Goal: Information Seeking & Learning: Learn about a topic

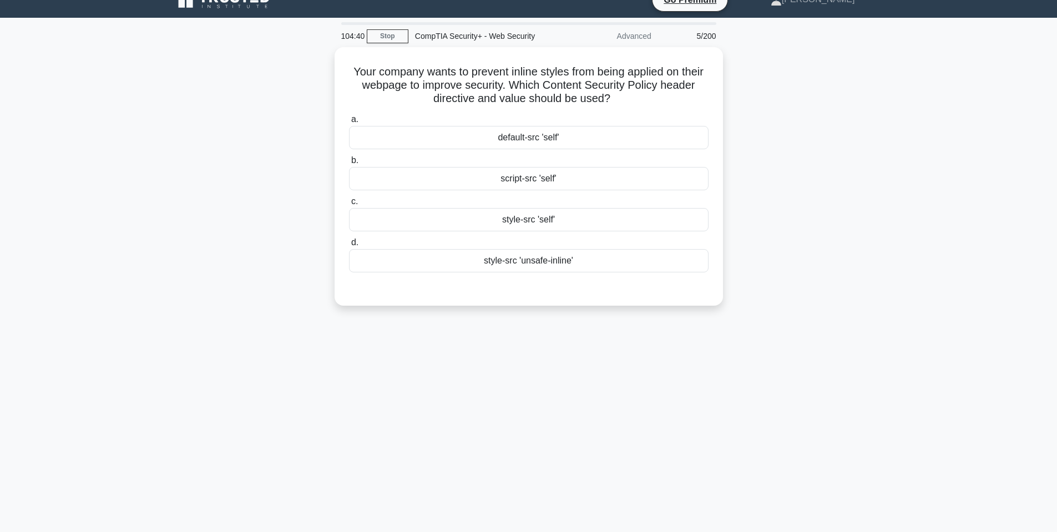
click at [196, 219] on div "Your company wants to prevent inline styles from being applied on their webpage…" at bounding box center [529, 183] width 733 height 272
click at [773, 255] on div "Your company wants to prevent inline styles from being applied on their webpage…" at bounding box center [529, 183] width 733 height 272
drag, startPoint x: 359, startPoint y: 70, endPoint x: 692, endPoint y: 104, distance: 334.6
click at [692, 103] on h5 "Your company wants to prevent inline styles from being applied on their webpage…" at bounding box center [529, 82] width 362 height 41
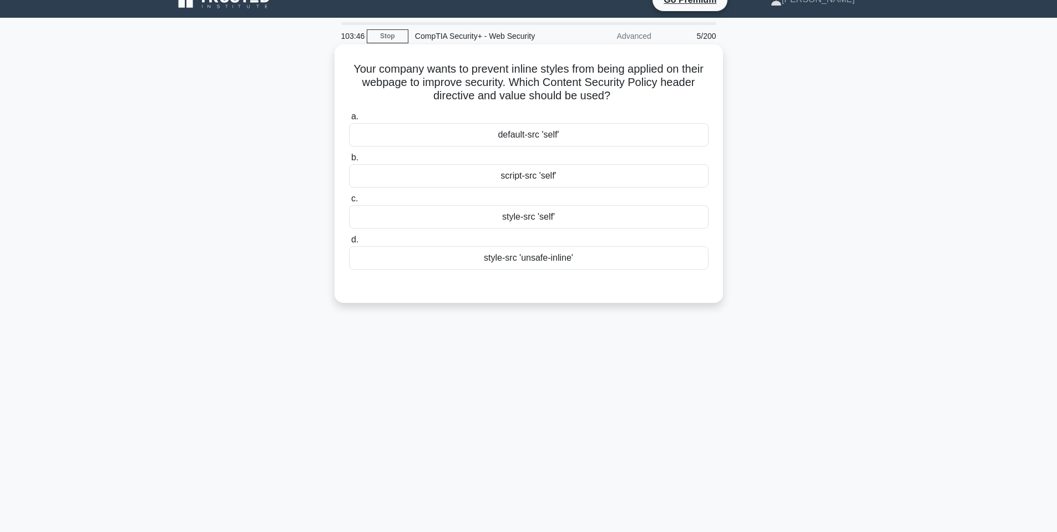
click at [527, 171] on div "script-src 'self'" at bounding box center [529, 175] width 360 height 23
click at [349, 161] on input "b. script-src 'self'" at bounding box center [349, 157] width 0 height 7
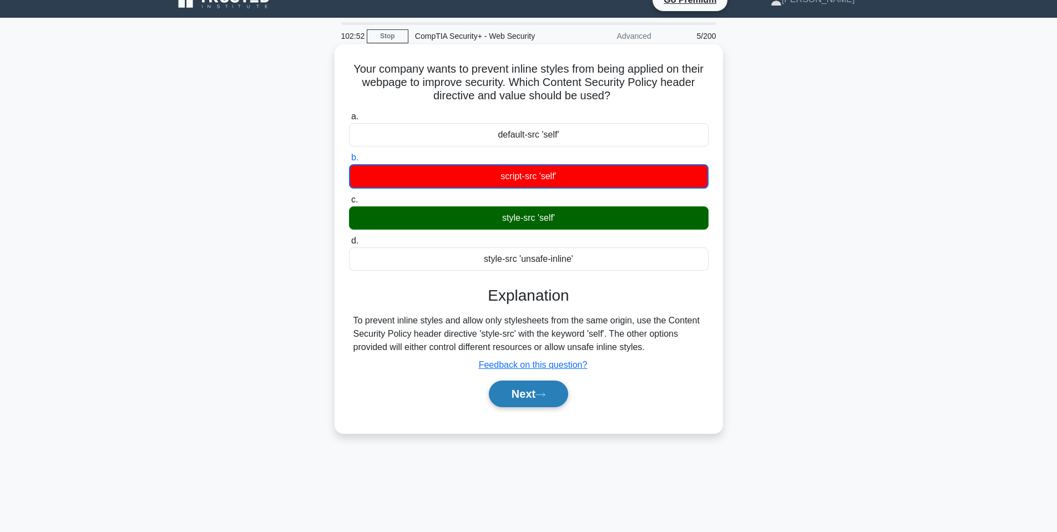
click at [512, 402] on button "Next" at bounding box center [528, 394] width 79 height 27
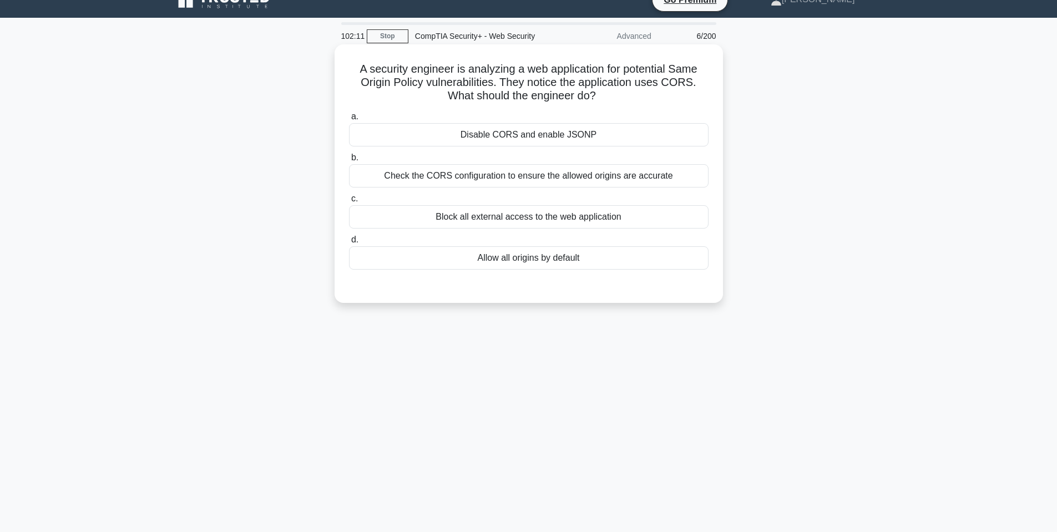
click at [625, 175] on div "Check the CORS configuration to ensure the allowed origins are accurate" at bounding box center [529, 175] width 360 height 23
click at [349, 161] on input "b. Check the CORS configuration to ensure the allowed origins are accurate" at bounding box center [349, 157] width 0 height 7
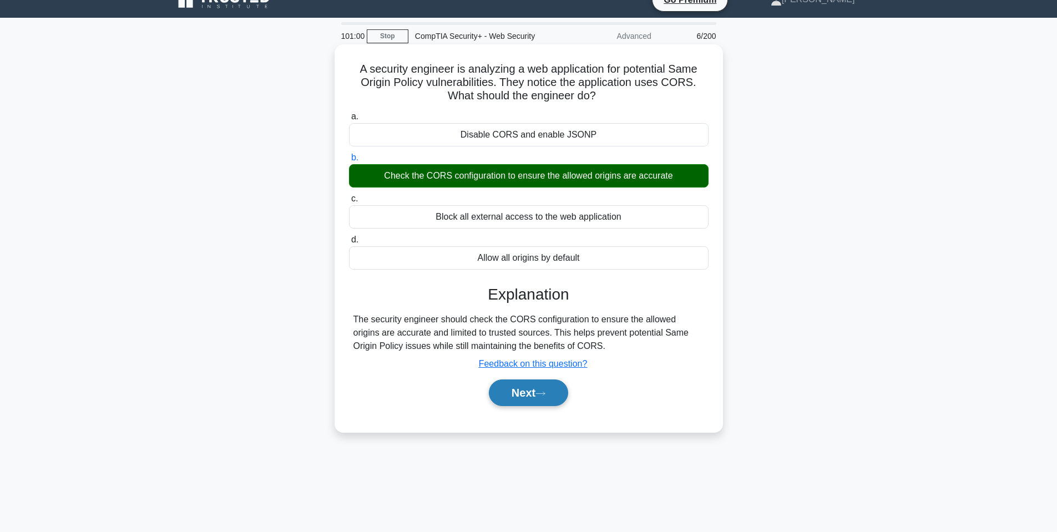
click at [537, 399] on button "Next" at bounding box center [528, 393] width 79 height 27
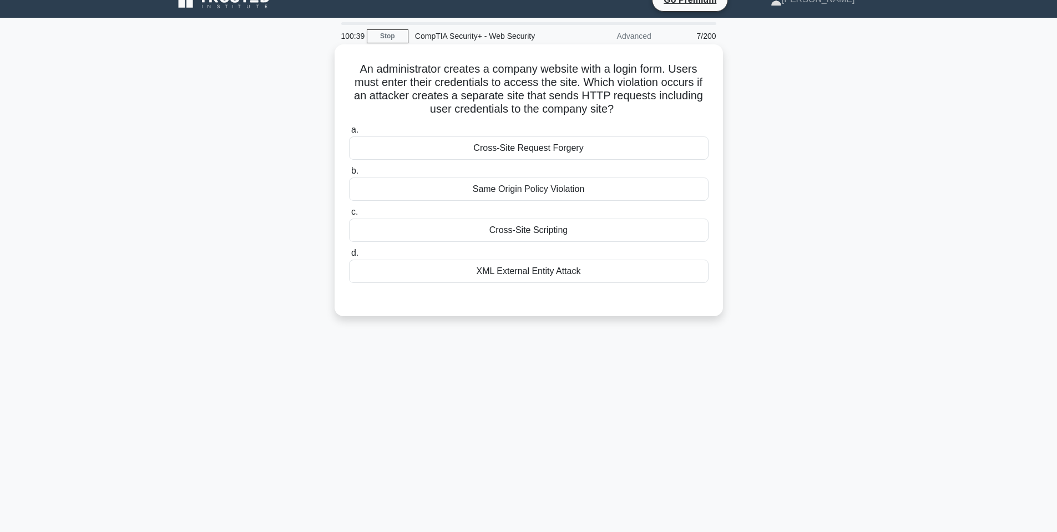
click at [576, 154] on div "Cross-Site Request Forgery" at bounding box center [529, 148] width 360 height 23
click at [349, 134] on input "a. Cross-Site Request Forgery" at bounding box center [349, 130] width 0 height 7
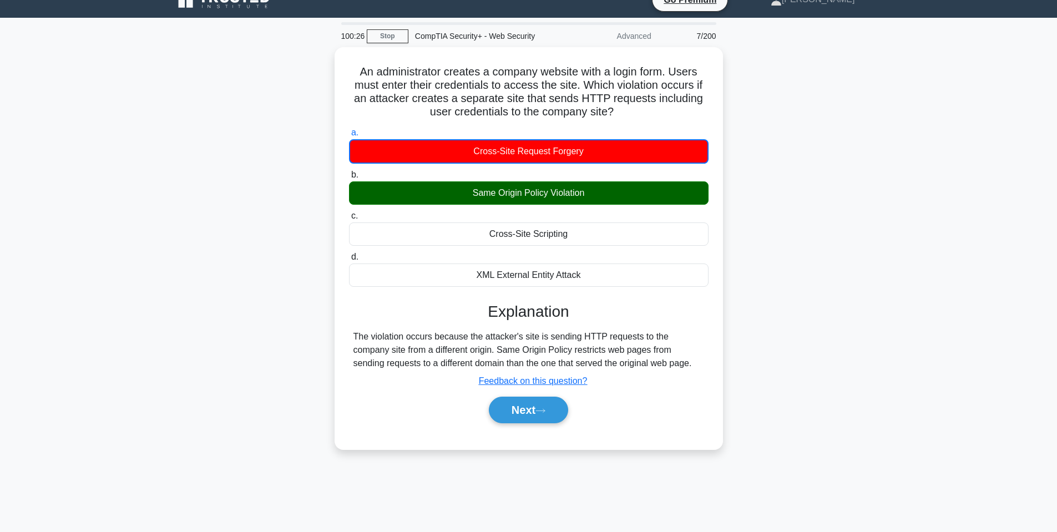
click at [794, 334] on div "An administrator creates a company website with a login form. Users must enter …" at bounding box center [529, 255] width 733 height 416
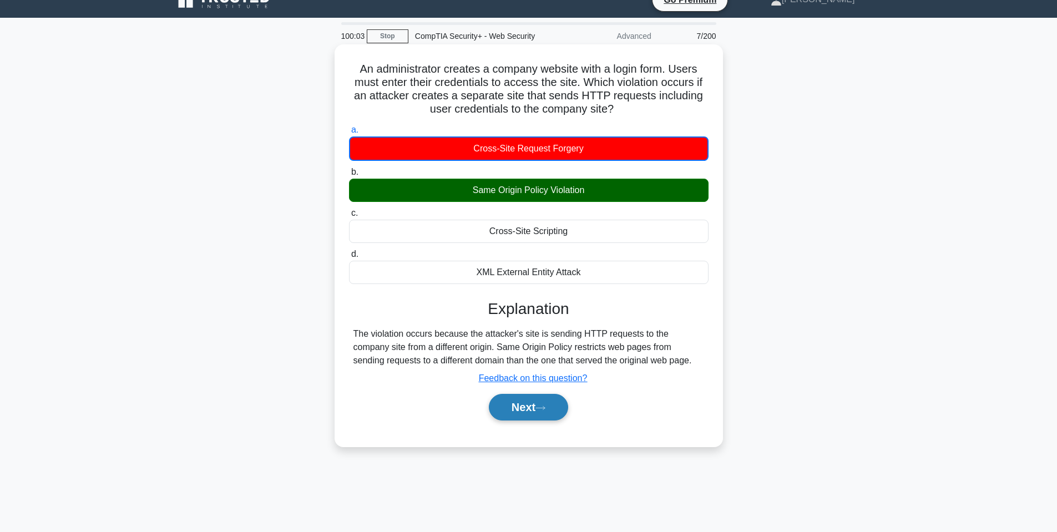
drag, startPoint x: 578, startPoint y: 408, endPoint x: 568, endPoint y: 408, distance: 10.5
click at [578, 408] on div "Next" at bounding box center [529, 407] width 364 height 27
click at [552, 410] on button "Next" at bounding box center [528, 407] width 79 height 27
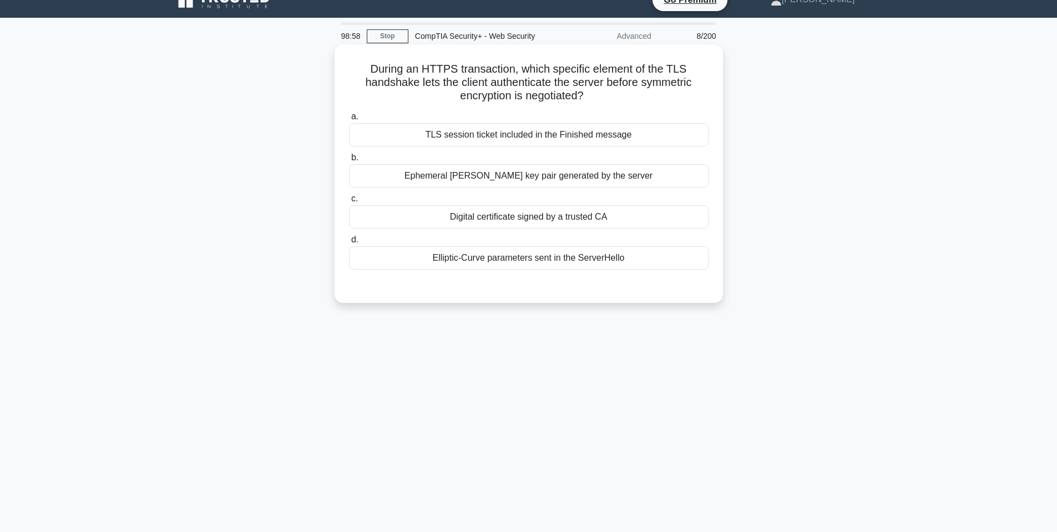
click at [609, 137] on div "TLS session ticket included in the Finished message" at bounding box center [529, 134] width 360 height 23
click at [639, 127] on div "TLS session ticket included in the Finished message" at bounding box center [529, 134] width 360 height 23
click at [349, 120] on input "a. TLS session ticket included in the Finished message" at bounding box center [349, 116] width 0 height 7
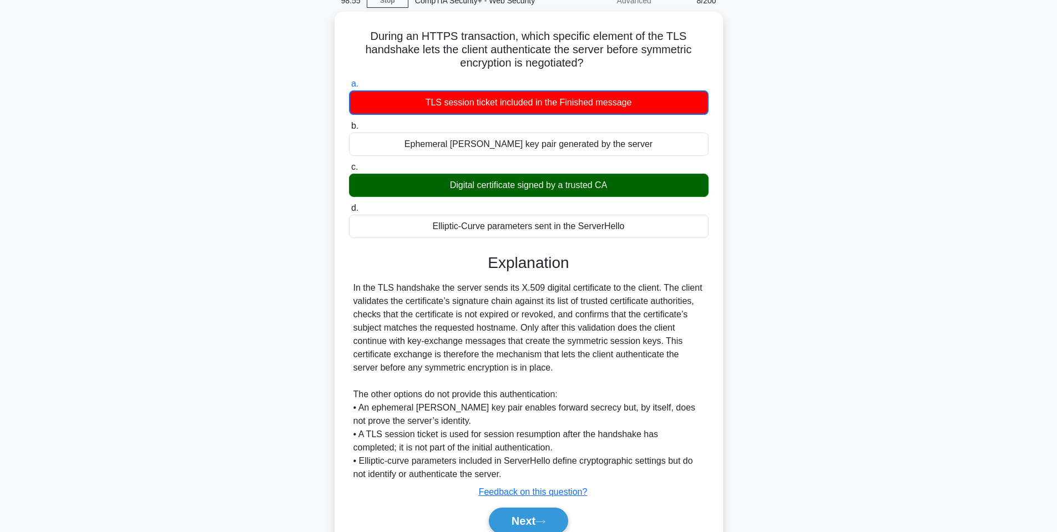
scroll to position [73, 0]
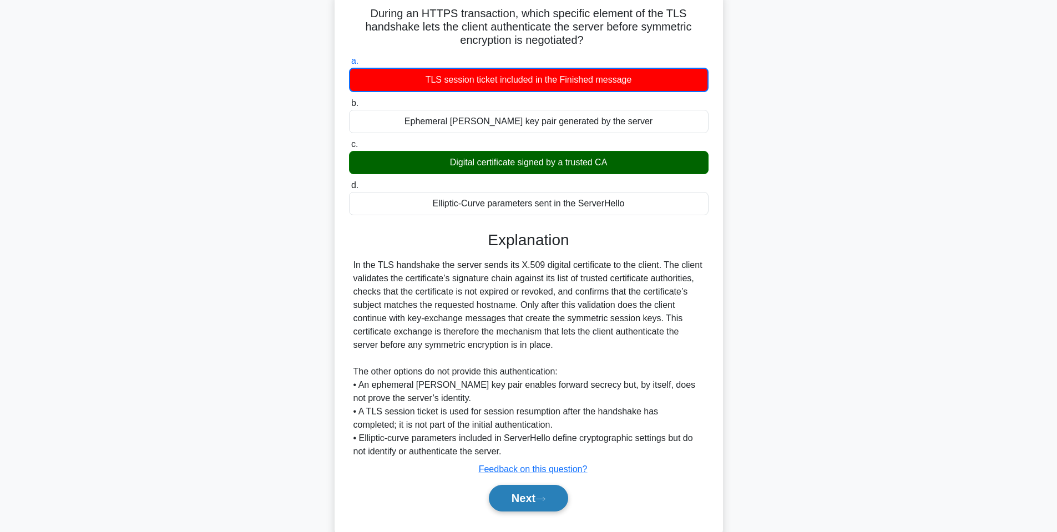
click at [508, 496] on button "Next" at bounding box center [528, 498] width 79 height 27
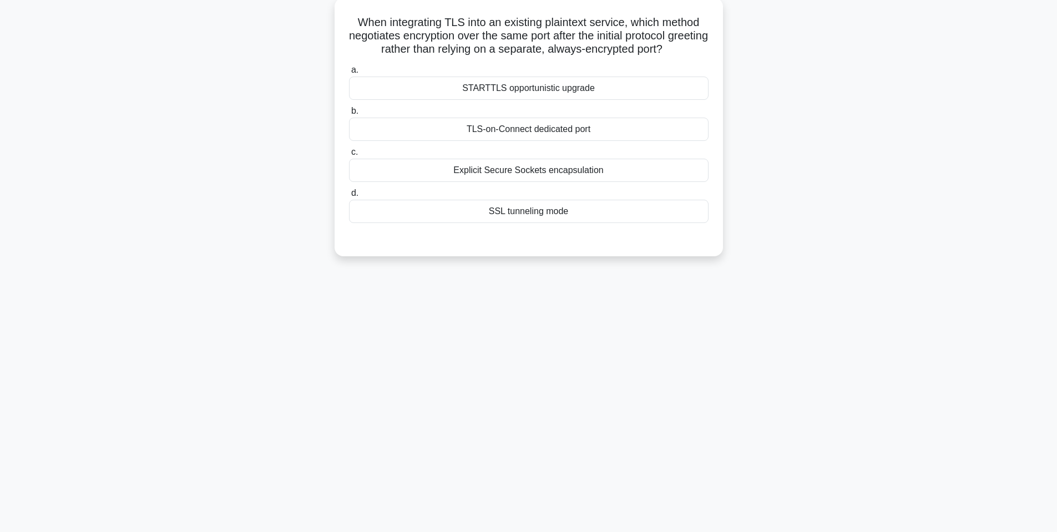
click at [418, 305] on div "92:16 Stop CompTIA Security+ - Web Security Advanced 9/200 When integrating TLS…" at bounding box center [529, 250] width 733 height 555
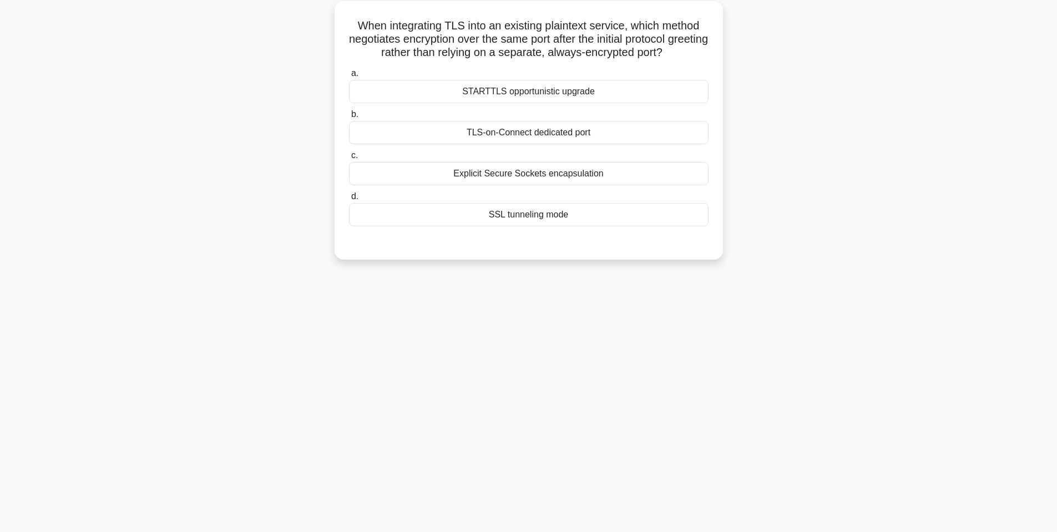
scroll to position [0, 0]
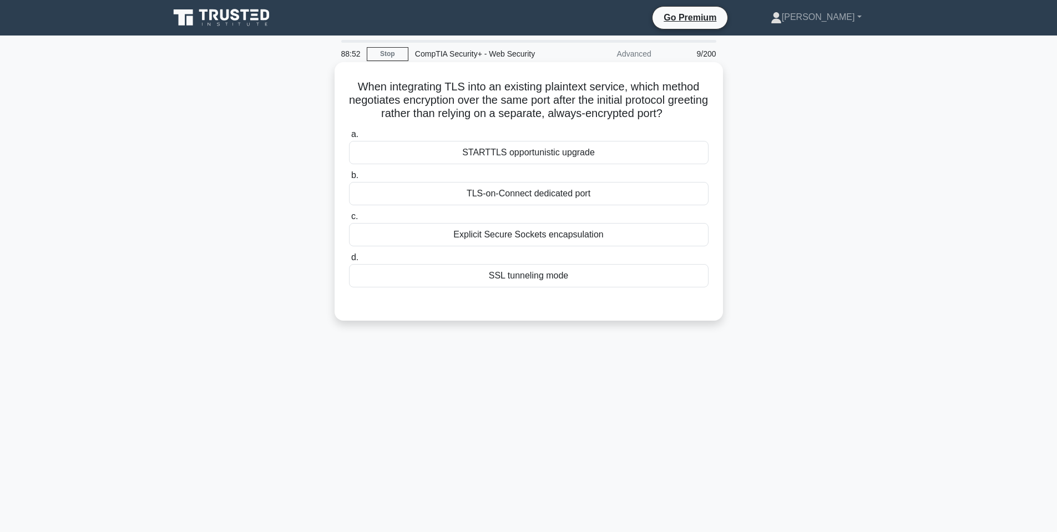
click at [564, 146] on div "STARTTLS opportunistic upgrade" at bounding box center [529, 152] width 360 height 23
click at [349, 138] on input "a. STARTTLS opportunistic upgrade" at bounding box center [349, 134] width 0 height 7
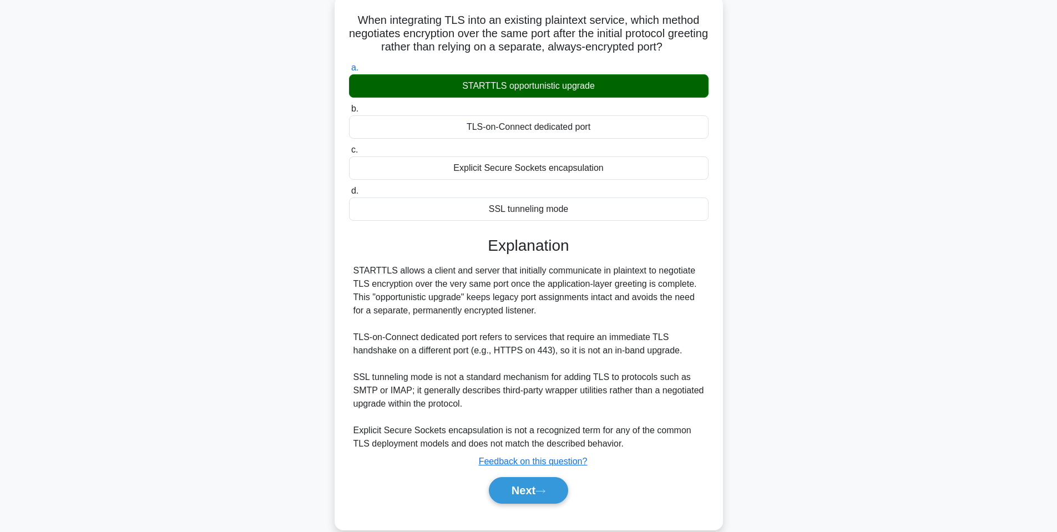
scroll to position [86, 0]
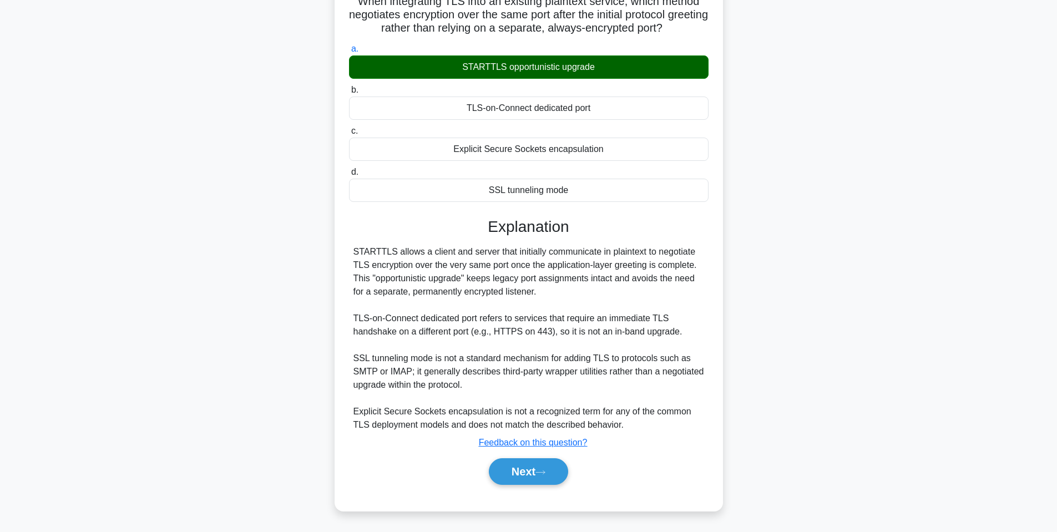
click at [518, 494] on div "a. STARTTLS opportunistic upgrade b. TLS-on-Connect dedicated port c. d." at bounding box center [529, 269] width 362 height 458
click at [521, 482] on button "Next" at bounding box center [528, 471] width 79 height 27
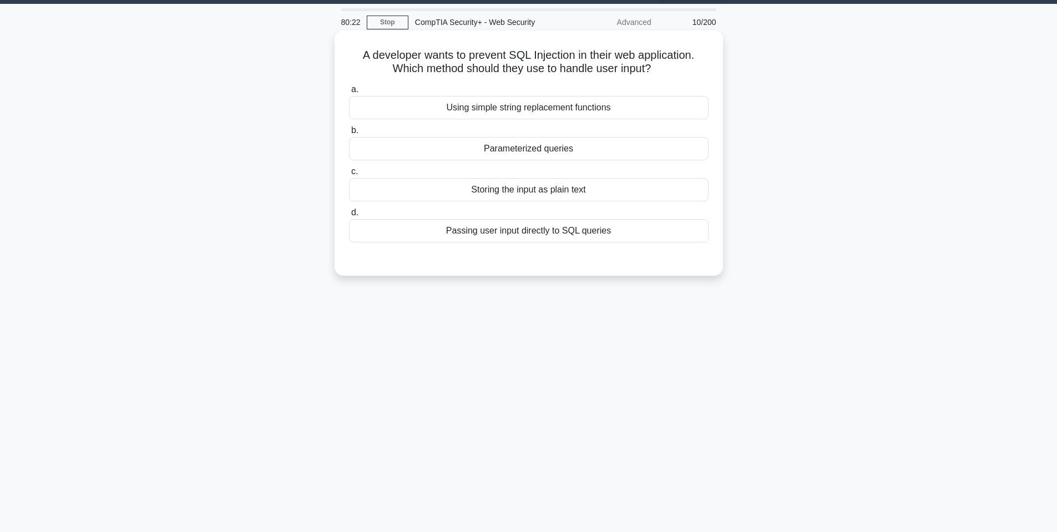
scroll to position [12, 0]
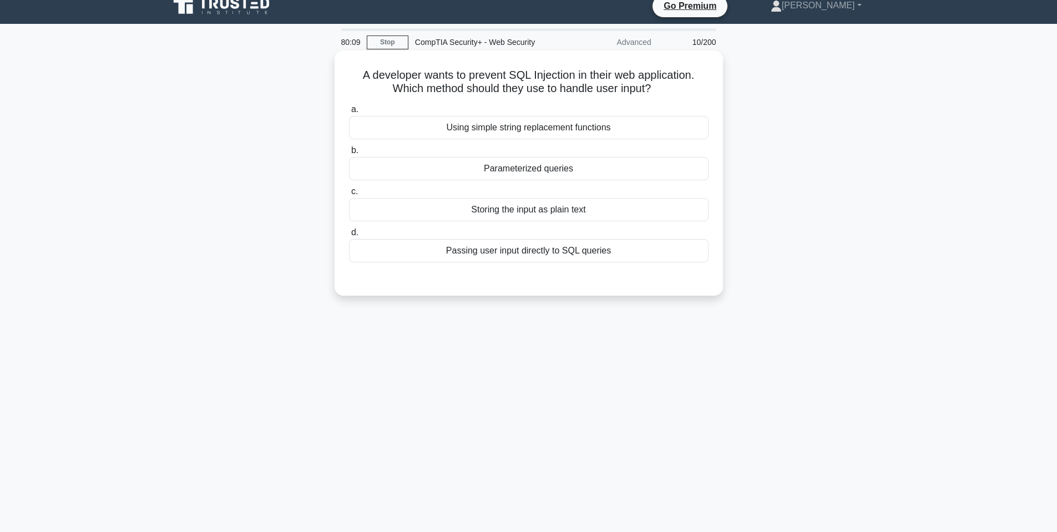
click at [366, 132] on div "Using simple string replacement functions" at bounding box center [529, 127] width 360 height 23
click at [349, 113] on input "a. Using simple string replacement functions" at bounding box center [349, 109] width 0 height 7
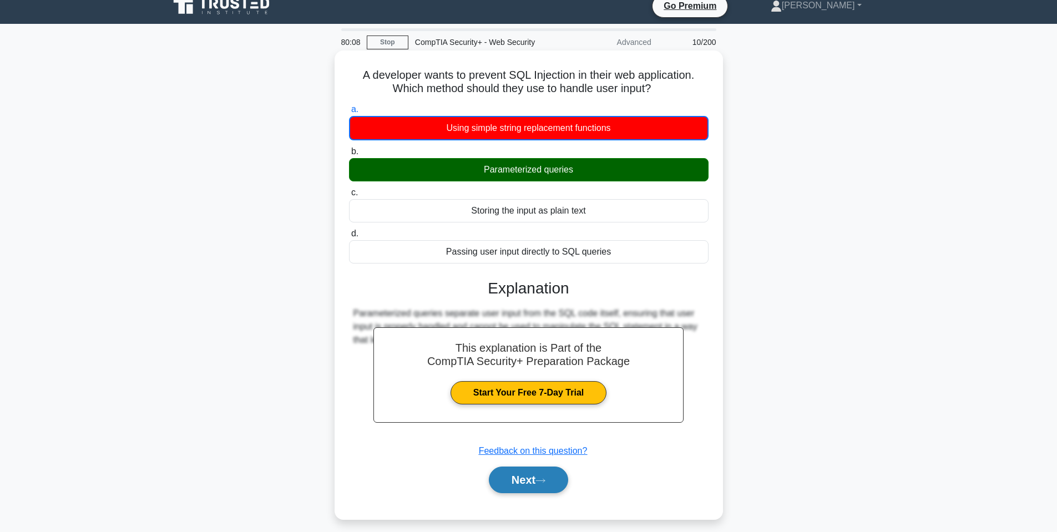
click at [497, 481] on button "Next" at bounding box center [528, 480] width 79 height 27
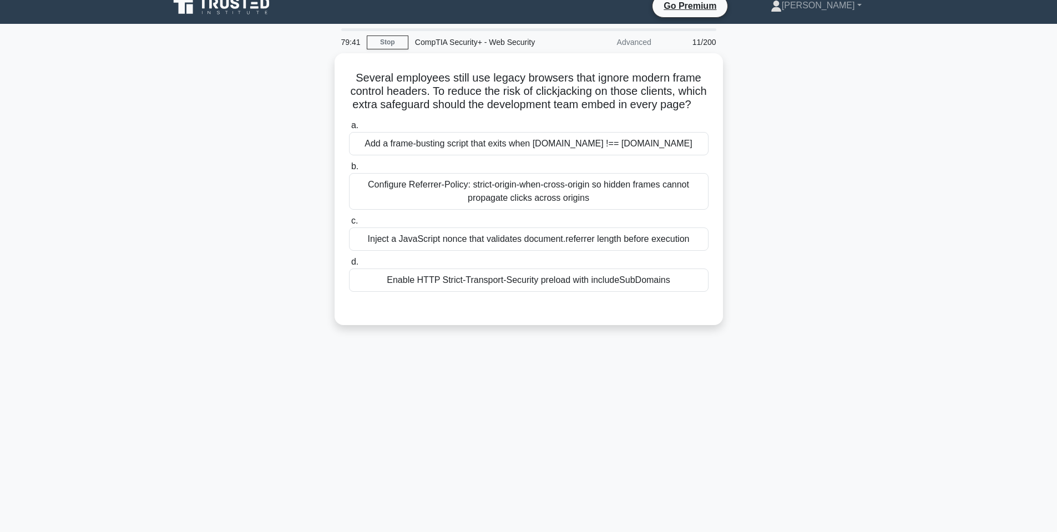
click at [807, 165] on div "Several employees still use legacy browsers that ignore modern frame control he…" at bounding box center [529, 195] width 733 height 285
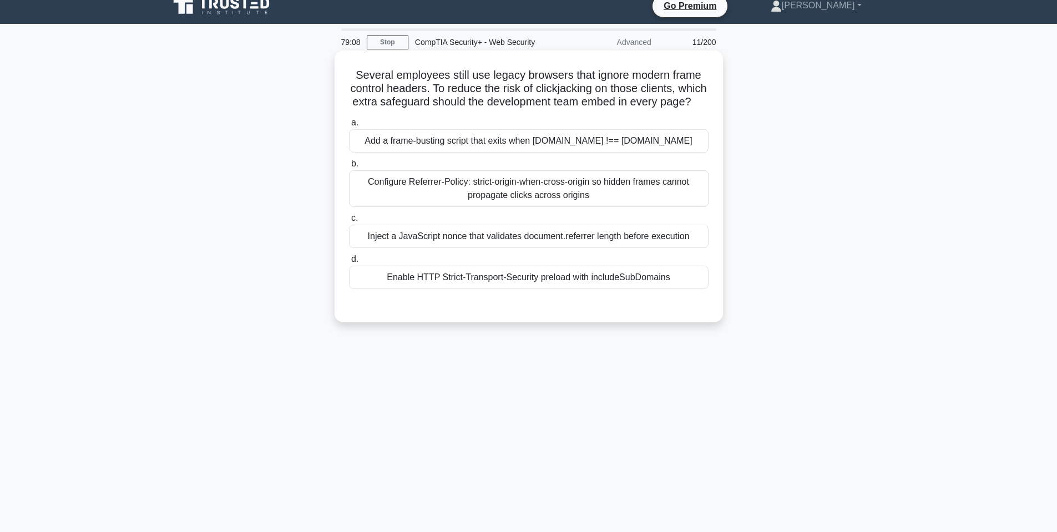
click at [640, 224] on div "a. Add a frame-busting script that exits when window.top !== window.self b. c. …" at bounding box center [528, 203] width 373 height 178
click at [646, 194] on div "Configure Referrer-Policy: strict-origin-when-cross-origin so hidden frames can…" at bounding box center [529, 188] width 360 height 37
click at [349, 168] on input "b. Configure Referrer-Policy: strict-origin-when-cross-origin so hidden frames …" at bounding box center [349, 163] width 0 height 7
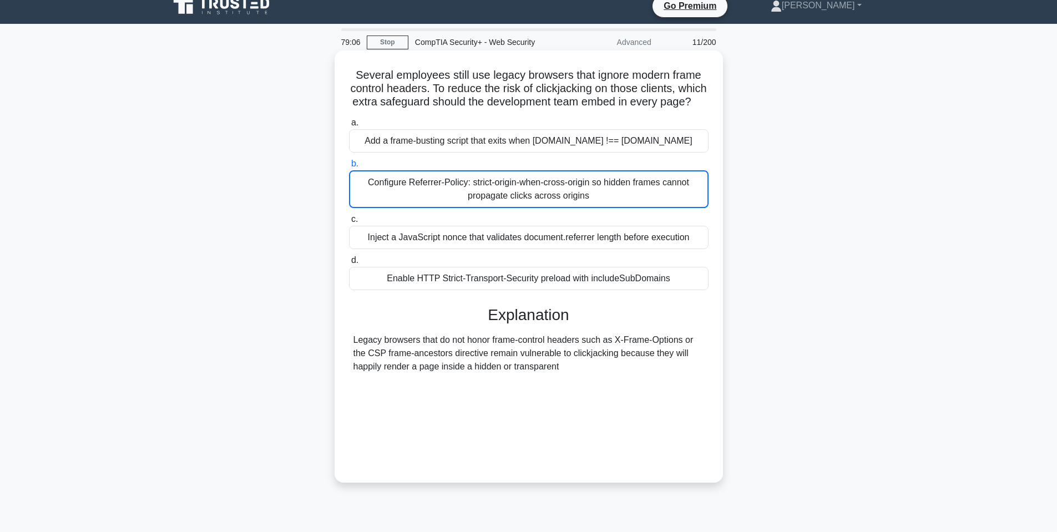
drag, startPoint x: 602, startPoint y: 157, endPoint x: 617, endPoint y: 161, distance: 15.8
click at [602, 153] on div "Add a frame-busting script that exits when window.top !== window.self" at bounding box center [529, 140] width 360 height 23
click at [349, 127] on input "a. Add a frame-busting script that exits when window.top !== window.self" at bounding box center [349, 122] width 0 height 7
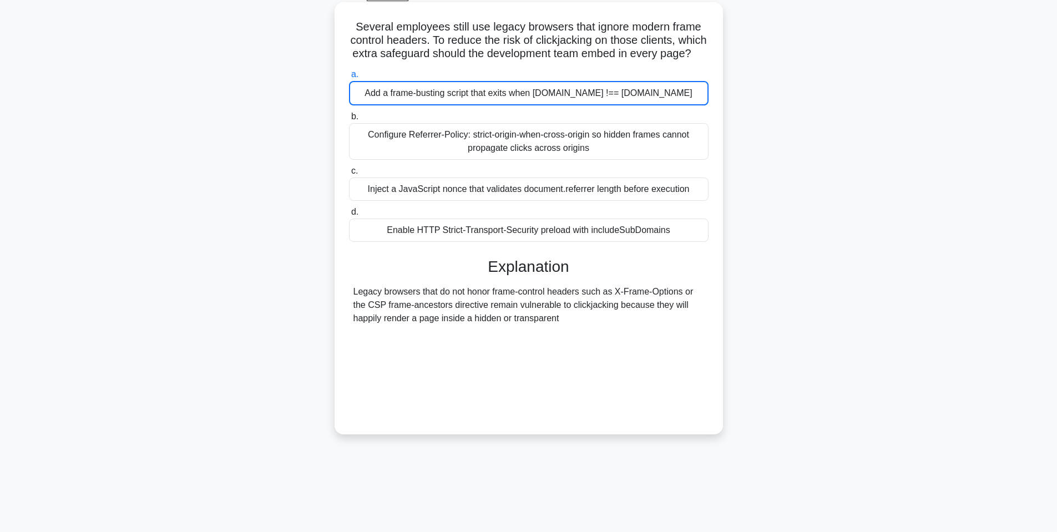
scroll to position [67, 0]
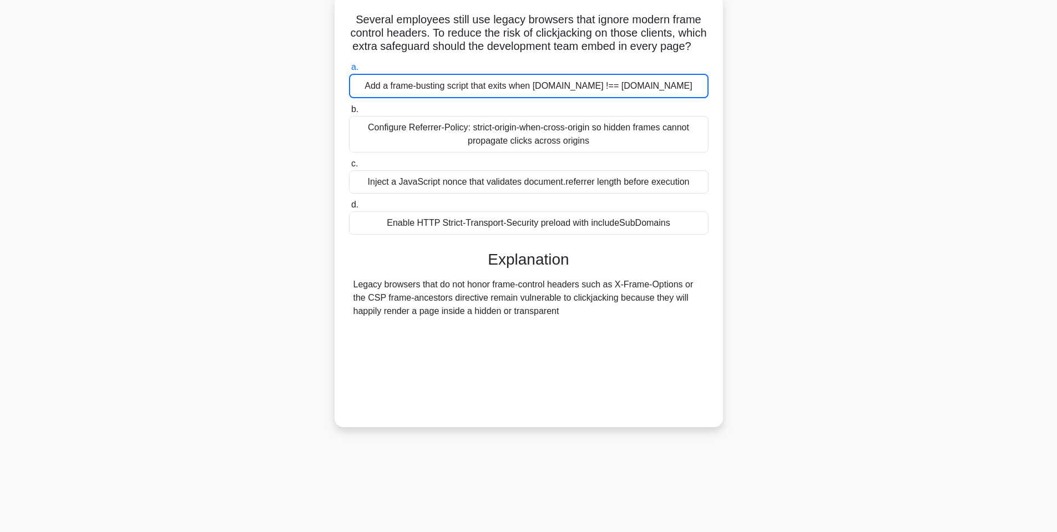
click at [655, 386] on div "Legacy browsers that do not honor frame-control headers such as X-Frame-Options…" at bounding box center [529, 341] width 351 height 127
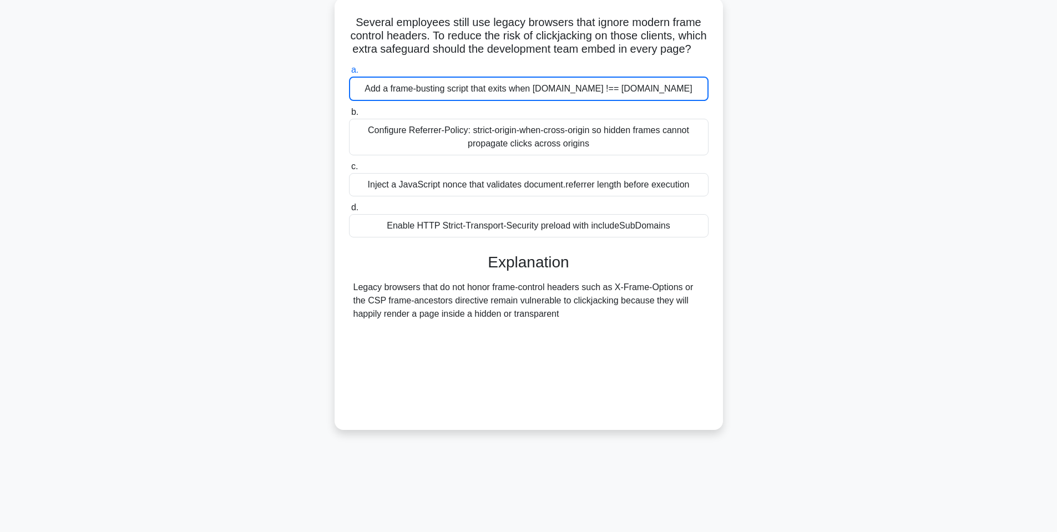
click at [632, 469] on div "79:04 Stop CompTIA Security+ - Web Security Advanced 11/200 Several employees s…" at bounding box center [529, 250] width 733 height 555
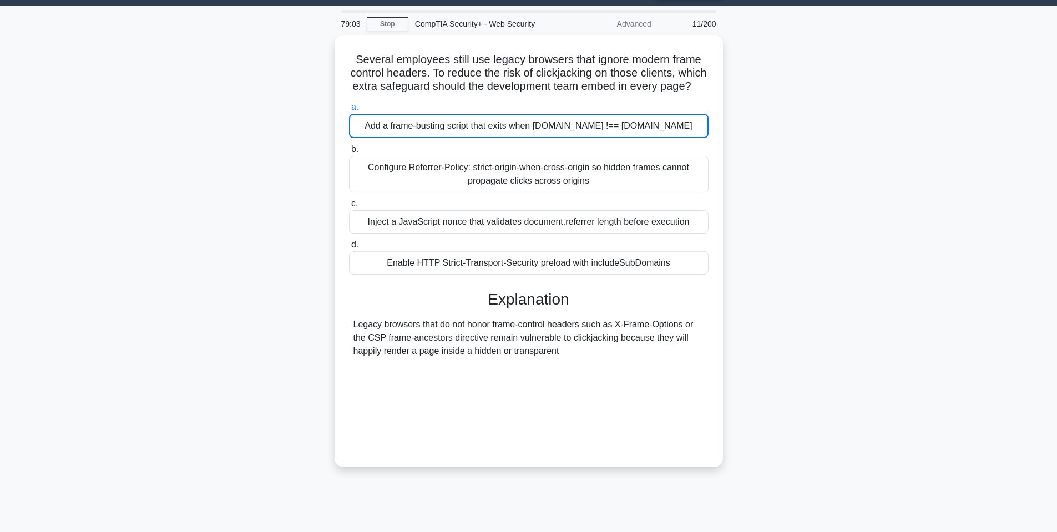
scroll to position [0, 0]
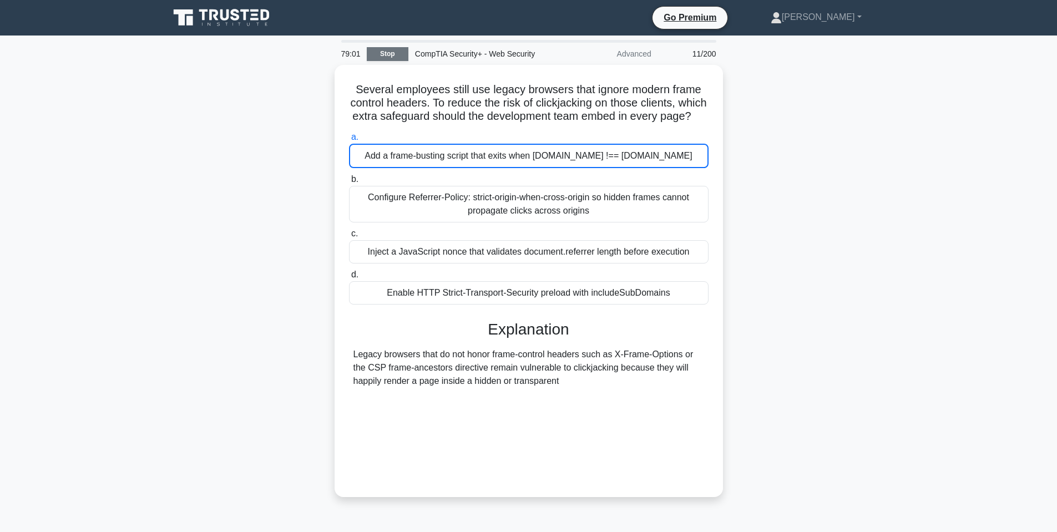
click at [379, 57] on link "Stop" at bounding box center [388, 54] width 42 height 14
click at [398, 57] on link "Stop" at bounding box center [388, 54] width 42 height 14
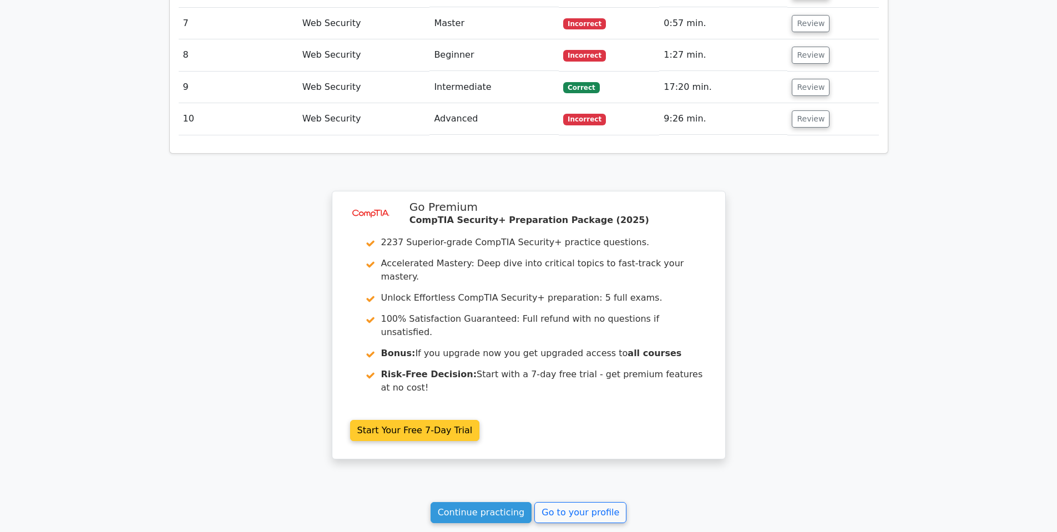
scroll to position [1499, 0]
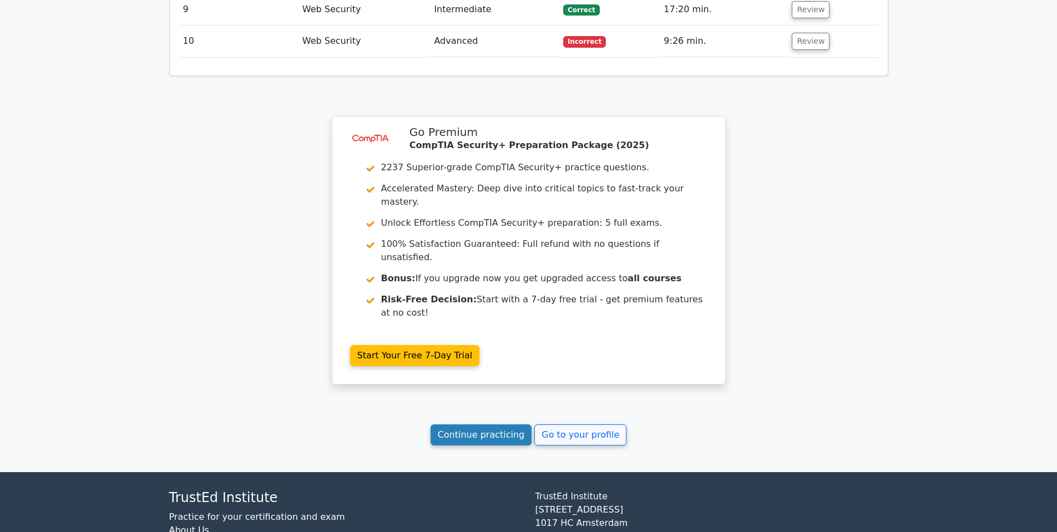
click at [524, 425] on link "Continue practicing" at bounding box center [482, 435] width 102 height 21
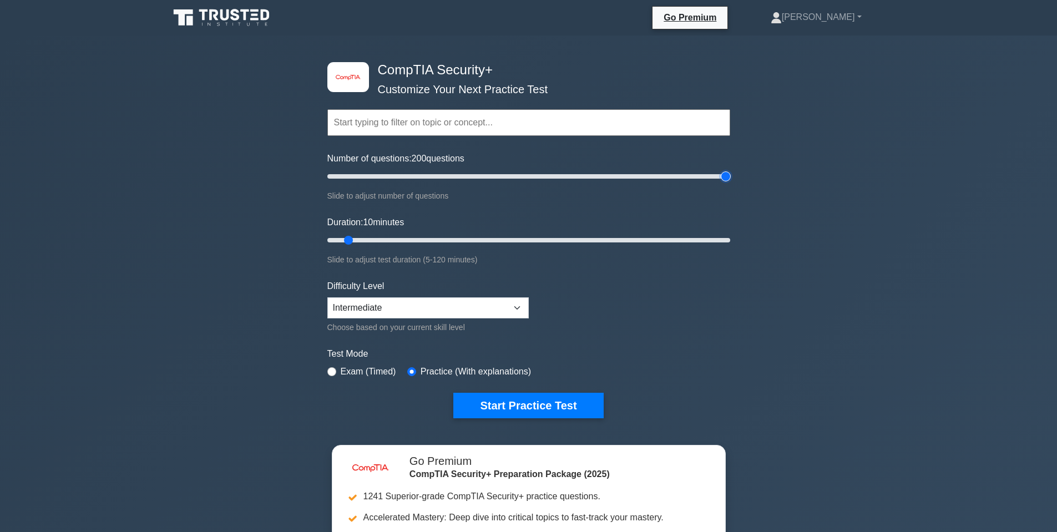
drag, startPoint x: 341, startPoint y: 176, endPoint x: 616, endPoint y: 198, distance: 275.6
type input "200"
click at [730, 170] on input "Number of questions: 200 questions" at bounding box center [528, 176] width 403 height 13
drag, startPoint x: 353, startPoint y: 238, endPoint x: 860, endPoint y: 238, distance: 506.7
type input "120"
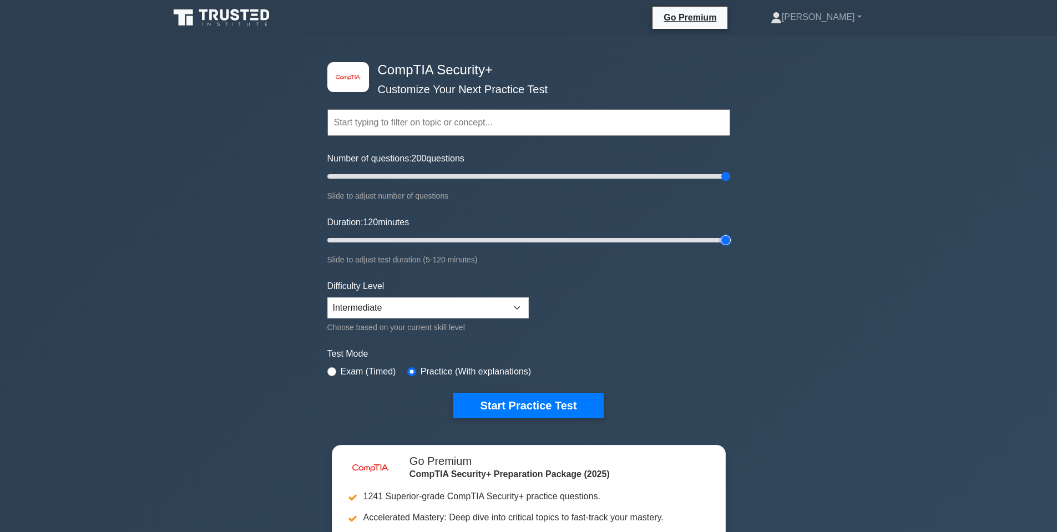
click at [730, 238] on input "Duration: 120 minutes" at bounding box center [528, 240] width 403 height 13
click at [606, 123] on input "text" at bounding box center [528, 122] width 403 height 27
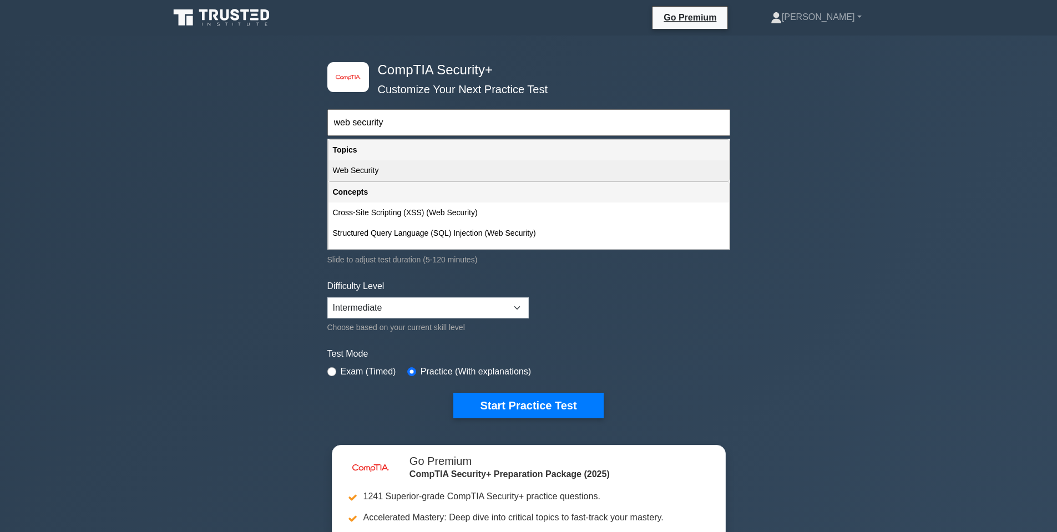
click at [613, 165] on div "Web Security" at bounding box center [529, 170] width 401 height 21
type input "Web Security"
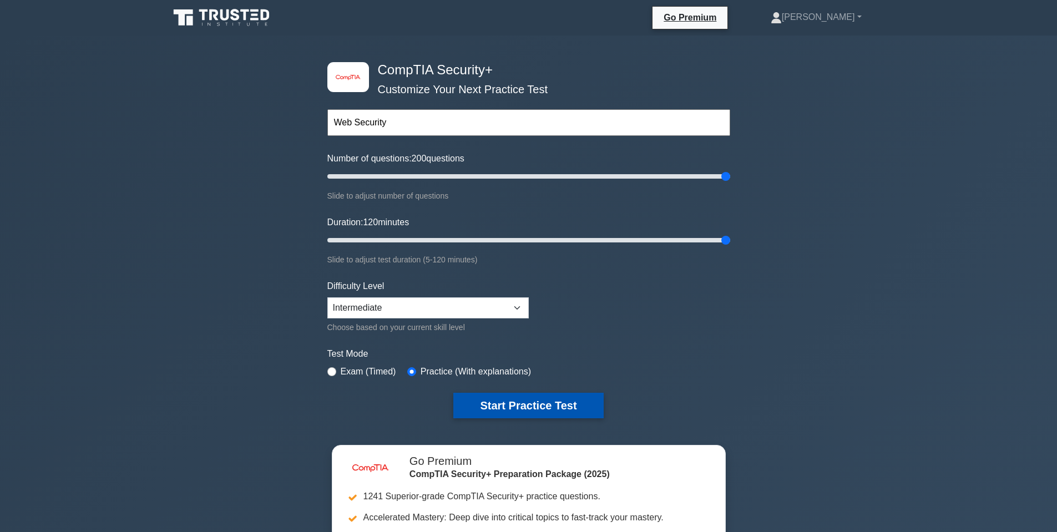
click at [576, 407] on button "Start Practice Test" at bounding box center [528, 406] width 150 height 26
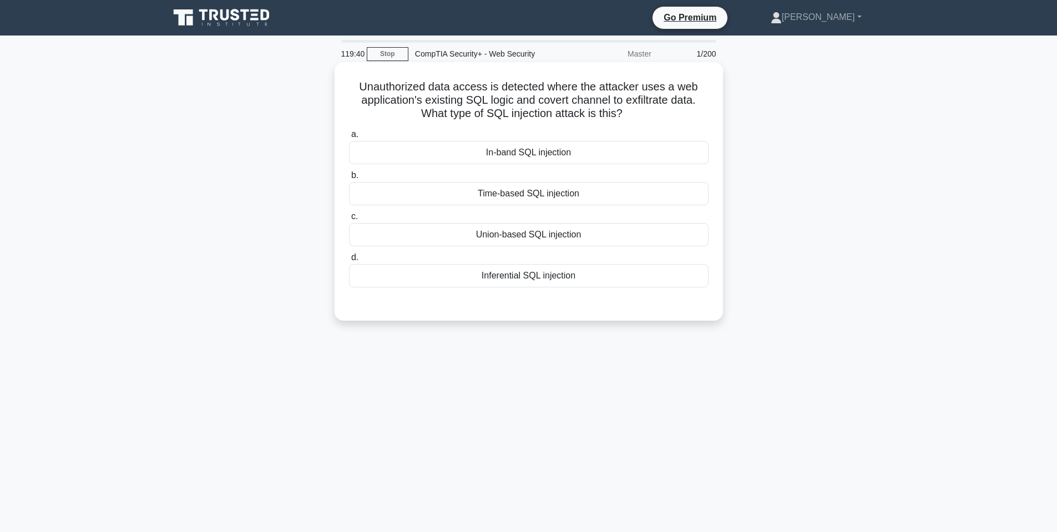
click at [537, 155] on div "In-band SQL injection" at bounding box center [529, 152] width 360 height 23
click at [349, 138] on input "a. In-band SQL injection" at bounding box center [349, 134] width 0 height 7
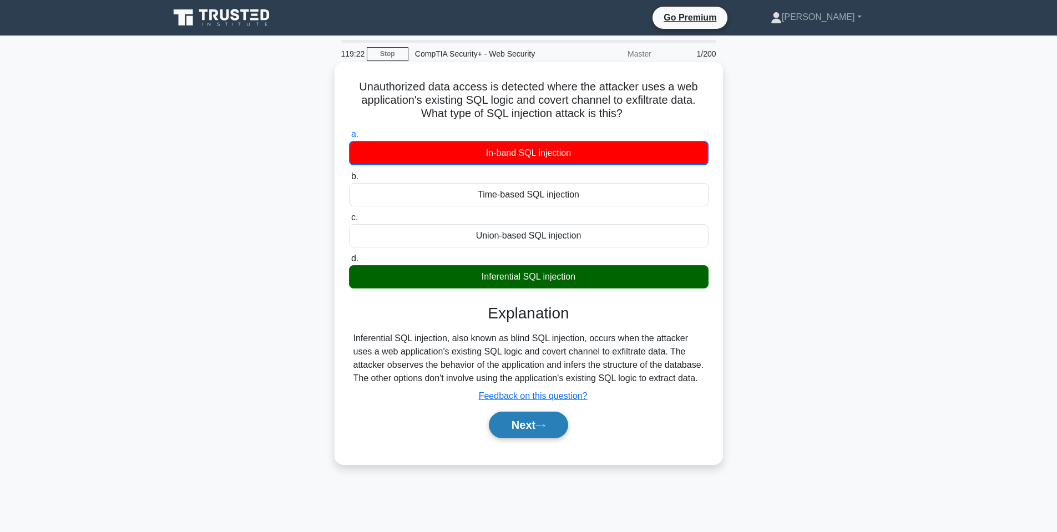
click at [546, 422] on button "Next" at bounding box center [528, 425] width 79 height 27
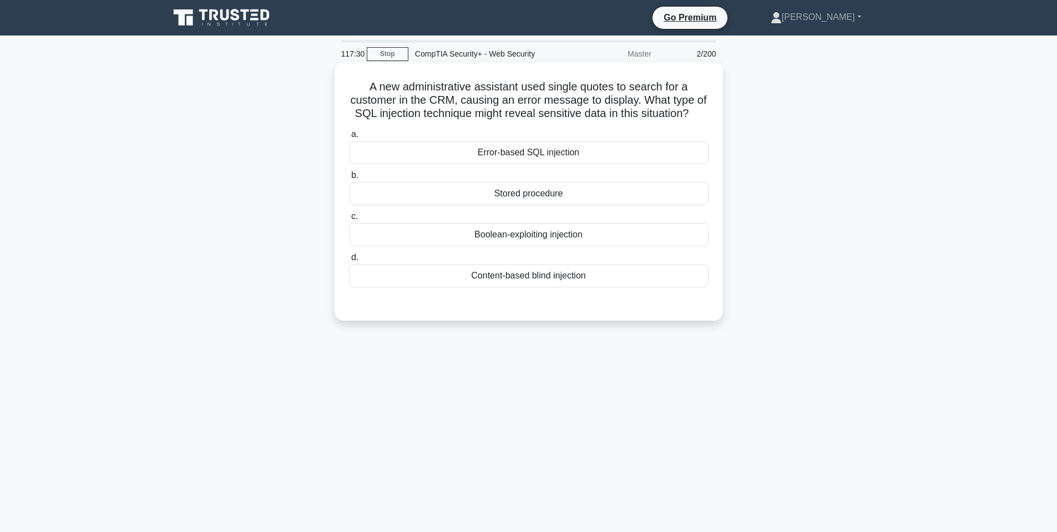
click at [538, 243] on div "Boolean-exploiting injection" at bounding box center [529, 234] width 360 height 23
click at [349, 220] on input "c. Boolean-exploiting injection" at bounding box center [349, 216] width 0 height 7
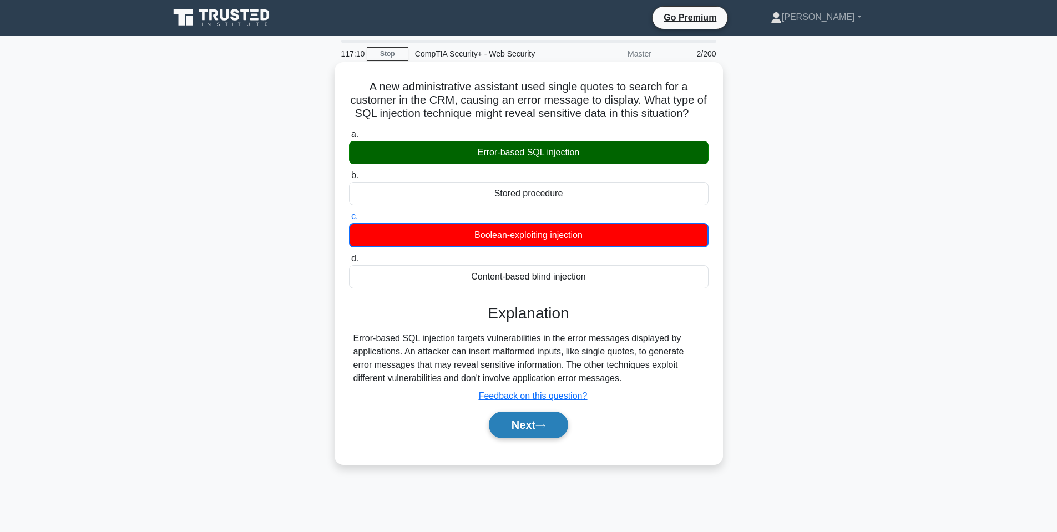
click at [512, 435] on button "Next" at bounding box center [528, 425] width 79 height 27
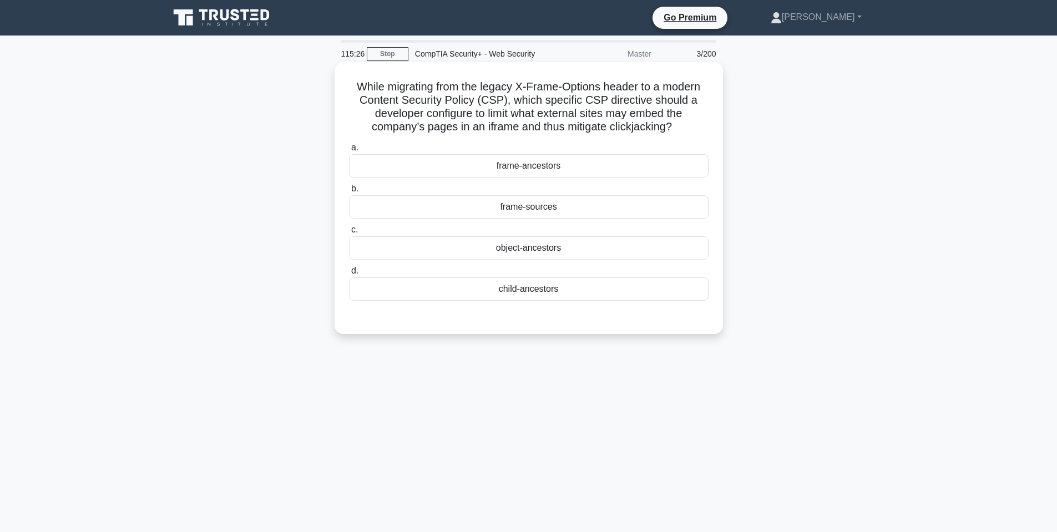
click at [513, 209] on div "frame-sources" at bounding box center [529, 206] width 360 height 23
click at [349, 193] on input "b. frame-sources" at bounding box center [349, 188] width 0 height 7
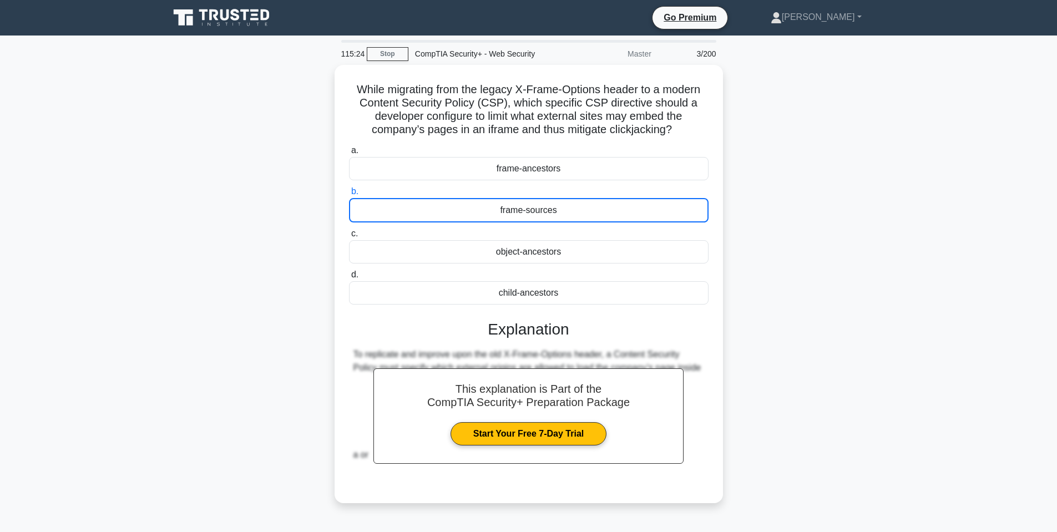
drag, startPoint x: 743, startPoint y: 124, endPoint x: 758, endPoint y: 118, distance: 16.4
click at [745, 124] on div "While migrating from the legacy X-Frame-Options header to a modern Content Secu…" at bounding box center [529, 290] width 733 height 451
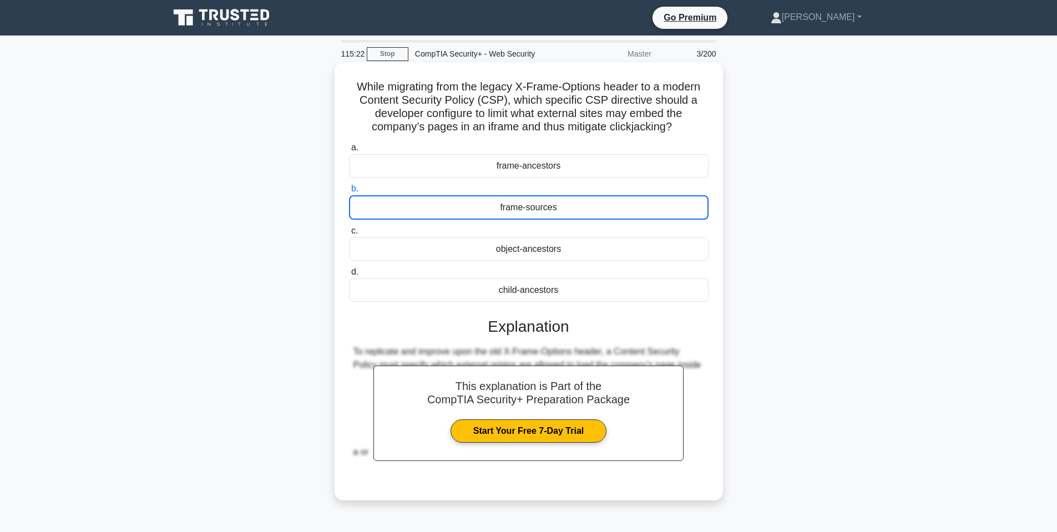
click at [711, 331] on div "While migrating from the legacy X-Frame-Options header to a modern Content Secu…" at bounding box center [529, 281] width 380 height 429
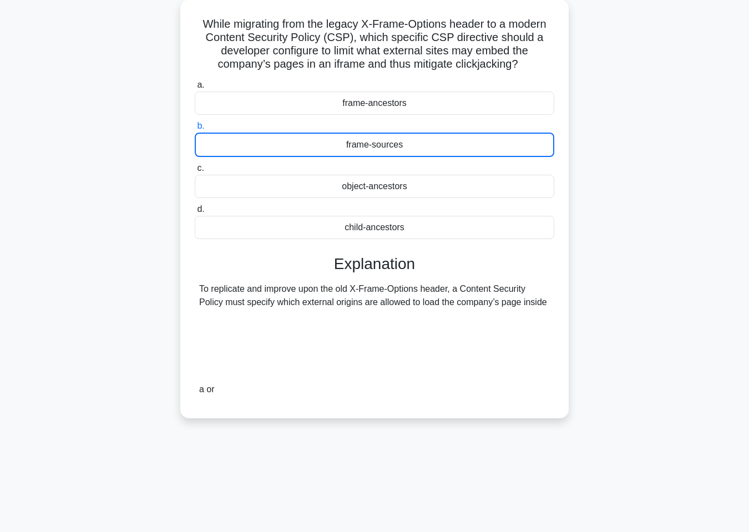
scroll to position [67, 0]
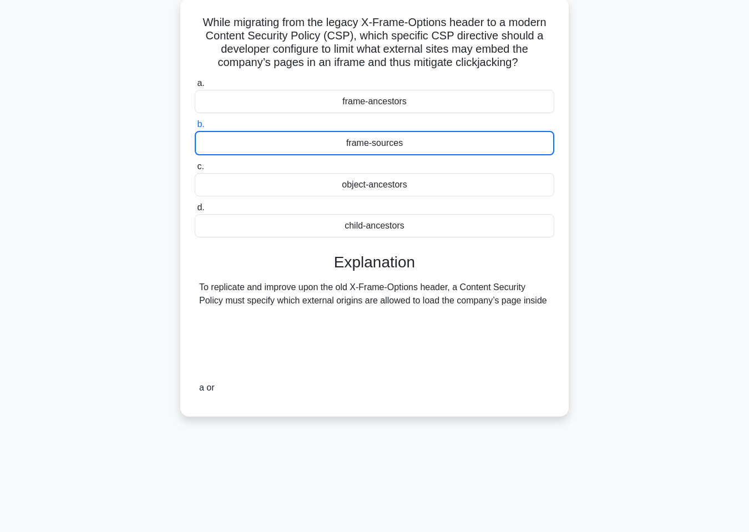
click at [339, 512] on div "115:05 Stop CompTIA Security+ - Web Security Master 3/200 While migrating from …" at bounding box center [374, 250] width 633 height 555
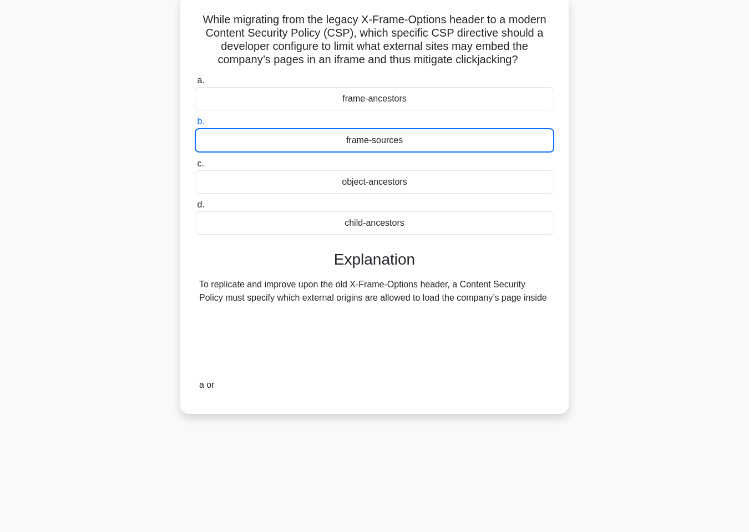
click at [358, 411] on div "While migrating from the legacy X-Frame-Options header to a modern Content Secu…" at bounding box center [374, 204] width 388 height 418
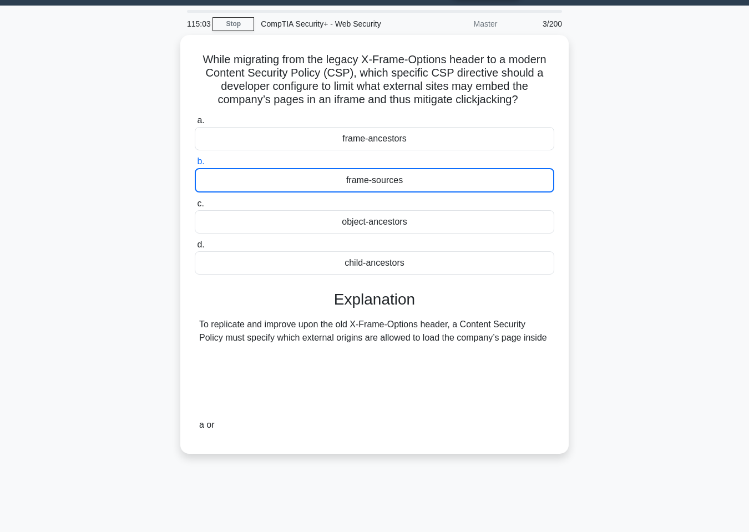
scroll to position [0, 0]
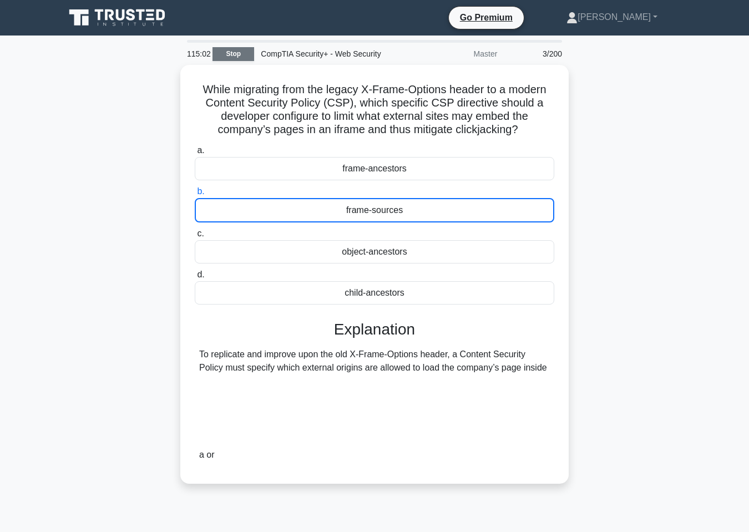
click at [234, 55] on link "Stop" at bounding box center [234, 54] width 42 height 14
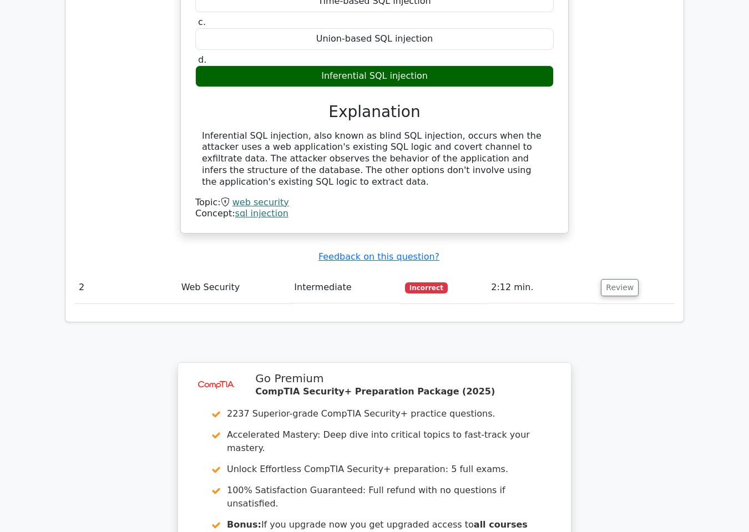
scroll to position [1221, 0]
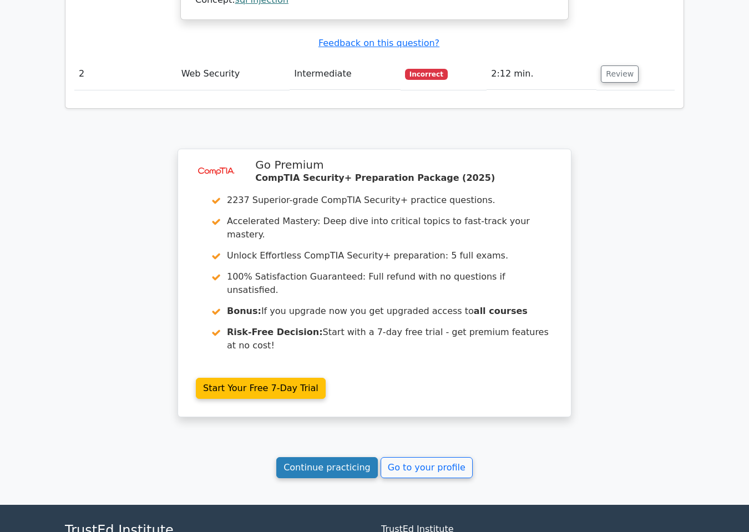
click at [331, 457] on link "Continue practicing" at bounding box center [327, 467] width 102 height 21
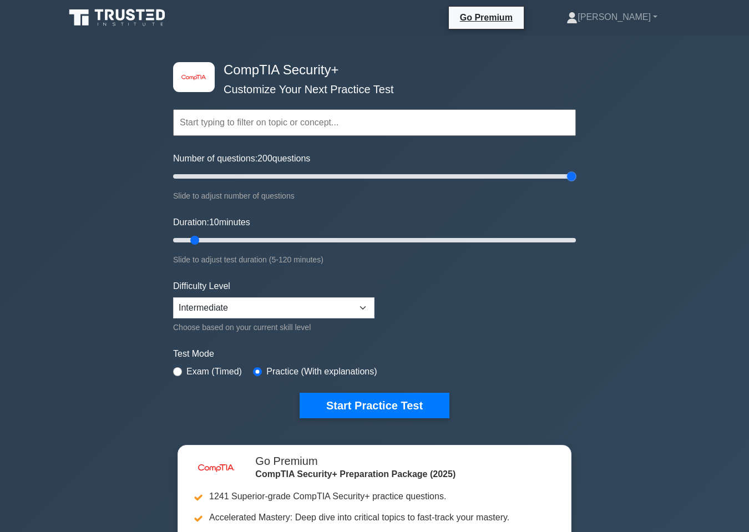
drag, startPoint x: 190, startPoint y: 171, endPoint x: 605, endPoint y: 149, distance: 416.3
type input "200"
click at [576, 170] on input "Number of questions: 200 questions" at bounding box center [374, 176] width 403 height 13
drag, startPoint x: 198, startPoint y: 241, endPoint x: 591, endPoint y: 230, distance: 393.1
type input "120"
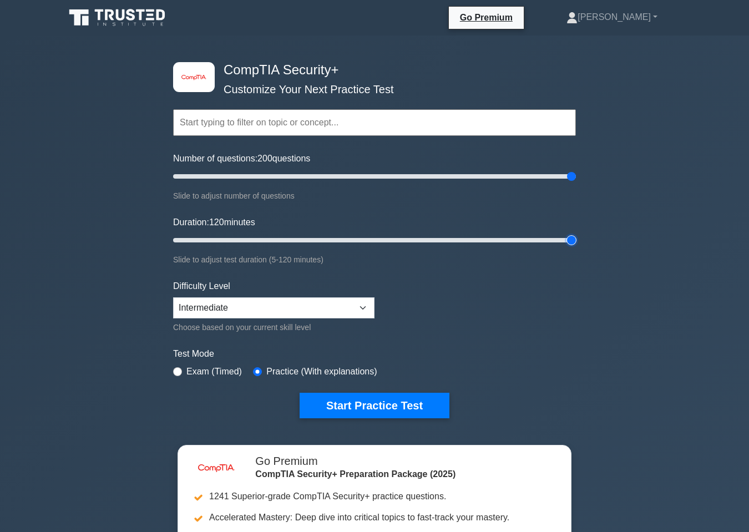
click at [576, 234] on input "Duration: 120 minutes" at bounding box center [374, 240] width 403 height 13
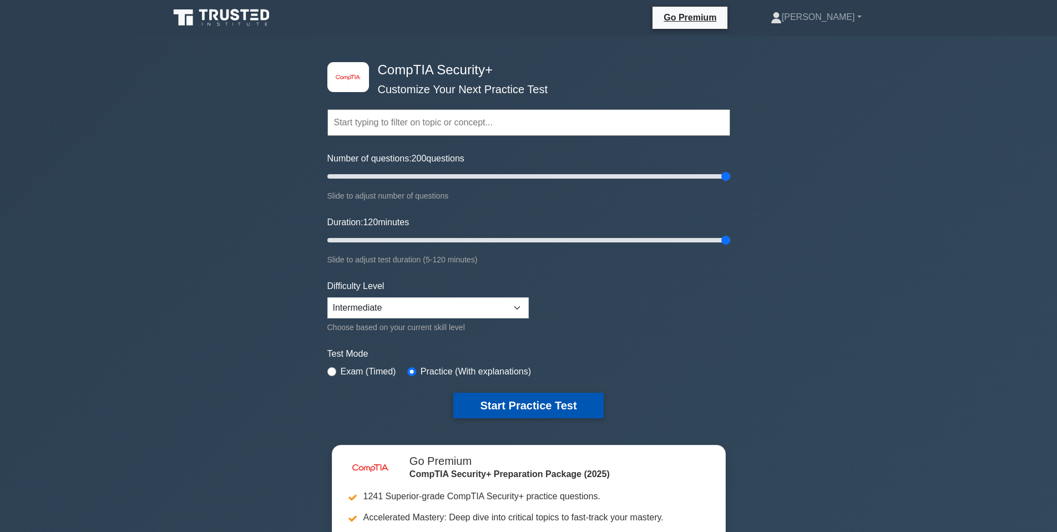
click at [555, 398] on button "Start Practice Test" at bounding box center [528, 406] width 150 height 26
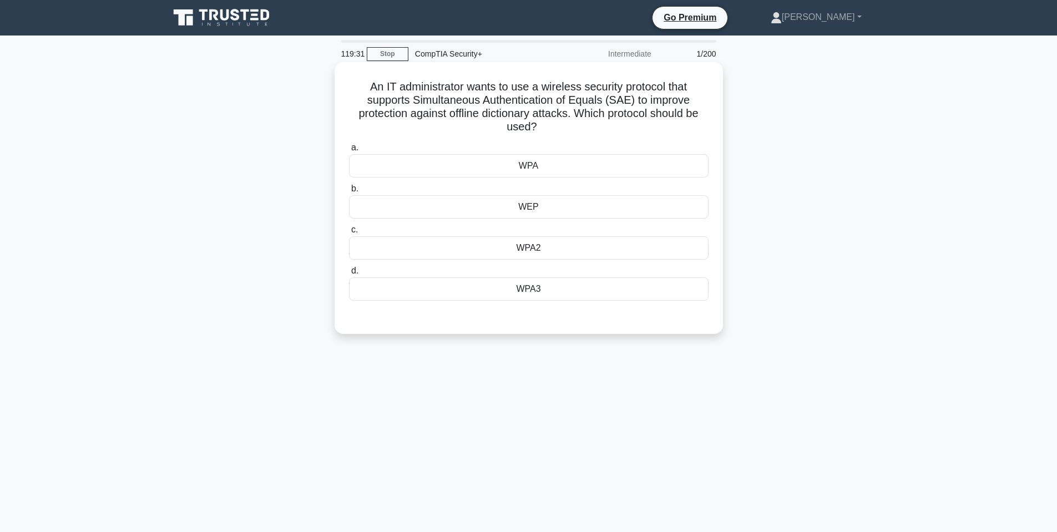
click at [635, 314] on div at bounding box center [529, 311] width 360 height 9
click at [629, 305] on div "a. WPA b. WEP c. d." at bounding box center [529, 230] width 362 height 182
click at [624, 297] on div "WPA3" at bounding box center [529, 288] width 360 height 23
click at [349, 275] on input "d. WPA3" at bounding box center [349, 271] width 0 height 7
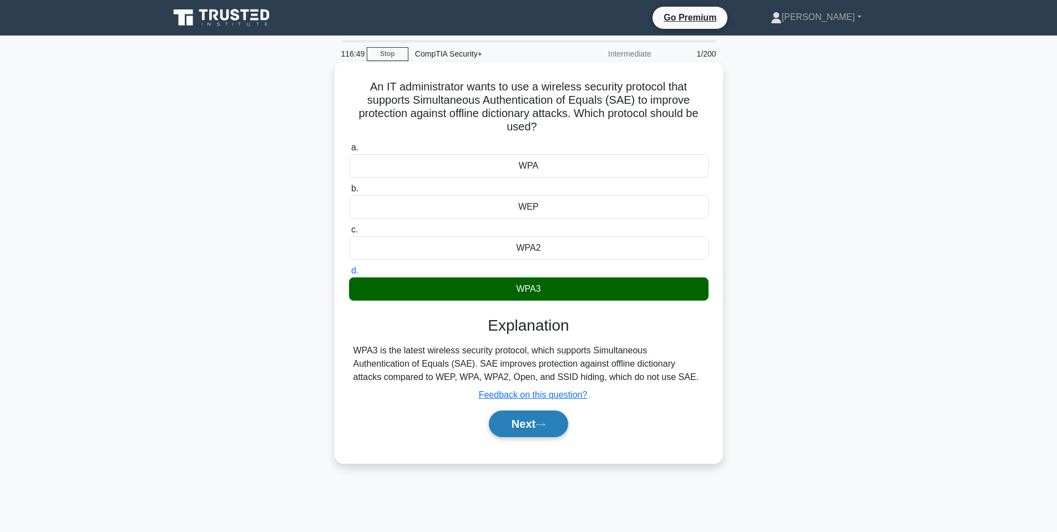
click at [521, 428] on button "Next" at bounding box center [528, 424] width 79 height 27
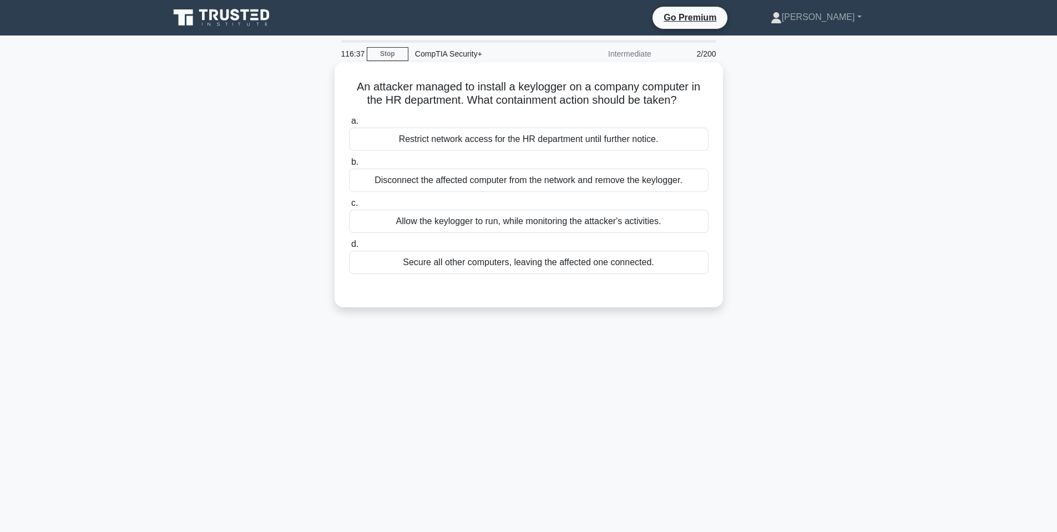
drag, startPoint x: 582, startPoint y: 184, endPoint x: 587, endPoint y: 241, distance: 57.9
click at [584, 227] on div "a. Restrict network access for the HR department until further notice. b. Disco…" at bounding box center [528, 194] width 373 height 164
click at [562, 195] on div "a. Restrict network access for the HR department until further notice. b. Disco…" at bounding box center [528, 194] width 373 height 164
click at [557, 189] on div "Disconnect the affected computer from the network and remove the keylogger." at bounding box center [529, 180] width 360 height 23
click at [349, 166] on input "b. Disconnect the affected computer from the network and remove the keylogger." at bounding box center [349, 162] width 0 height 7
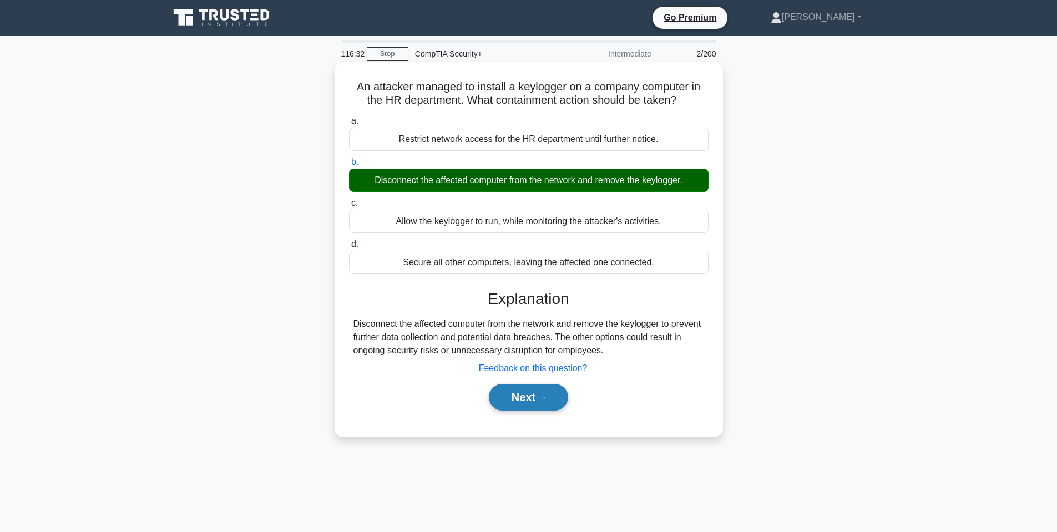
click at [554, 389] on button "Next" at bounding box center [528, 397] width 79 height 27
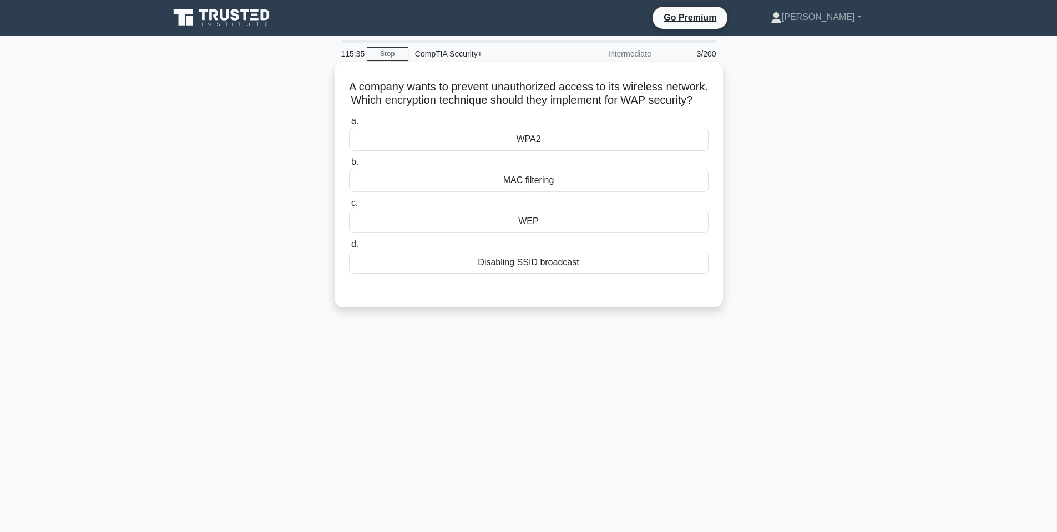
click at [513, 192] on div "MAC filtering" at bounding box center [529, 180] width 360 height 23
click at [349, 166] on input "b. MAC filtering" at bounding box center [349, 162] width 0 height 7
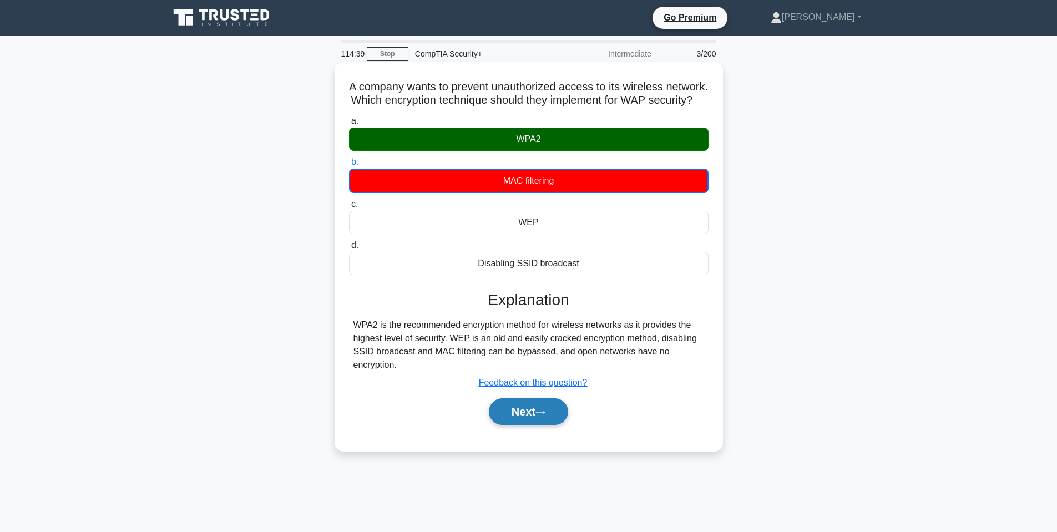
click at [530, 425] on button "Next" at bounding box center [528, 411] width 79 height 27
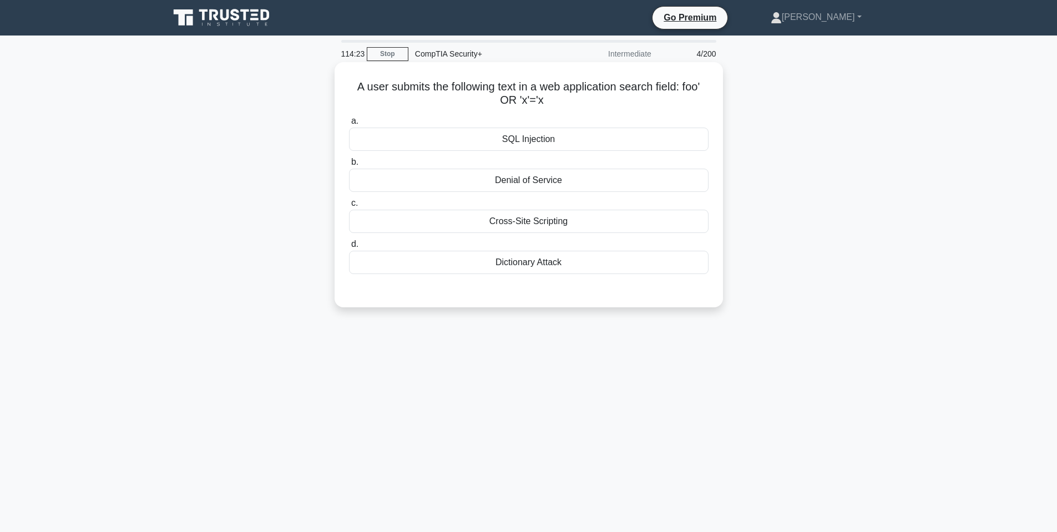
click at [531, 145] on div "SQL Injection" at bounding box center [529, 139] width 360 height 23
click at [349, 125] on input "a. SQL Injection" at bounding box center [349, 121] width 0 height 7
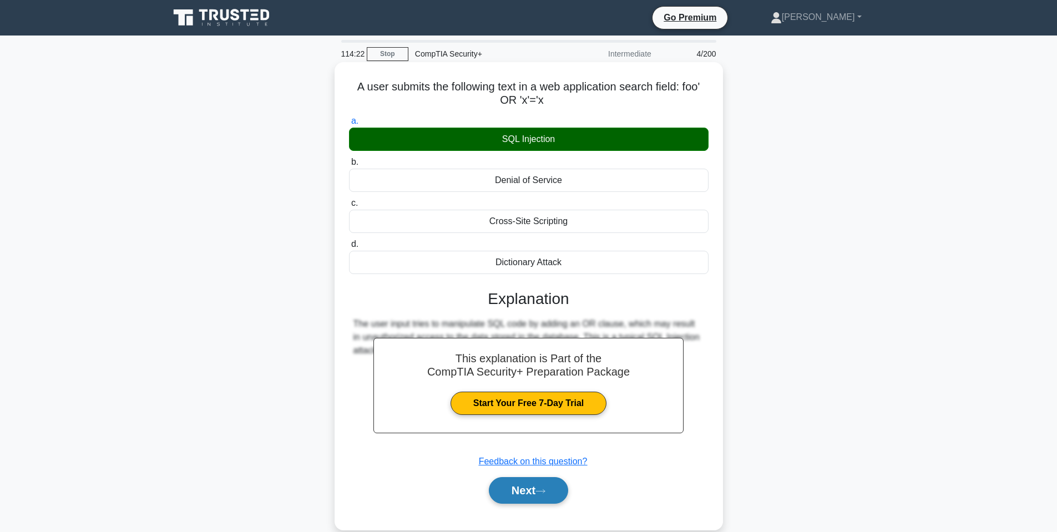
click at [546, 493] on icon at bounding box center [541, 491] width 10 height 6
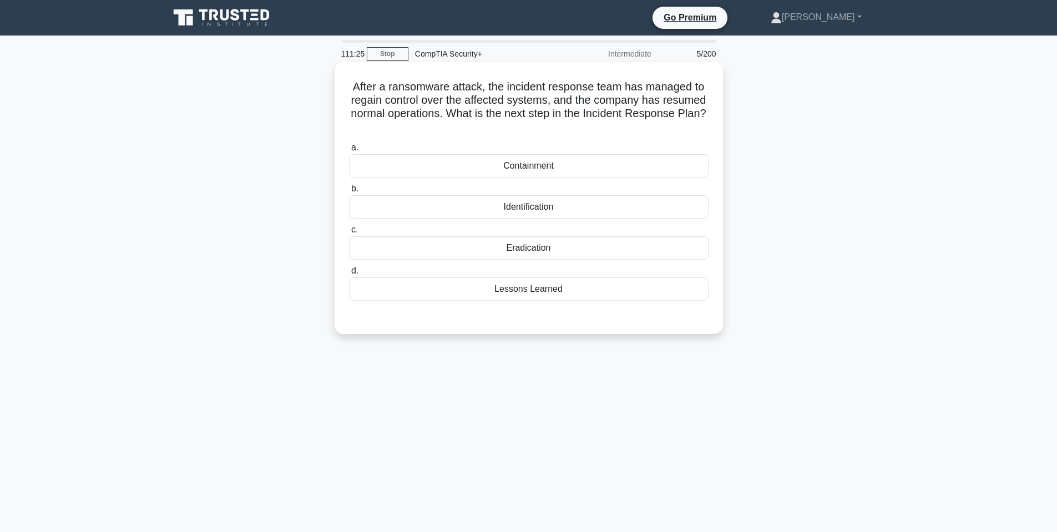
click at [473, 262] on div "a. Containment b. Identification c. d." at bounding box center [528, 221] width 373 height 164
click at [473, 290] on div "Lessons Learned" at bounding box center [529, 288] width 360 height 23
click at [349, 275] on input "d. Lessons Learned" at bounding box center [349, 271] width 0 height 7
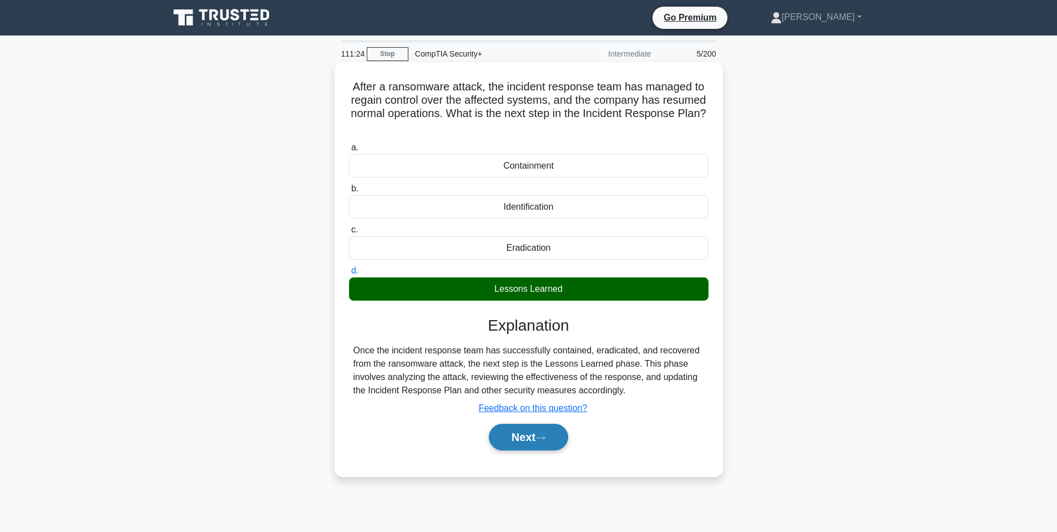
click at [542, 451] on button "Next" at bounding box center [528, 437] width 79 height 27
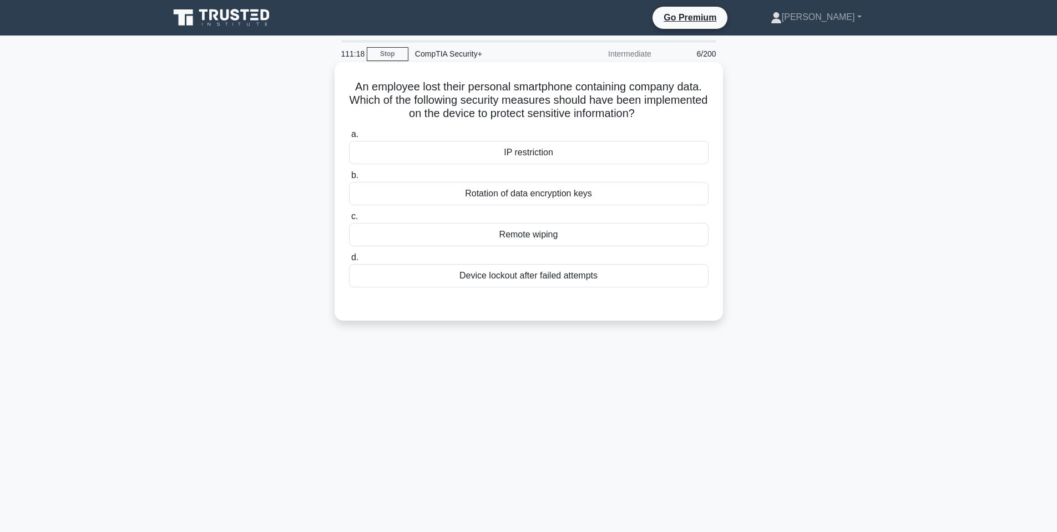
click at [497, 218] on label "c. Remote wiping" at bounding box center [529, 228] width 360 height 37
click at [349, 218] on input "c. Remote wiping" at bounding box center [349, 216] width 0 height 7
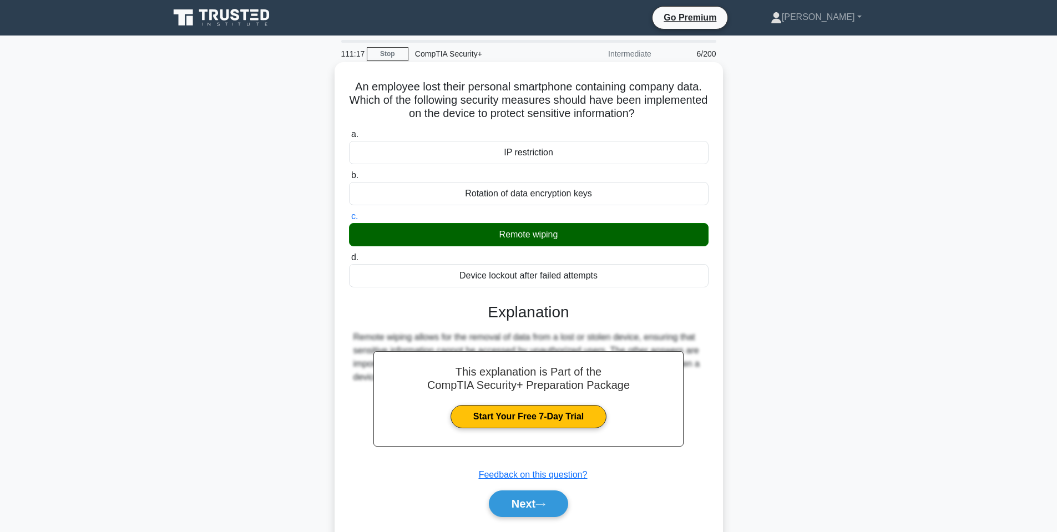
click at [496, 229] on div "Remote wiping" at bounding box center [529, 234] width 360 height 23
click at [349, 220] on input "c. Remote wiping" at bounding box center [349, 216] width 0 height 7
drag, startPoint x: 532, startPoint y: 500, endPoint x: 498, endPoint y: 385, distance: 119.9
click at [533, 500] on button "Next" at bounding box center [528, 504] width 79 height 27
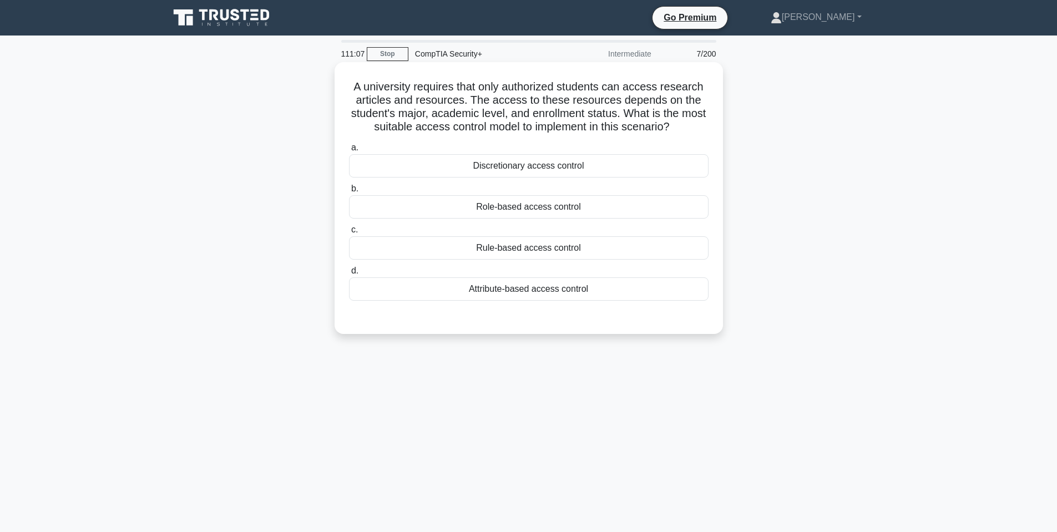
click at [461, 287] on div "Attribute-based access control" at bounding box center [529, 288] width 360 height 23
click at [349, 275] on input "d. Attribute-based access control" at bounding box center [349, 271] width 0 height 7
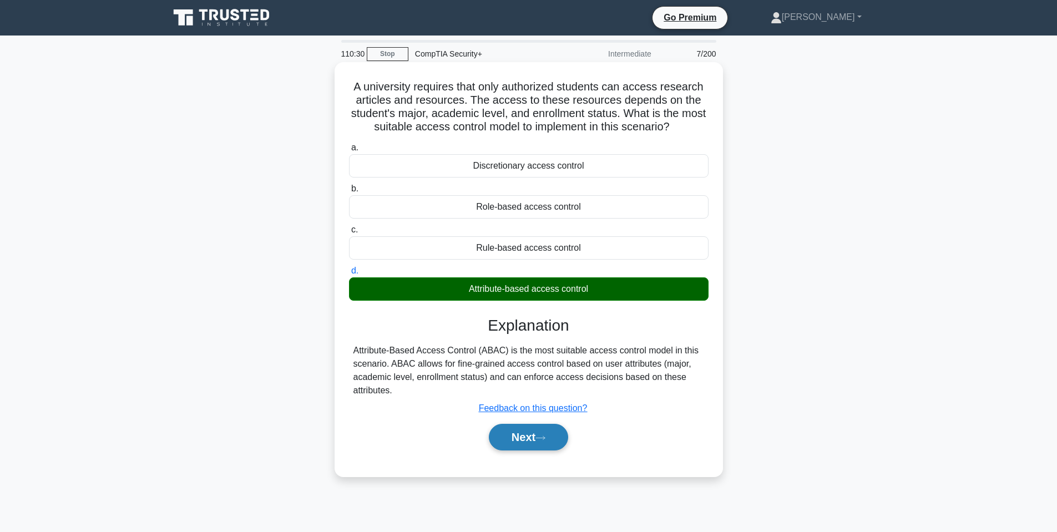
drag, startPoint x: 516, startPoint y: 442, endPoint x: 522, endPoint y: 448, distance: 9.0
click at [517, 443] on button "Next" at bounding box center [528, 437] width 79 height 27
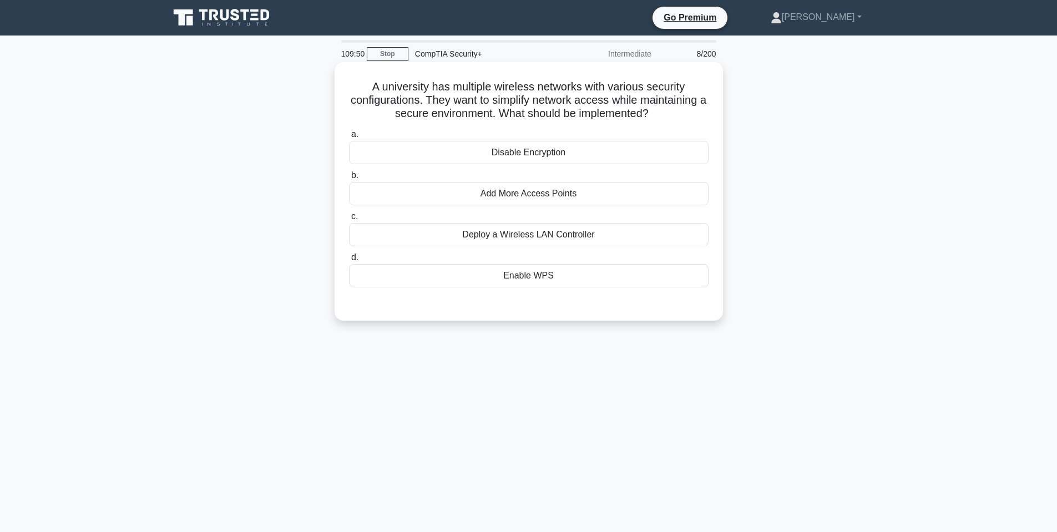
click at [534, 285] on div "Enable WPS" at bounding box center [529, 275] width 360 height 23
click at [349, 261] on input "d. Enable WPS" at bounding box center [349, 257] width 0 height 7
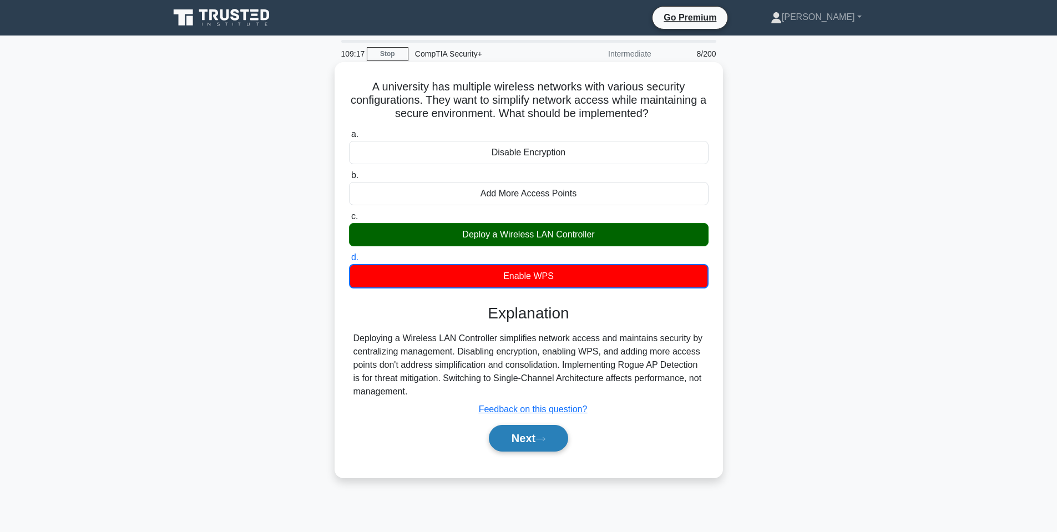
click at [535, 431] on button "Next" at bounding box center [528, 438] width 79 height 27
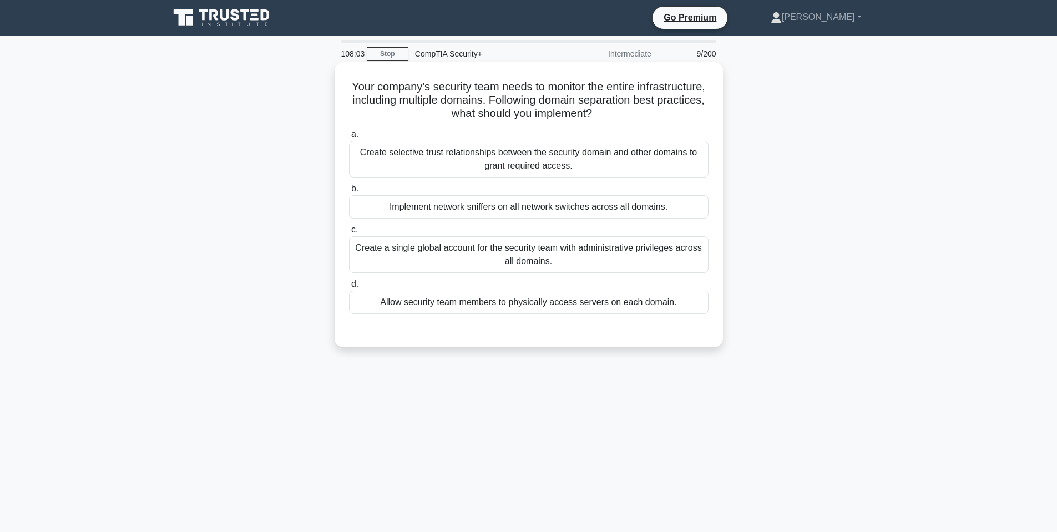
click at [689, 302] on div "Allow security team members to physically access servers on each domain." at bounding box center [529, 302] width 360 height 23
click at [349, 288] on input "d. Allow security team members to physically access servers on each domain." at bounding box center [349, 284] width 0 height 7
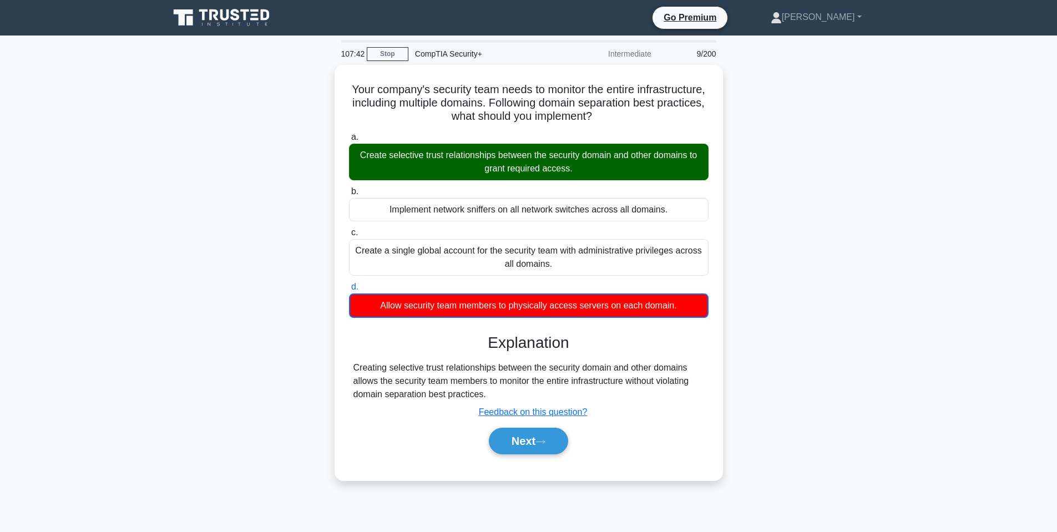
click at [780, 327] on div "Your company's security team needs to monitor the entire infrastructure, includ…" at bounding box center [529, 279] width 733 height 429
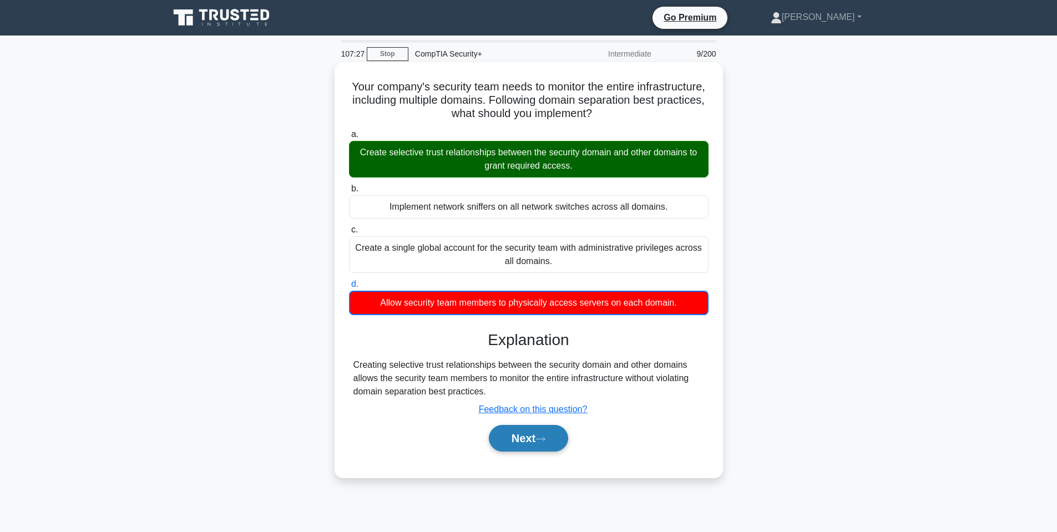
click at [555, 446] on button "Next" at bounding box center [528, 438] width 79 height 27
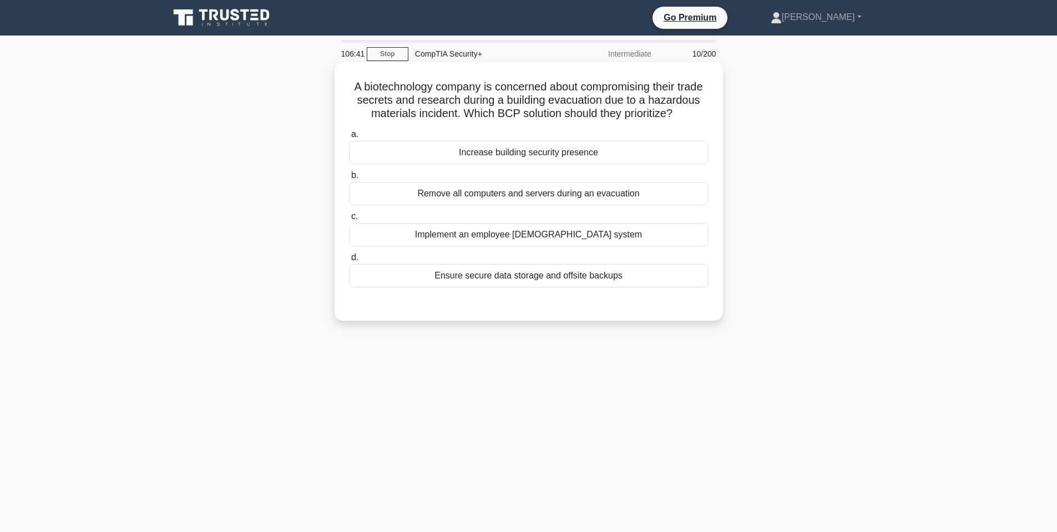
click at [448, 278] on div "Ensure secure data storage and offsite backups" at bounding box center [529, 275] width 360 height 23
click at [452, 282] on div "Ensure secure data storage and offsite backups" at bounding box center [529, 275] width 360 height 23
click at [349, 261] on input "d. Ensure secure data storage and offsite backups" at bounding box center [349, 257] width 0 height 7
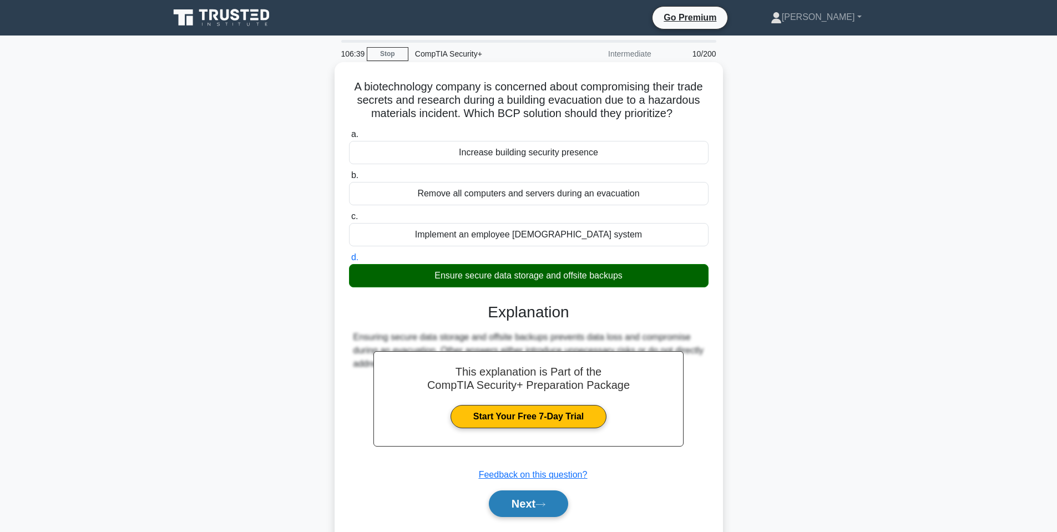
click at [532, 514] on button "Next" at bounding box center [528, 504] width 79 height 27
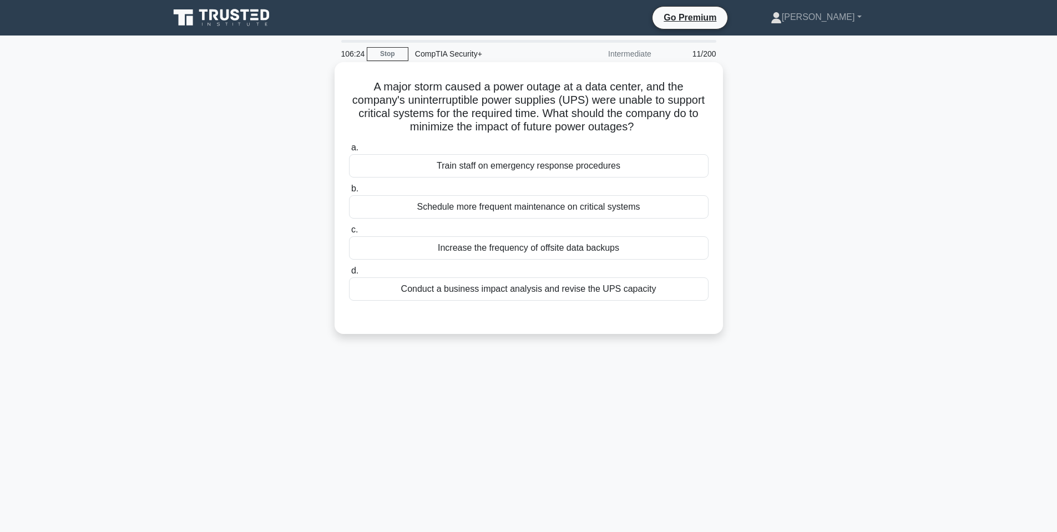
click at [512, 286] on div "Conduct a business impact analysis and revise the UPS capacity" at bounding box center [529, 288] width 360 height 23
click at [349, 275] on input "d. Conduct a business impact analysis and revise the UPS capacity" at bounding box center [349, 271] width 0 height 7
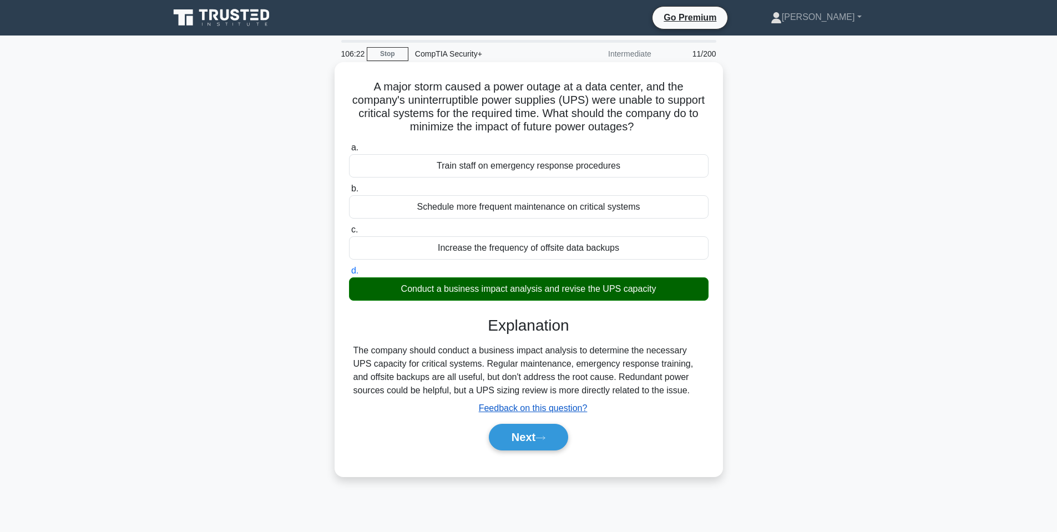
click at [537, 431] on button "Next" at bounding box center [528, 437] width 79 height 27
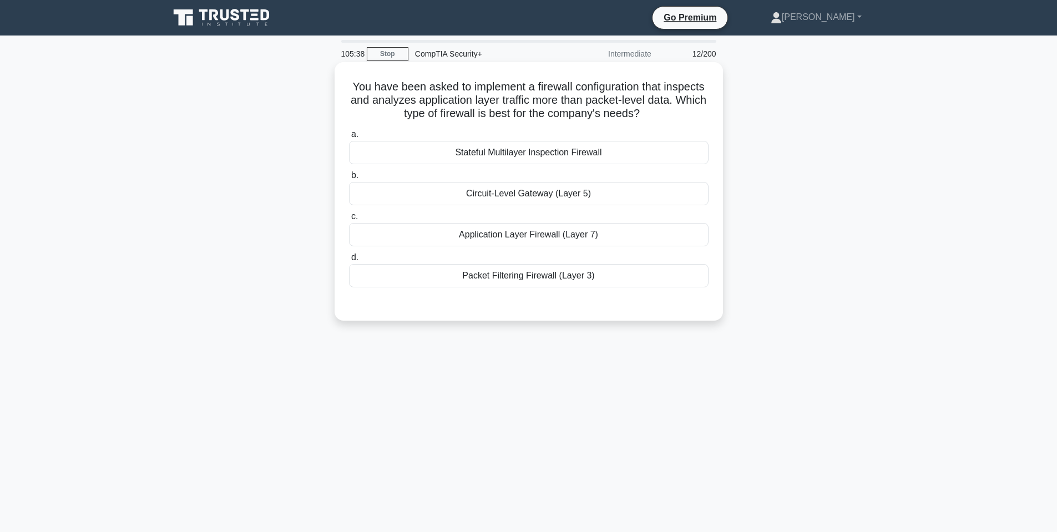
click at [536, 277] on div "Packet Filtering Firewall (Layer 3)" at bounding box center [529, 275] width 360 height 23
click at [349, 261] on input "d. Packet Filtering Firewall (Layer 3)" at bounding box center [349, 257] width 0 height 7
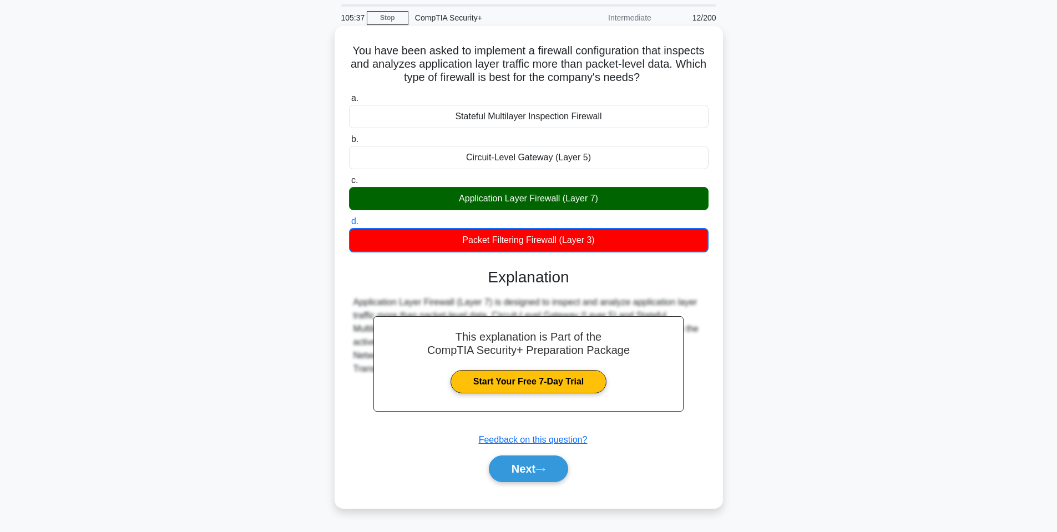
scroll to position [55, 0]
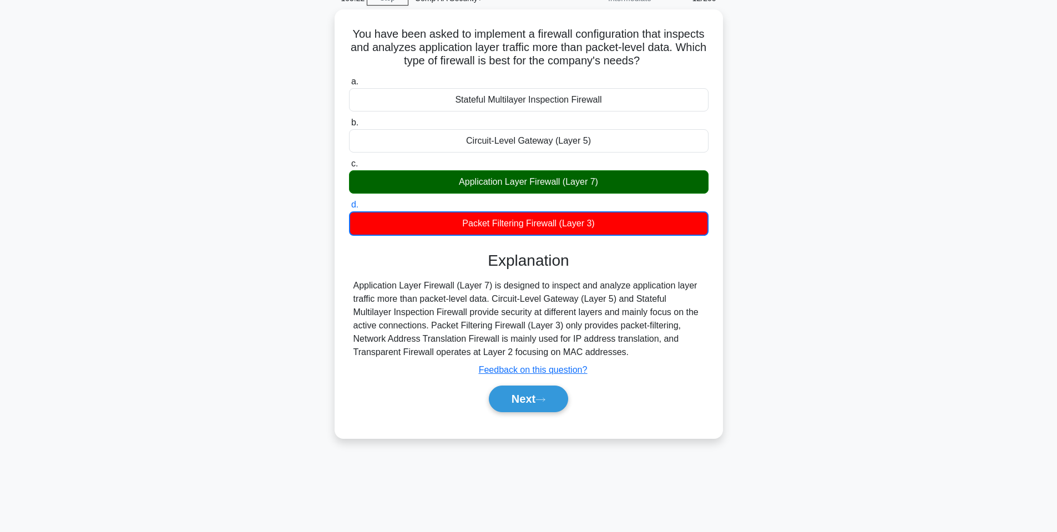
click at [783, 290] on div "You have been asked to implement a firewall configuration that inspects and ana…" at bounding box center [529, 230] width 733 height 442
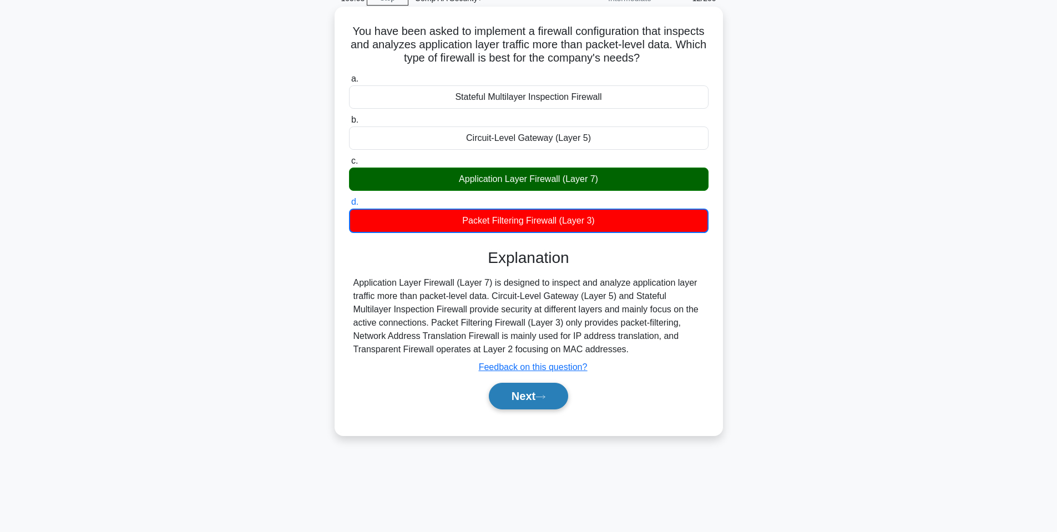
drag, startPoint x: 569, startPoint y: 403, endPoint x: 563, endPoint y: 401, distance: 6.3
click at [568, 403] on button "Next" at bounding box center [528, 396] width 79 height 27
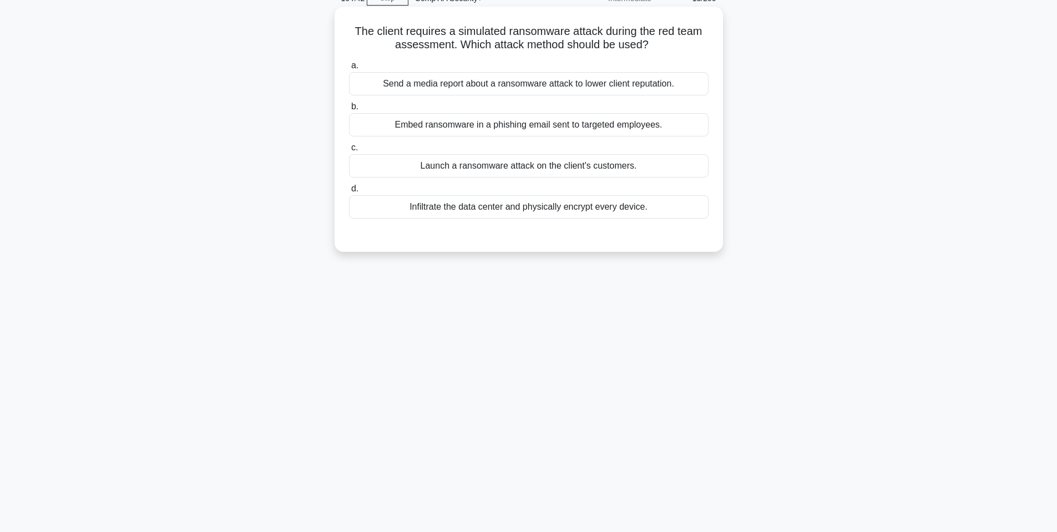
click at [584, 124] on div "Embed ransomware in a phishing email sent to targeted employees." at bounding box center [529, 124] width 360 height 23
click at [349, 110] on input "b. Embed ransomware in a phishing email sent to targeted employees." at bounding box center [349, 106] width 0 height 7
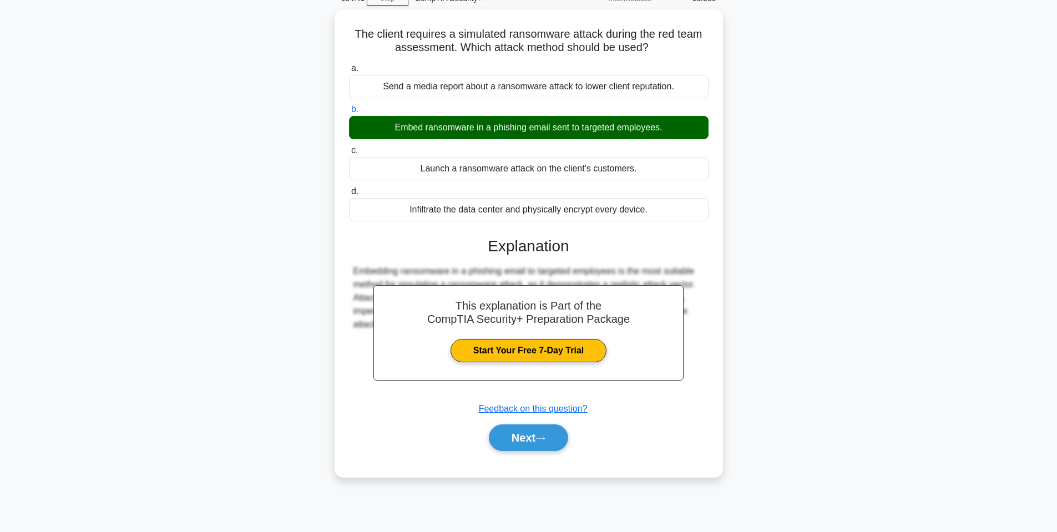
drag, startPoint x: 610, startPoint y: 311, endPoint x: 885, endPoint y: 373, distance: 281.0
click at [889, 372] on main "104:41 Stop CompTIA Security+ Intermediate 13/200 The client requires a simulat…" at bounding box center [528, 262] width 1057 height 564
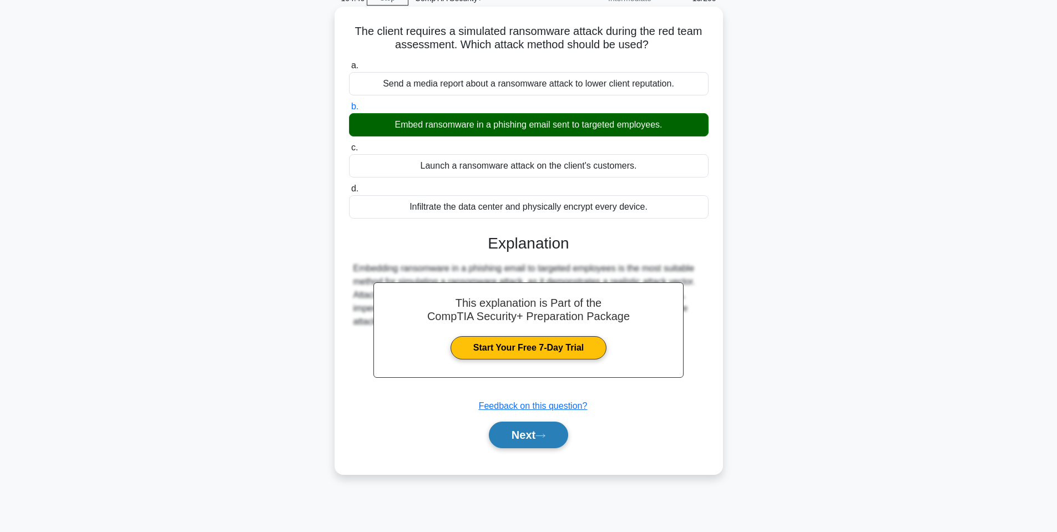
click at [500, 431] on button "Next" at bounding box center [528, 435] width 79 height 27
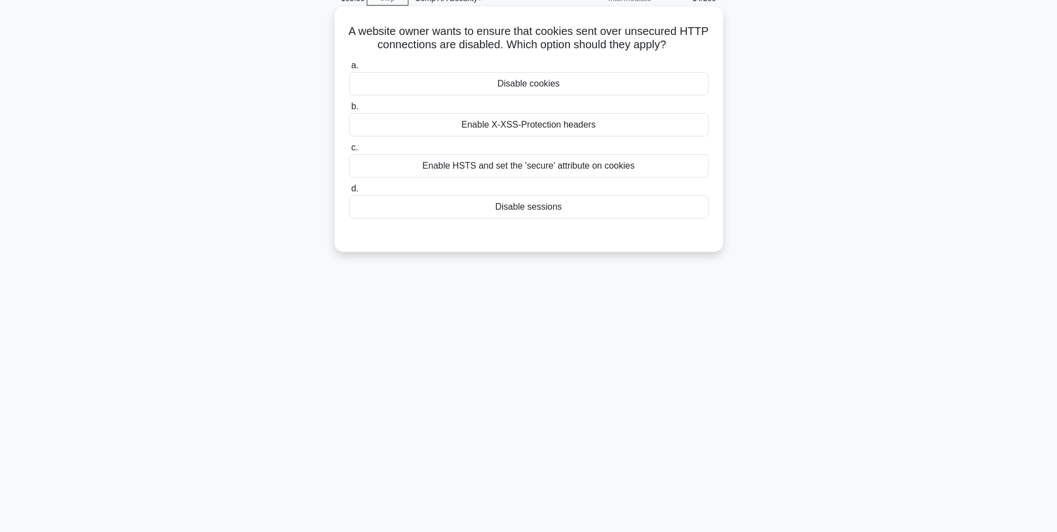
click at [566, 164] on div "Enable HSTS and set the 'secure' attribute on cookies" at bounding box center [529, 165] width 360 height 23
click at [349, 152] on input "c. Enable HSTS and set the 'secure' attribute on cookies" at bounding box center [349, 147] width 0 height 7
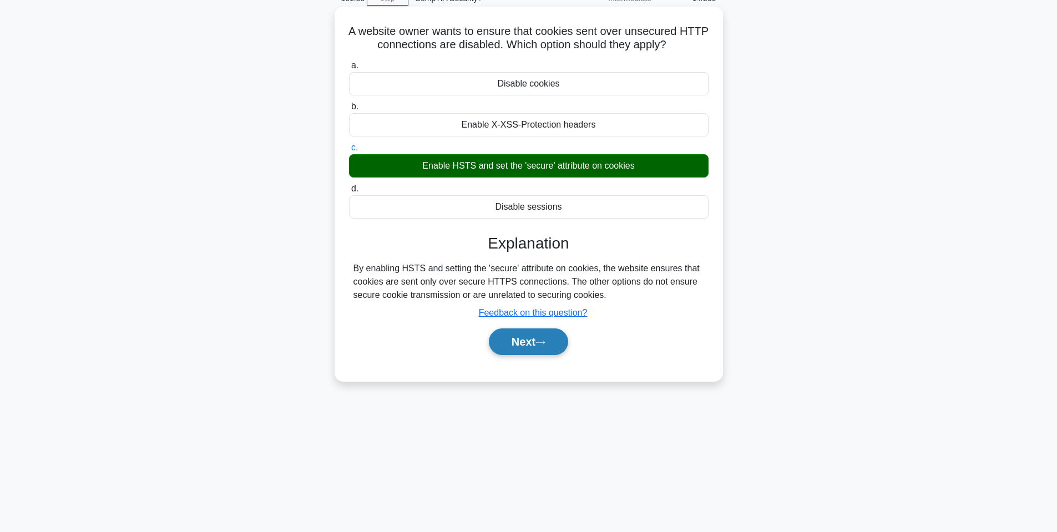
click at [496, 340] on button "Next" at bounding box center [528, 342] width 79 height 27
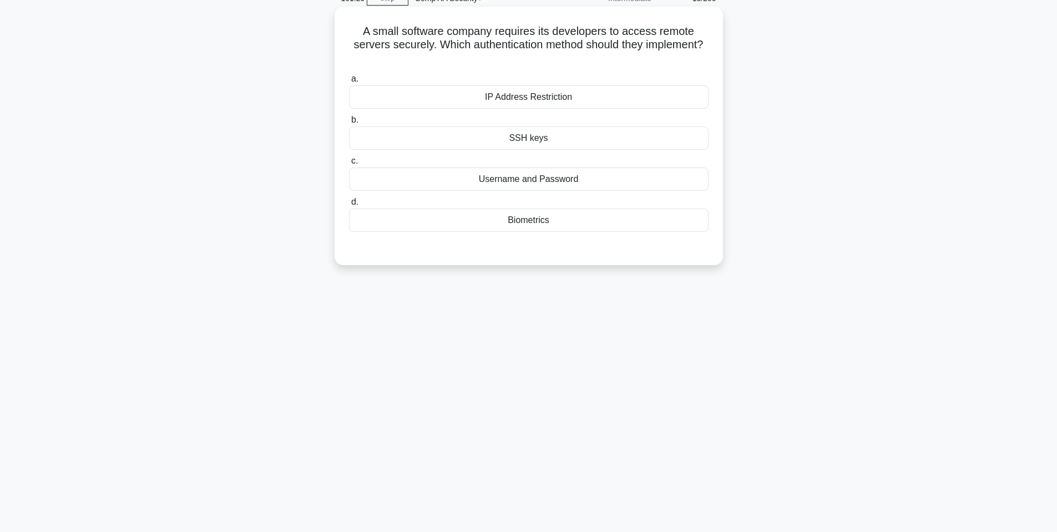
click at [561, 140] on div "SSH keys" at bounding box center [529, 138] width 360 height 23
click at [349, 124] on input "b. SSH keys" at bounding box center [349, 120] width 0 height 7
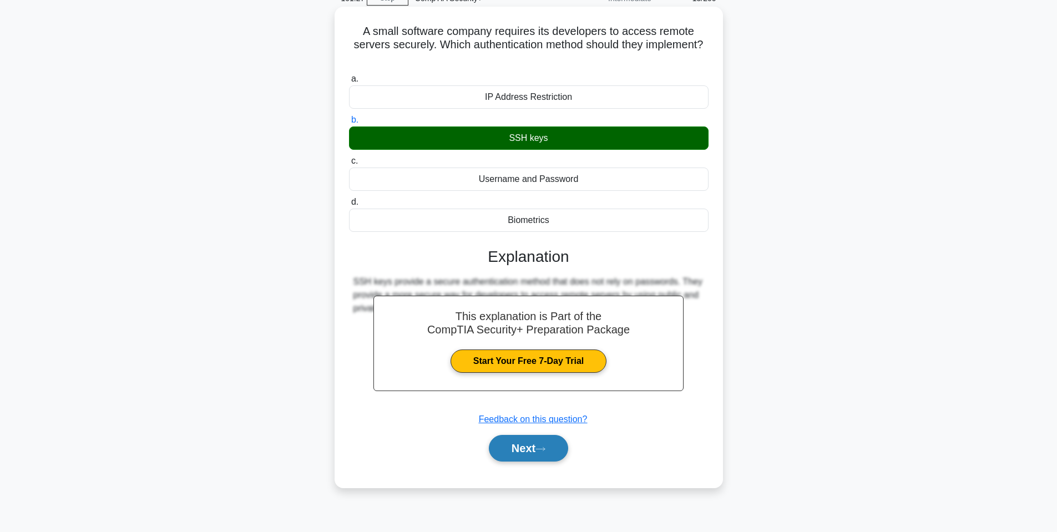
click at [562, 446] on button "Next" at bounding box center [528, 448] width 79 height 27
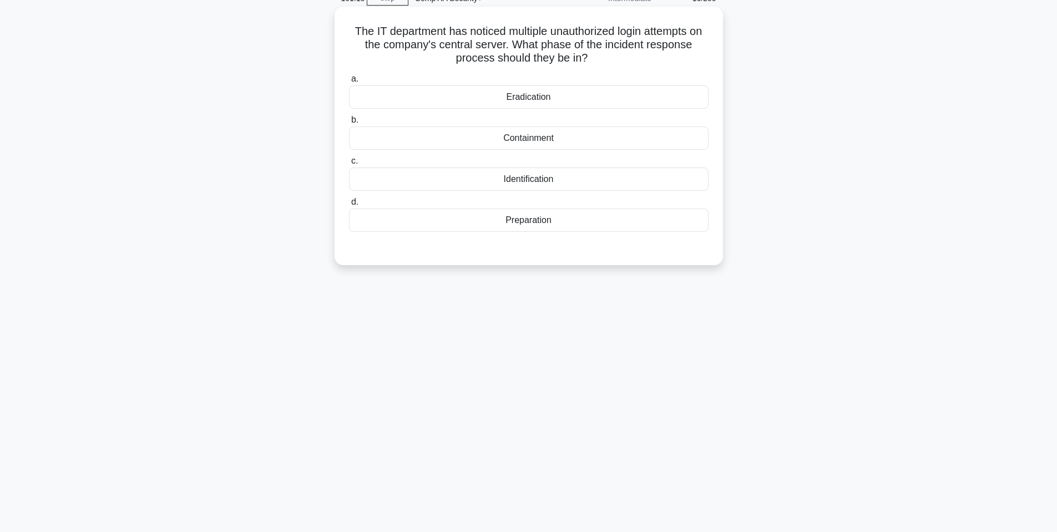
click at [544, 184] on div "Identification" at bounding box center [529, 179] width 360 height 23
click at [349, 165] on input "c. Identification" at bounding box center [349, 161] width 0 height 7
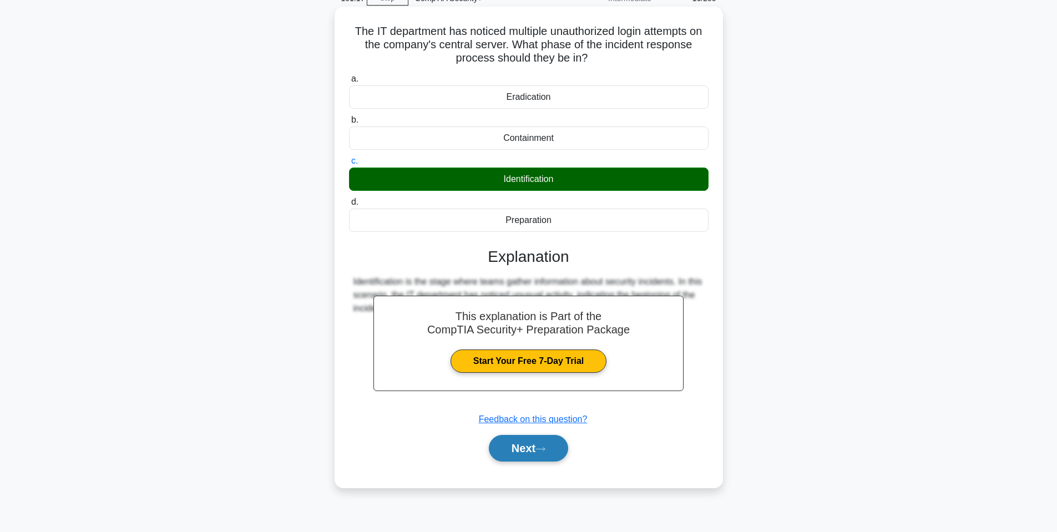
click at [540, 458] on button "Next" at bounding box center [528, 448] width 79 height 27
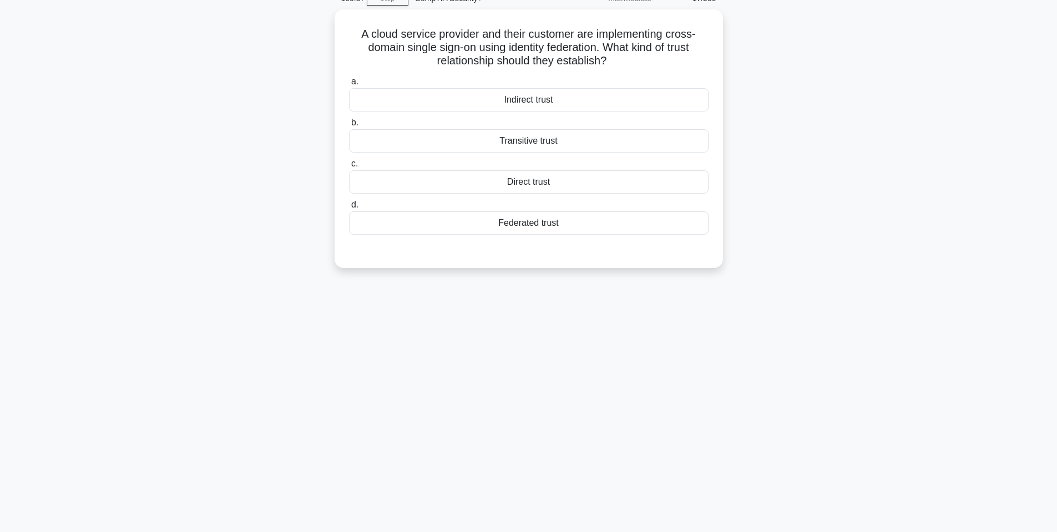
click at [296, 148] on div "A cloud service provider and their customer are implementing cross-domain singl…" at bounding box center [529, 145] width 733 height 272
click at [497, 231] on div "Federated trust" at bounding box center [529, 220] width 360 height 23
click at [349, 206] on input "d. Federated trust" at bounding box center [349, 202] width 0 height 7
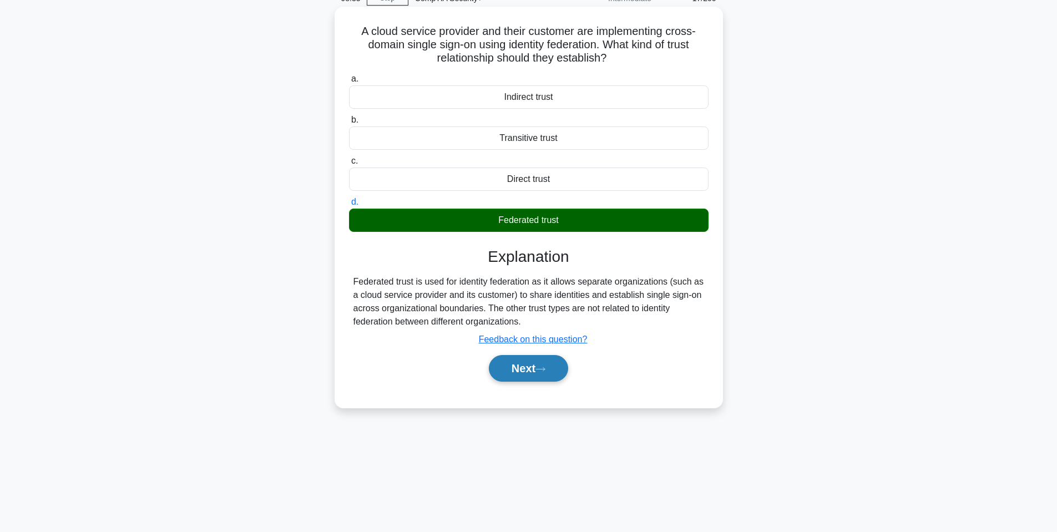
click at [542, 375] on button "Next" at bounding box center [528, 368] width 79 height 27
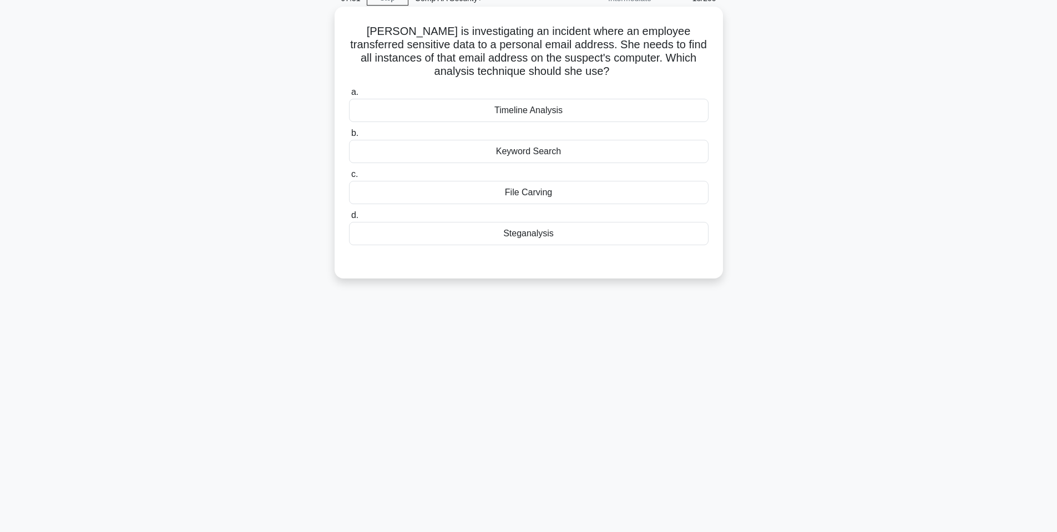
click at [624, 152] on div "Keyword Search" at bounding box center [529, 151] width 360 height 23
click at [349, 137] on input "b. Keyword Search" at bounding box center [349, 133] width 0 height 7
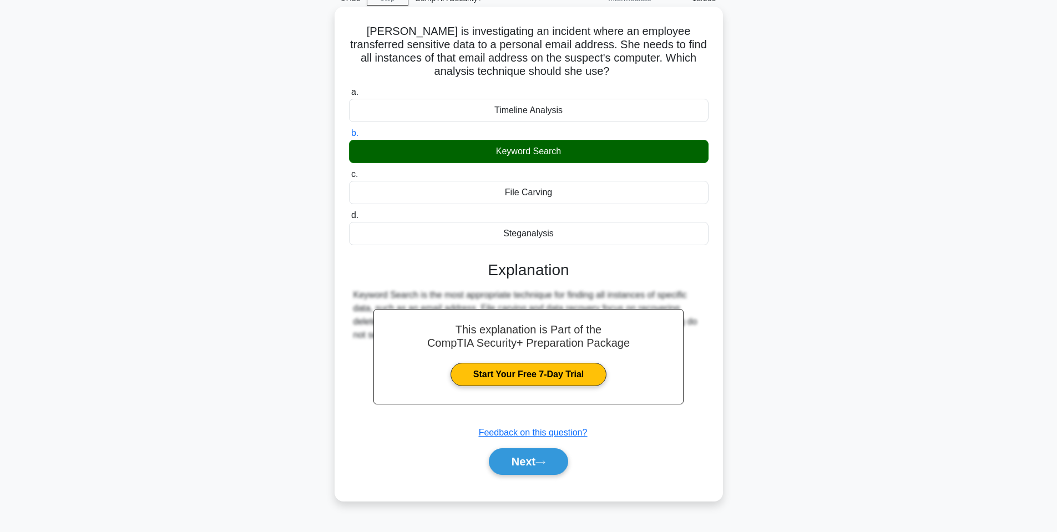
click at [562, 482] on div "a. Timeline Analysis b. Keyword Search c. d." at bounding box center [529, 285] width 362 height 405
click at [551, 460] on button "Next" at bounding box center [528, 461] width 79 height 27
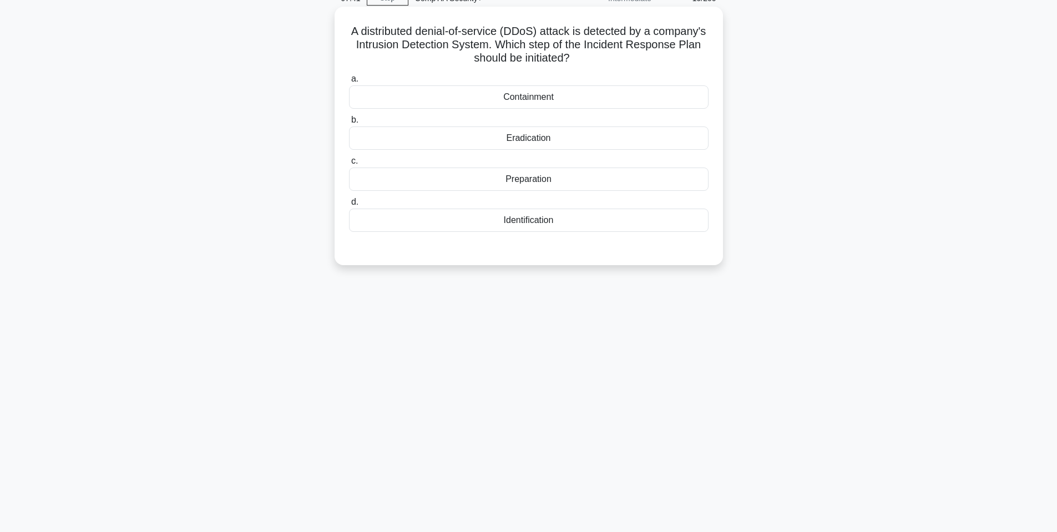
click at [545, 101] on div "Containment" at bounding box center [529, 96] width 360 height 23
click at [349, 83] on input "a. Containment" at bounding box center [349, 78] width 0 height 7
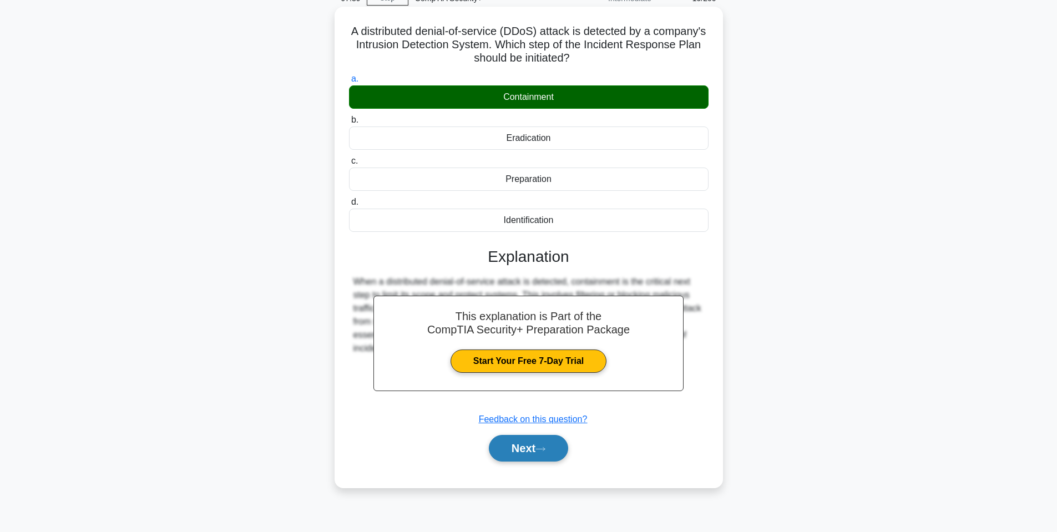
click at [546, 447] on icon at bounding box center [541, 449] width 10 height 6
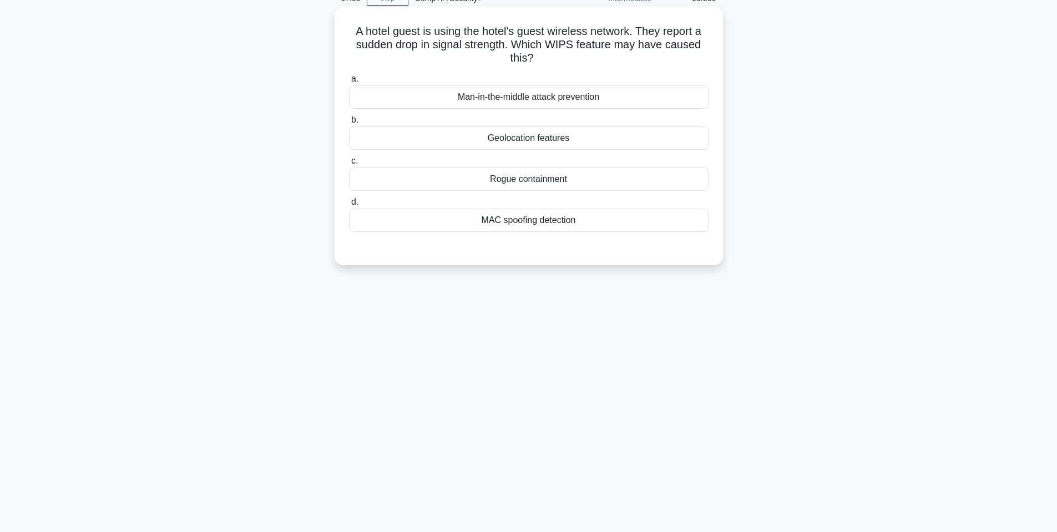
click at [493, 51] on h5 "A hotel guest is using the hotel's guest wireless network. They report a sudden…" at bounding box center [529, 44] width 362 height 41
click at [568, 120] on label "b. Geolocation features" at bounding box center [529, 131] width 360 height 37
click at [349, 120] on input "b. Geolocation features" at bounding box center [349, 120] width 0 height 7
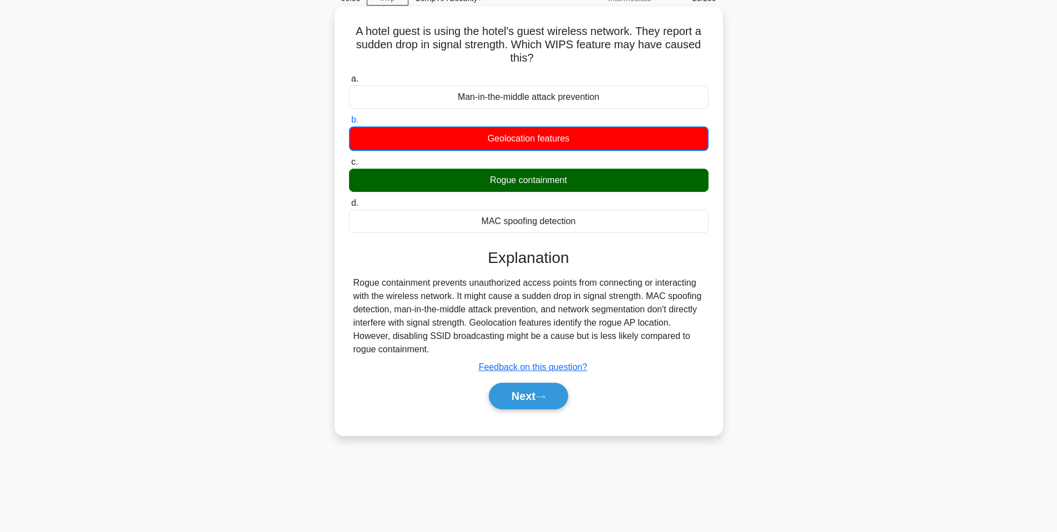
click at [558, 103] on div "Man-in-the-middle attack prevention" at bounding box center [529, 96] width 360 height 23
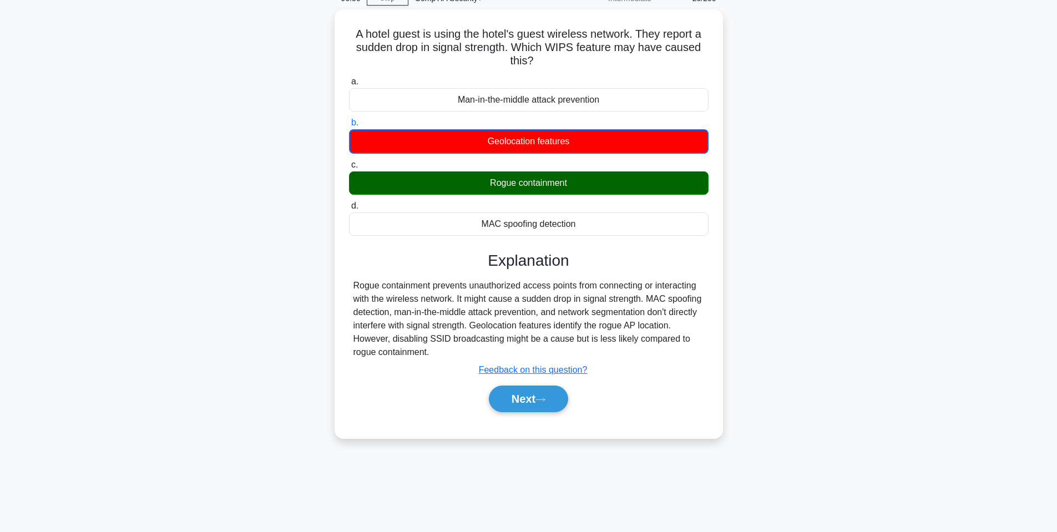
click at [727, 188] on div "A hotel guest is using the hotel's guest wireless network. They report a sudden…" at bounding box center [529, 230] width 733 height 442
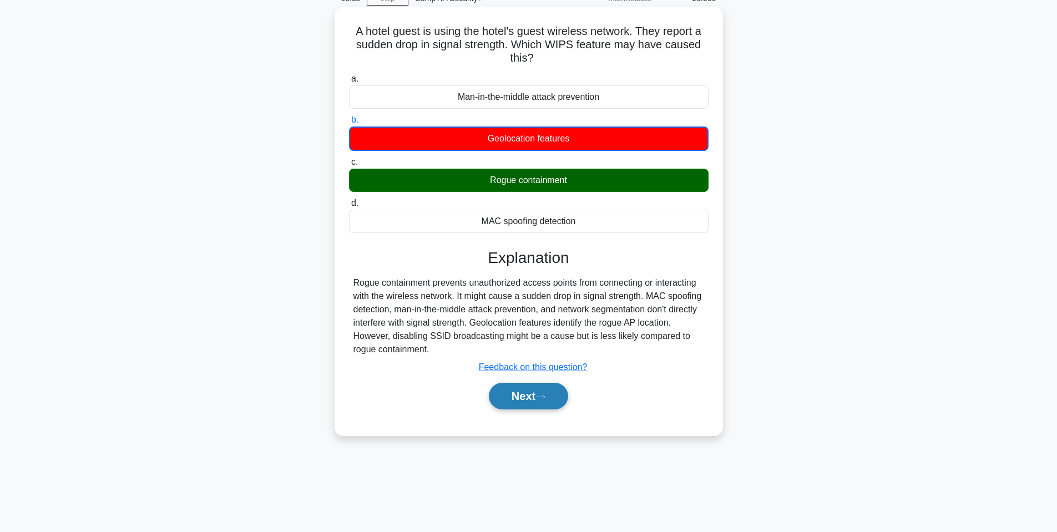
click at [566, 398] on button "Next" at bounding box center [528, 396] width 79 height 27
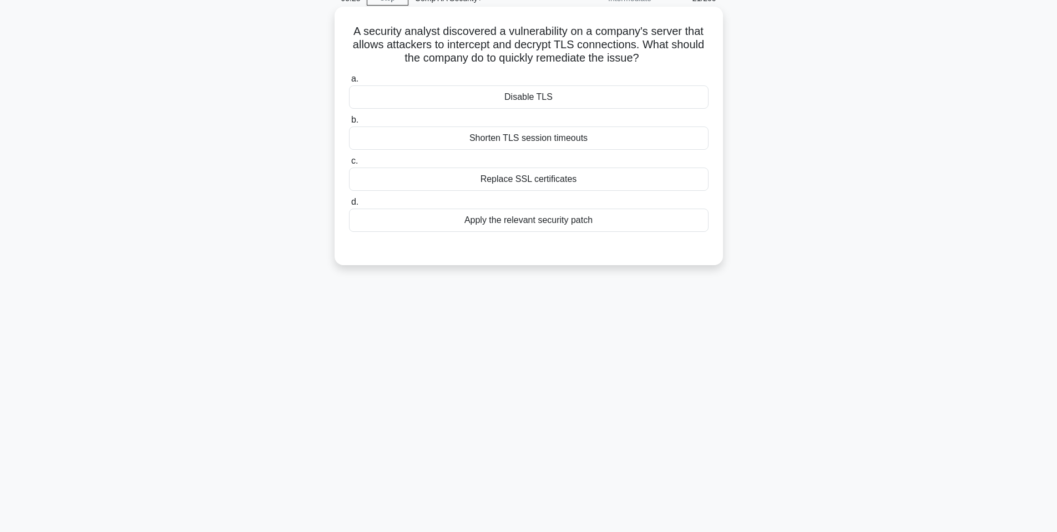
click at [365, 63] on h5 "A security analyst discovered a vulnerability on a company's server that allows…" at bounding box center [529, 44] width 362 height 41
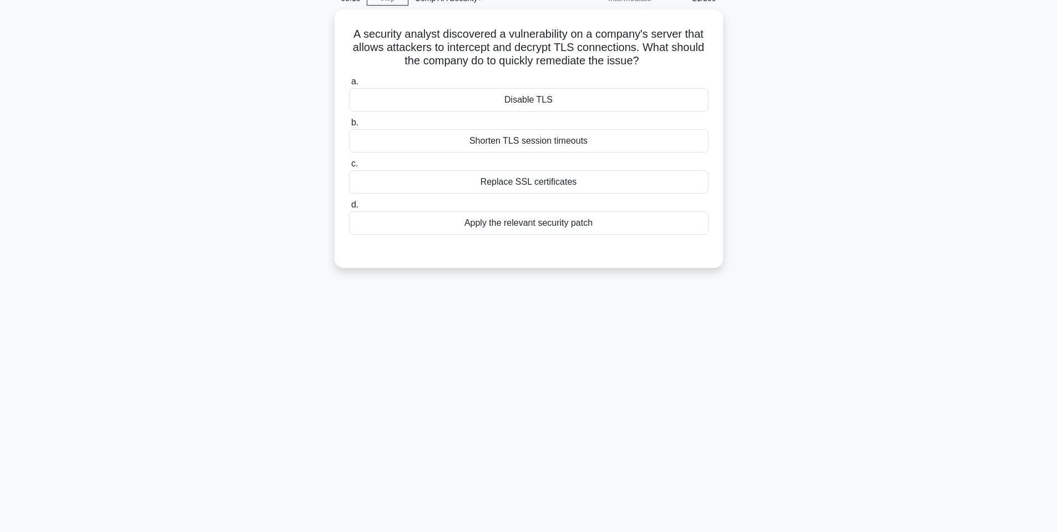
click at [804, 180] on div "A security analyst discovered a vulnerability on a company's server that allows…" at bounding box center [529, 145] width 733 height 272
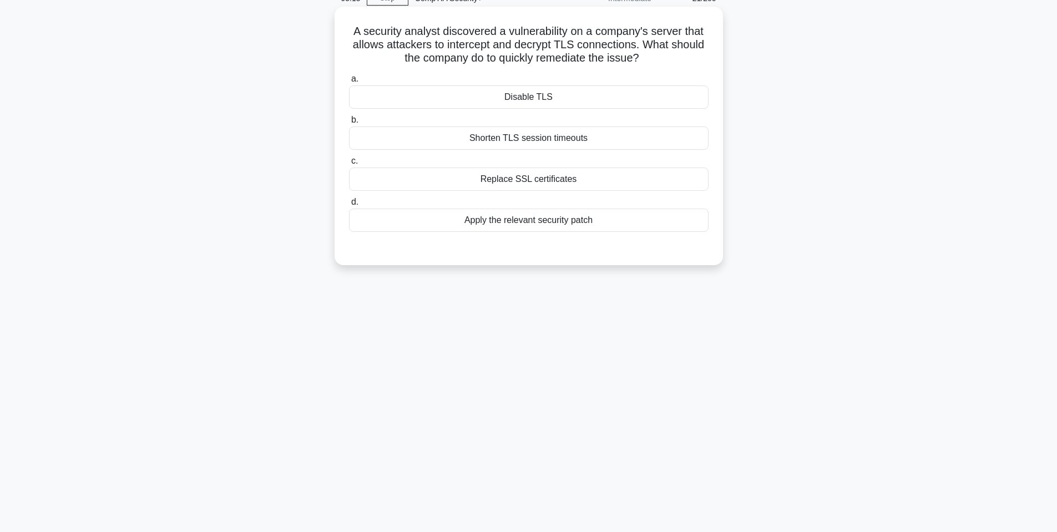
click at [624, 220] on div "Apply the relevant security patch" at bounding box center [529, 220] width 360 height 23
click at [349, 206] on input "d. Apply the relevant security patch" at bounding box center [349, 202] width 0 height 7
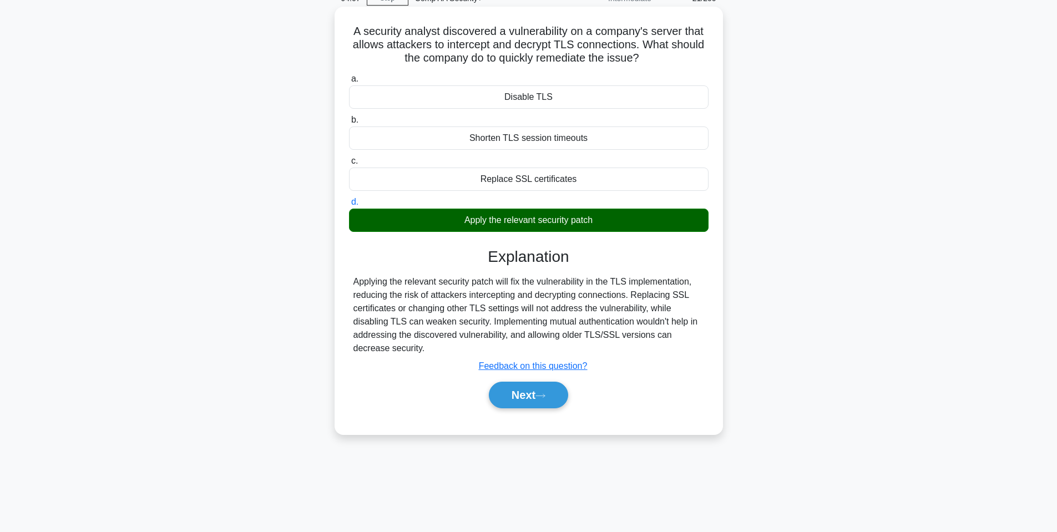
click at [548, 380] on div "Next" at bounding box center [529, 395] width 360 height 36
click at [515, 394] on button "Next" at bounding box center [528, 395] width 79 height 27
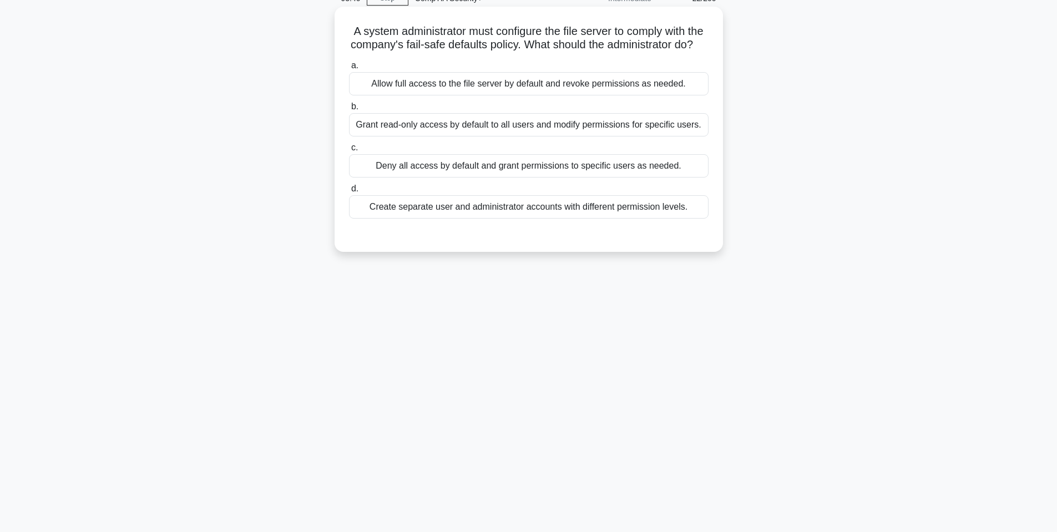
click at [445, 51] on h5 "A system administrator must configure the file server to comply with the compan…" at bounding box center [529, 38] width 362 height 28
click at [375, 52] on h5 "A system administrator must configure the file server to comply with the compan…" at bounding box center [529, 38] width 362 height 28
click at [558, 38] on h5 "A system administrator must configure the file server to comply with the compan…" at bounding box center [529, 38] width 362 height 28
click at [482, 137] on div "Grant read-only access by default to all users and modify permissions for speci…" at bounding box center [529, 124] width 360 height 23
click at [349, 110] on input "[PERSON_NAME] read-only access by default to all users and modify permissions f…" at bounding box center [349, 106] width 0 height 7
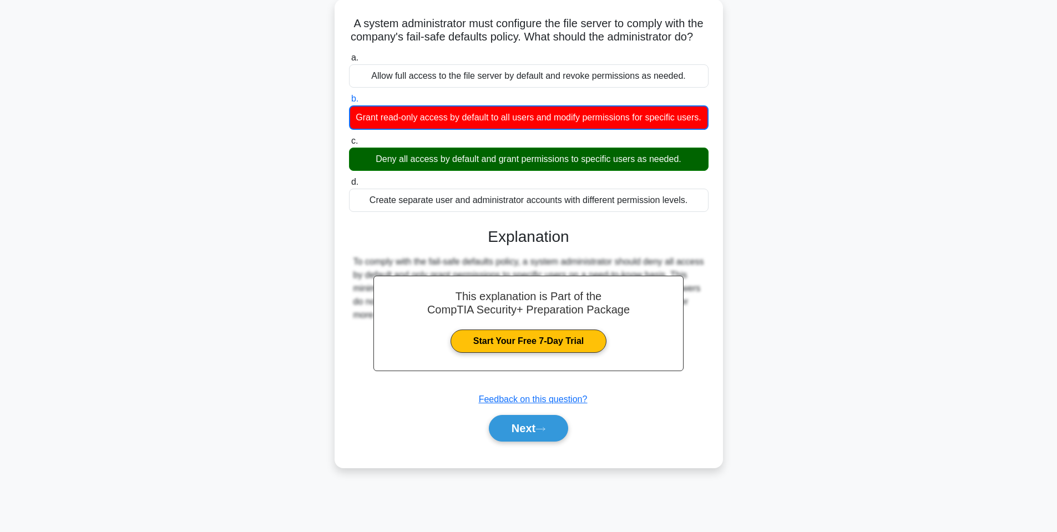
scroll to position [67, 0]
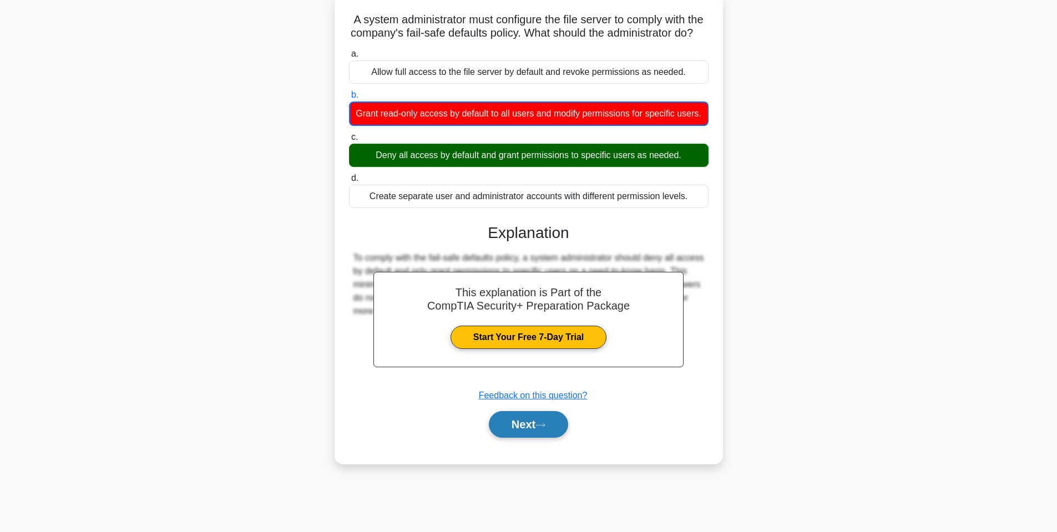
click at [547, 438] on button "Next" at bounding box center [528, 424] width 79 height 27
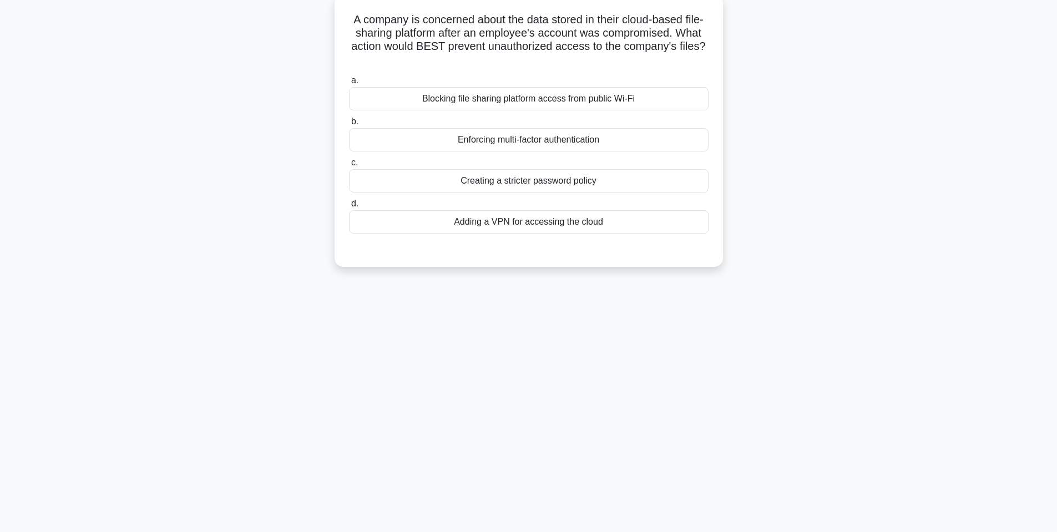
click at [509, 182] on div "Creating a stricter password policy" at bounding box center [529, 180] width 360 height 23
click at [349, 166] on input "c. Creating a stricter password policy" at bounding box center [349, 162] width 0 height 7
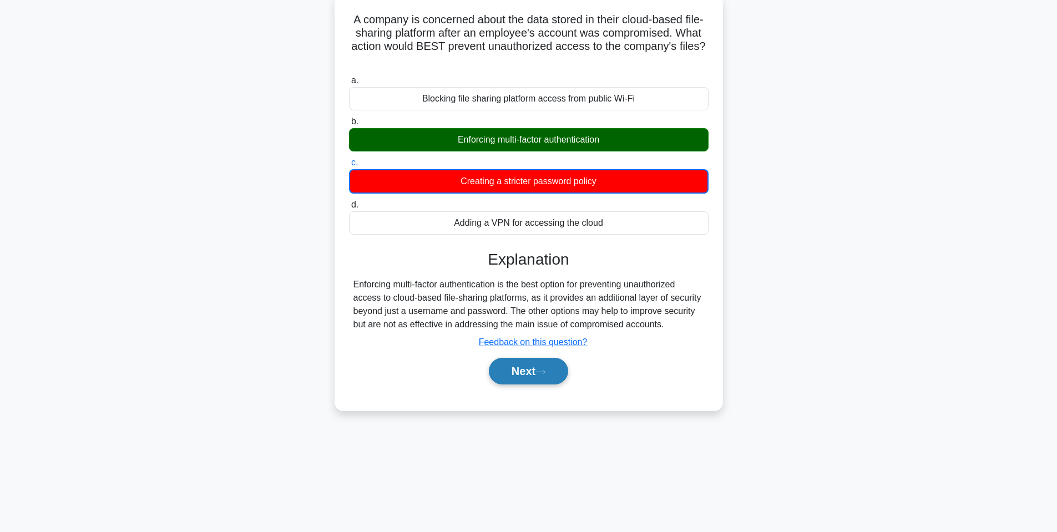
click at [549, 362] on button "Next" at bounding box center [528, 371] width 79 height 27
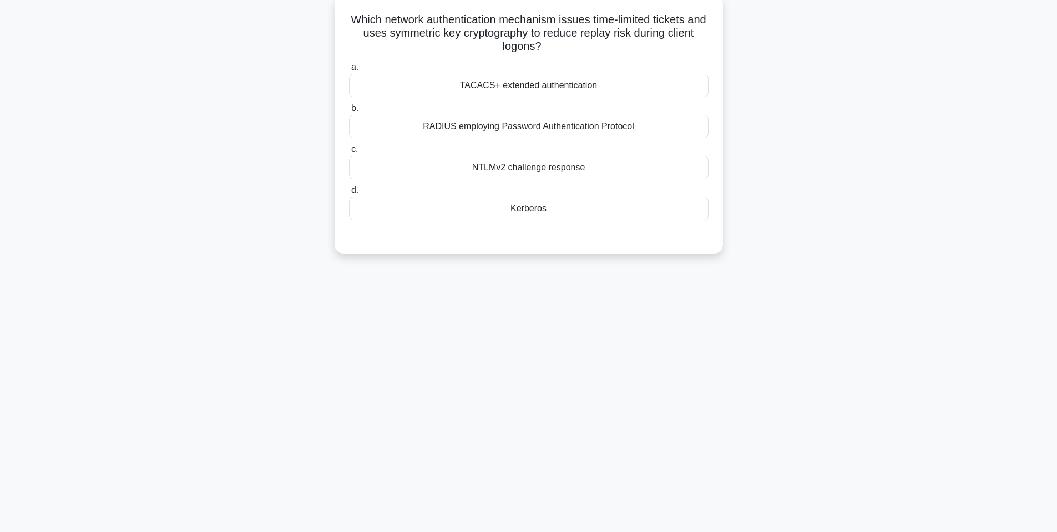
drag, startPoint x: 597, startPoint y: 137, endPoint x: 612, endPoint y: 134, distance: 15.3
click at [599, 137] on div "RADIUS employing Password Authentication Protocol" at bounding box center [529, 126] width 360 height 23
click at [349, 112] on input "b. RADIUS employing Password Authentication Protocol" at bounding box center [349, 108] width 0 height 7
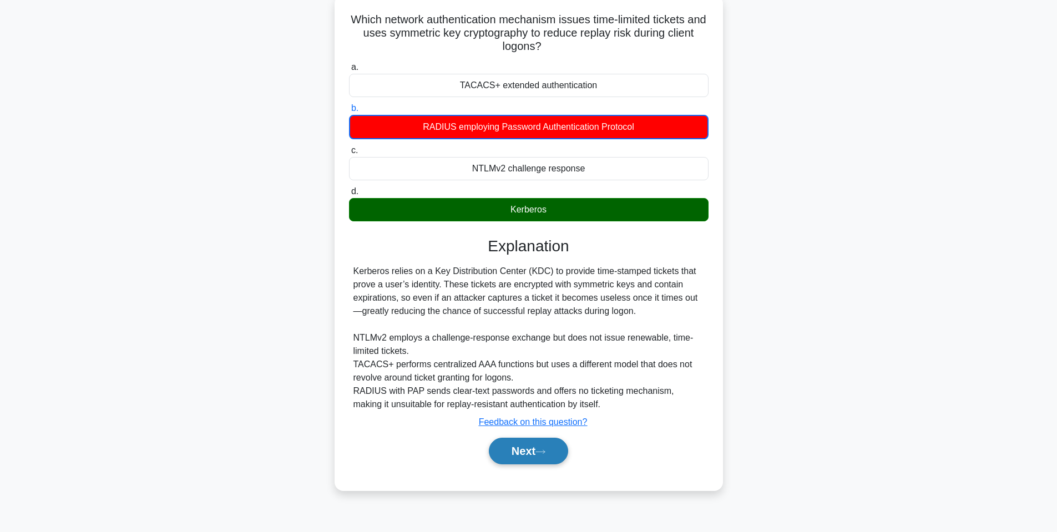
click at [547, 461] on button "Next" at bounding box center [528, 451] width 79 height 27
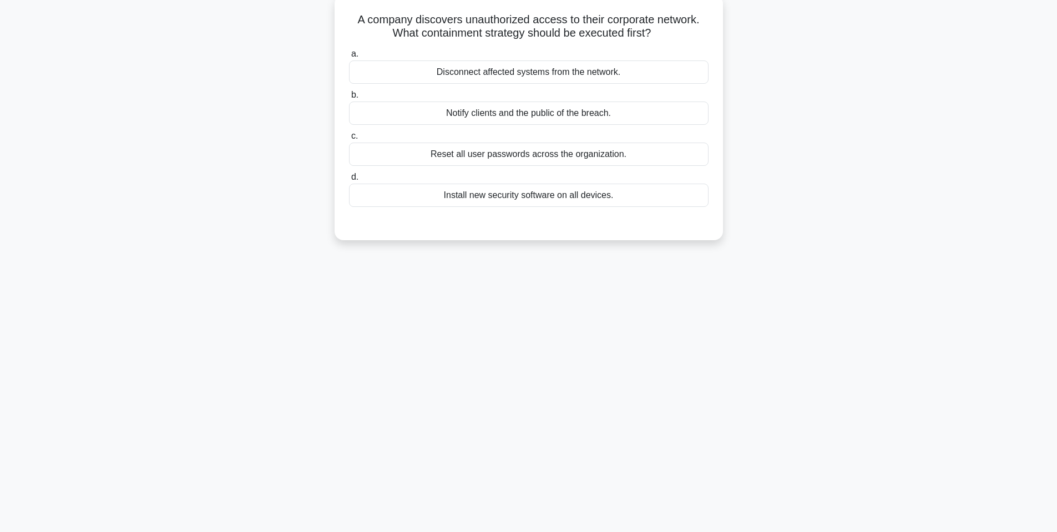
click at [494, 83] on div "Disconnect affected systems from the network." at bounding box center [529, 71] width 360 height 23
click at [349, 58] on input "a. Disconnect affected systems from the network." at bounding box center [349, 54] width 0 height 7
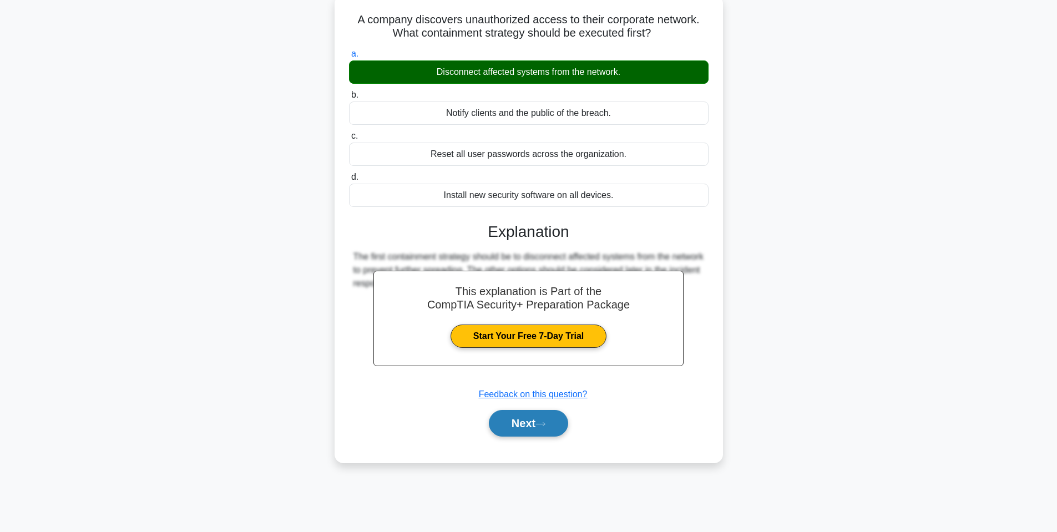
click at [544, 417] on button "Next" at bounding box center [528, 423] width 79 height 27
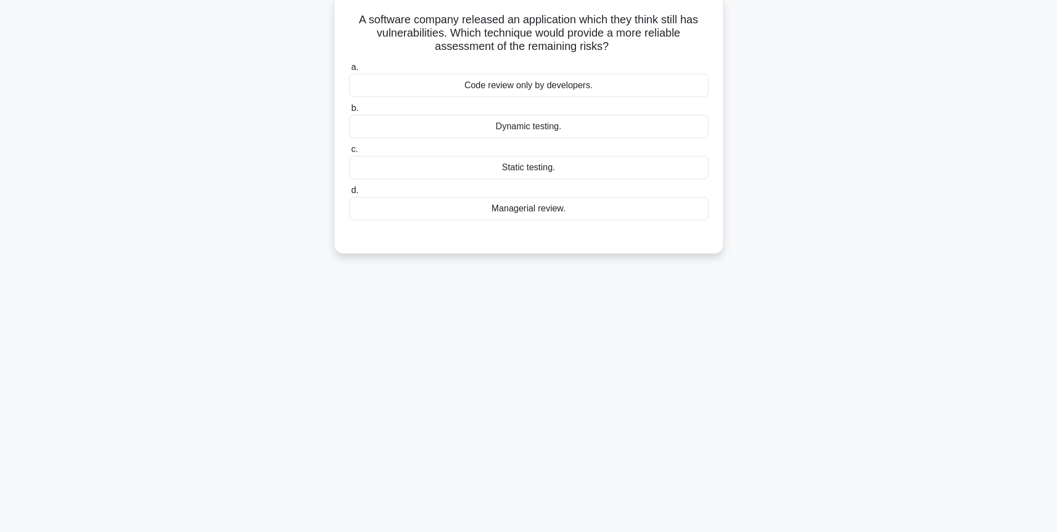
click at [587, 129] on div "Dynamic testing." at bounding box center [529, 126] width 360 height 23
click at [349, 112] on input "b. Dynamic testing." at bounding box center [349, 108] width 0 height 7
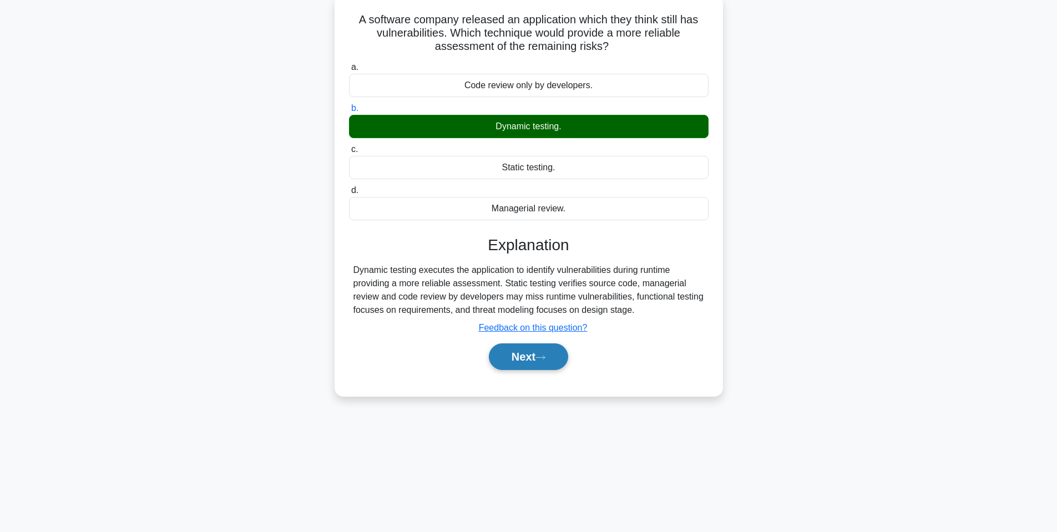
click at [523, 349] on button "Next" at bounding box center [528, 357] width 79 height 27
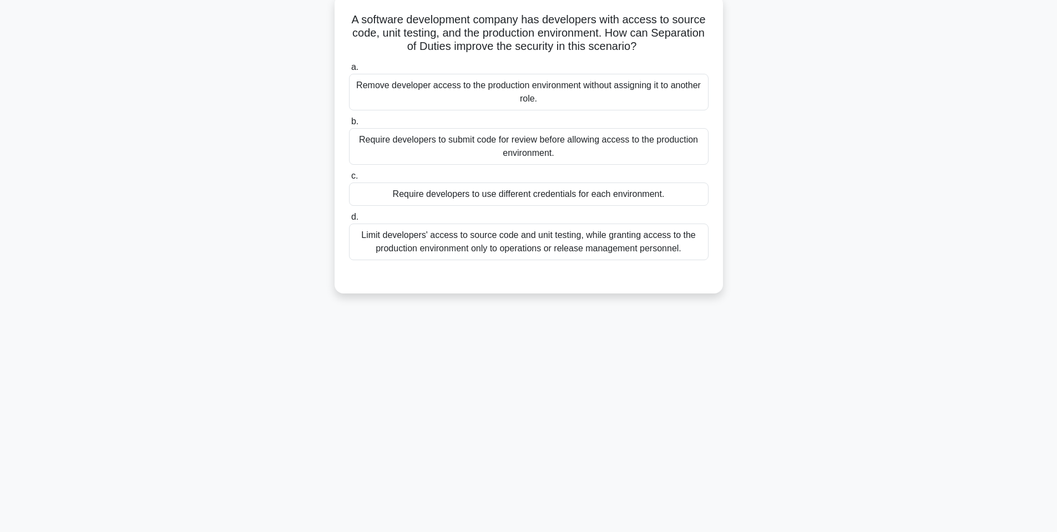
click at [604, 251] on div "Limit developers' access to source code and unit testing, while granting access…" at bounding box center [529, 242] width 360 height 37
click at [349, 221] on input "d. Limit developers' access to source code and unit testing, while granting acc…" at bounding box center [349, 217] width 0 height 7
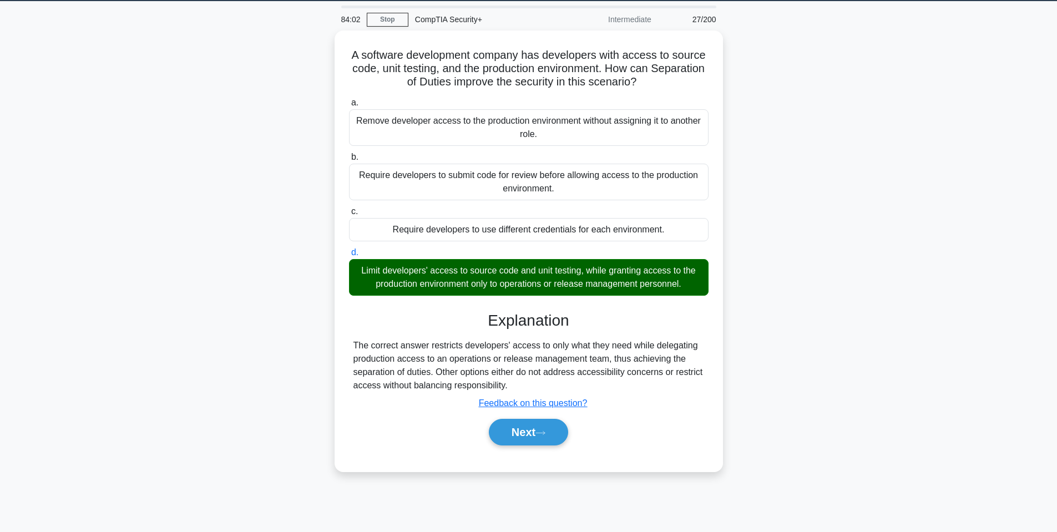
scroll to position [0, 0]
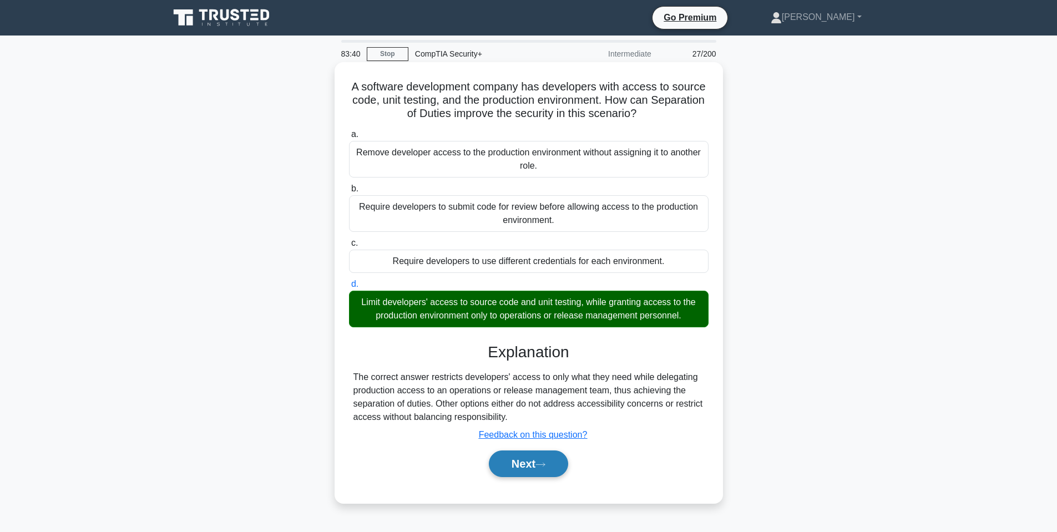
click at [537, 467] on button "Next" at bounding box center [528, 464] width 79 height 27
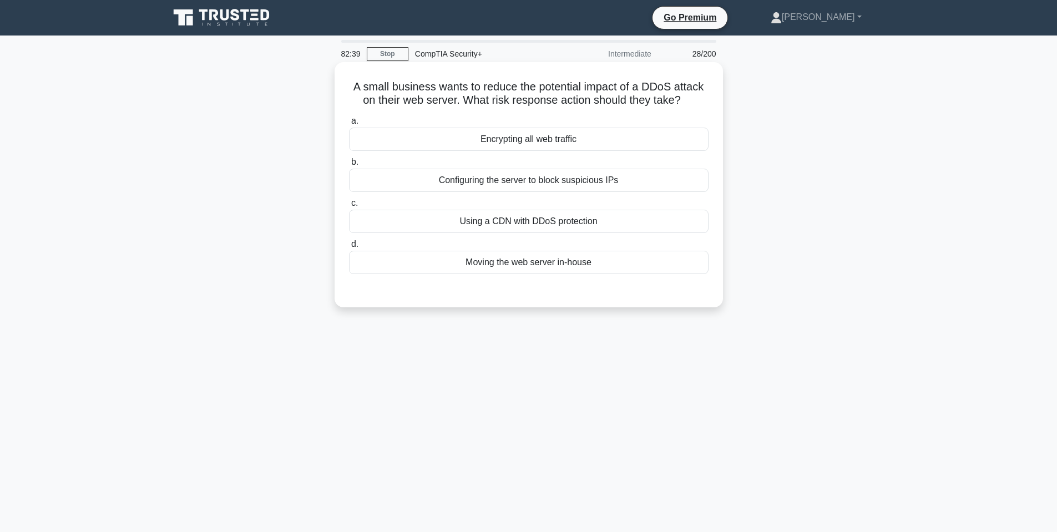
click at [695, 209] on label "c. Using a CDN with DDoS protection" at bounding box center [529, 214] width 360 height 37
click at [349, 207] on input "c. Using a CDN with DDoS protection" at bounding box center [349, 203] width 0 height 7
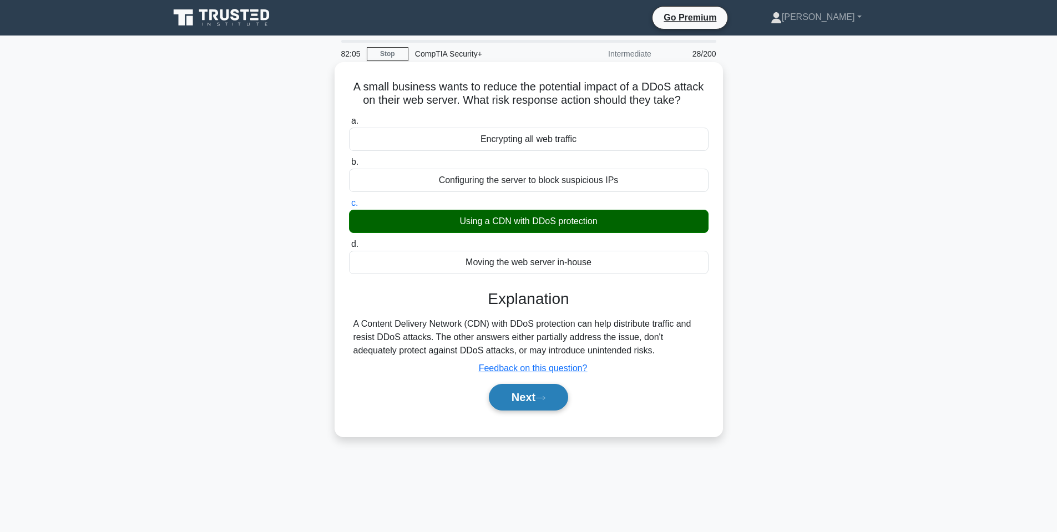
click at [541, 400] on icon at bounding box center [541, 398] width 10 height 6
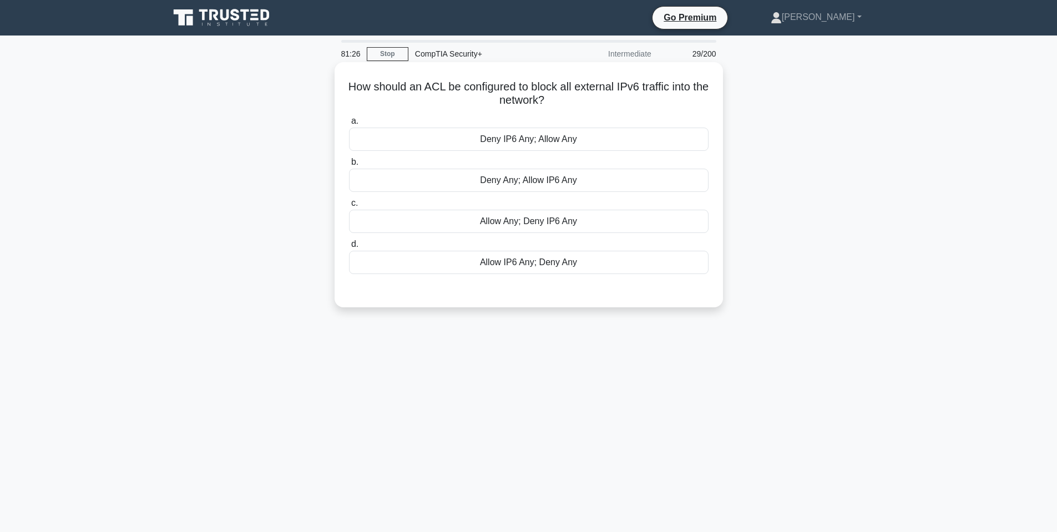
click at [463, 134] on div "Deny IP6 Any; Allow Any" at bounding box center [529, 139] width 360 height 23
click at [349, 125] on input "a. Deny IP6 Any; Allow Any" at bounding box center [349, 121] width 0 height 7
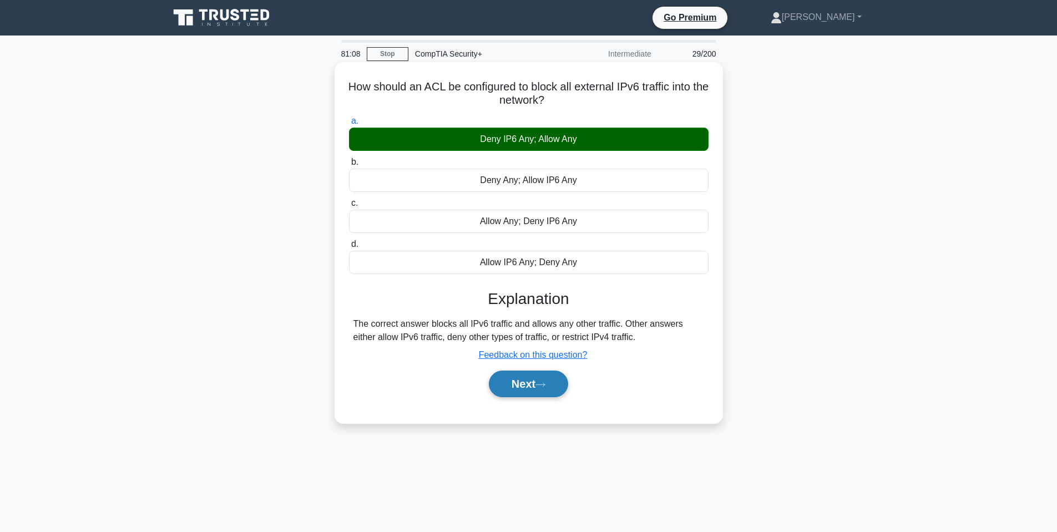
click at [533, 375] on button "Next" at bounding box center [528, 384] width 79 height 27
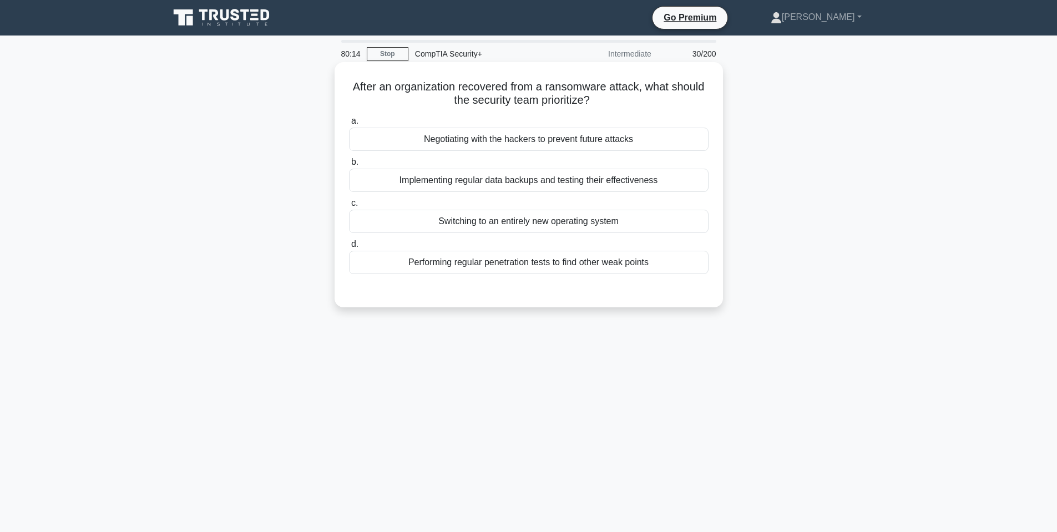
click at [651, 186] on div "Implementing regular data backups and testing their effectiveness" at bounding box center [529, 180] width 360 height 23
click at [349, 166] on input "b. Implementing regular data backups and testing their effectiveness" at bounding box center [349, 162] width 0 height 7
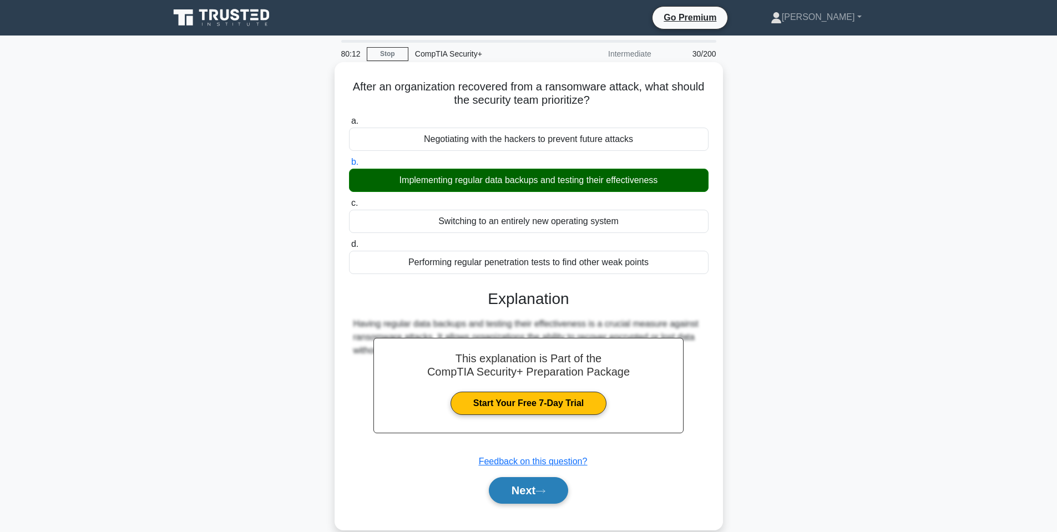
click at [565, 497] on button "Next" at bounding box center [528, 490] width 79 height 27
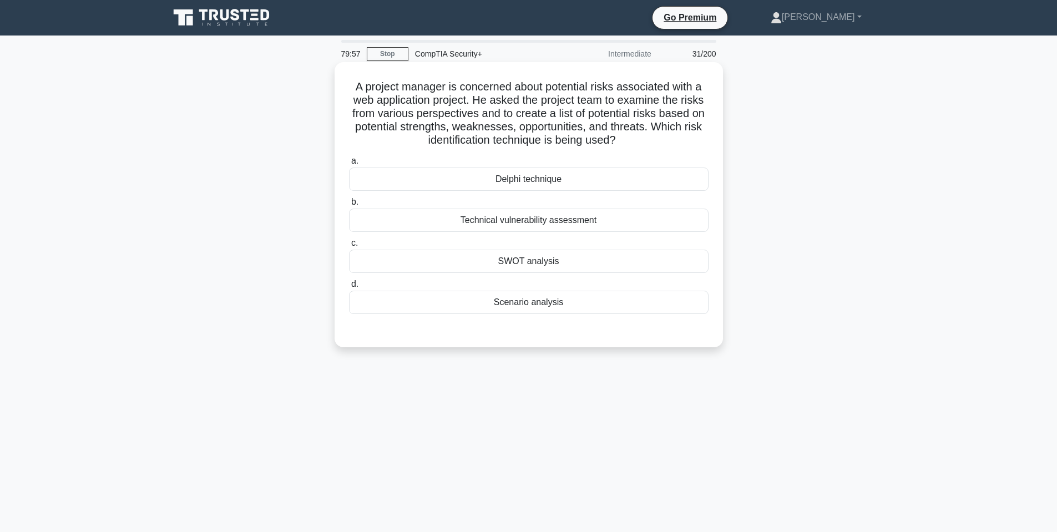
click at [482, 263] on div "SWOT analysis" at bounding box center [529, 261] width 360 height 23
click at [349, 247] on input "c. SWOT analysis" at bounding box center [349, 243] width 0 height 7
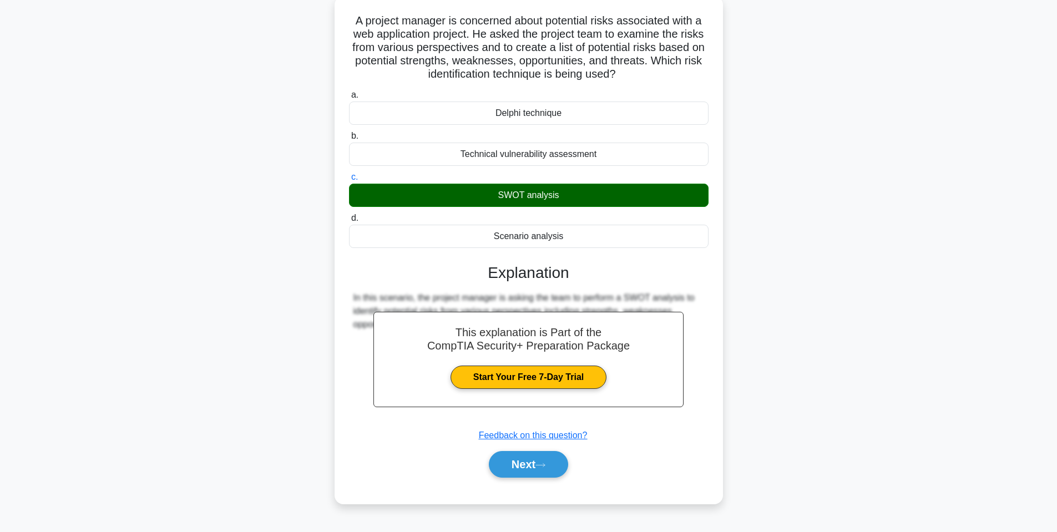
scroll to position [67, 0]
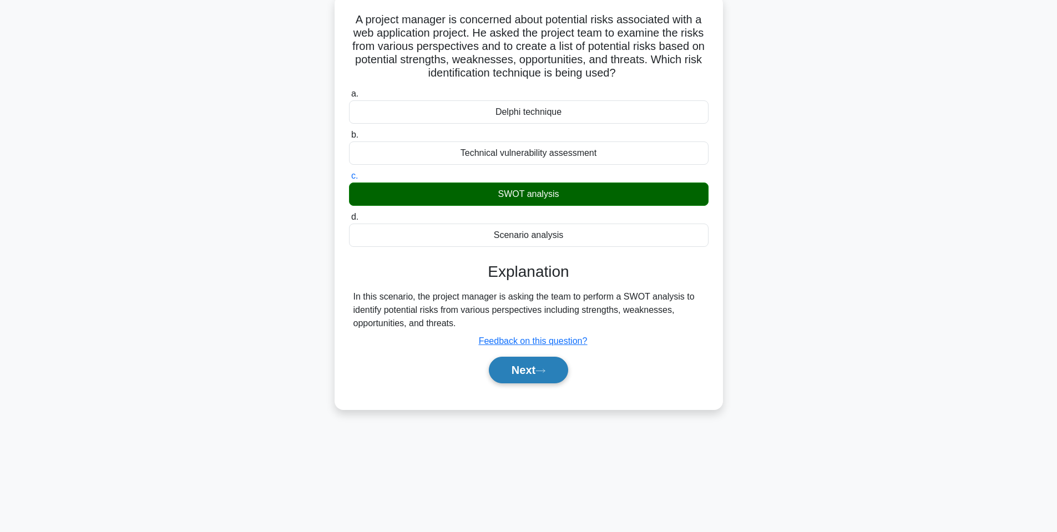
drag, startPoint x: 505, startPoint y: 362, endPoint x: 511, endPoint y: 359, distance: 6.2
click at [511, 359] on button "Next" at bounding box center [528, 370] width 79 height 27
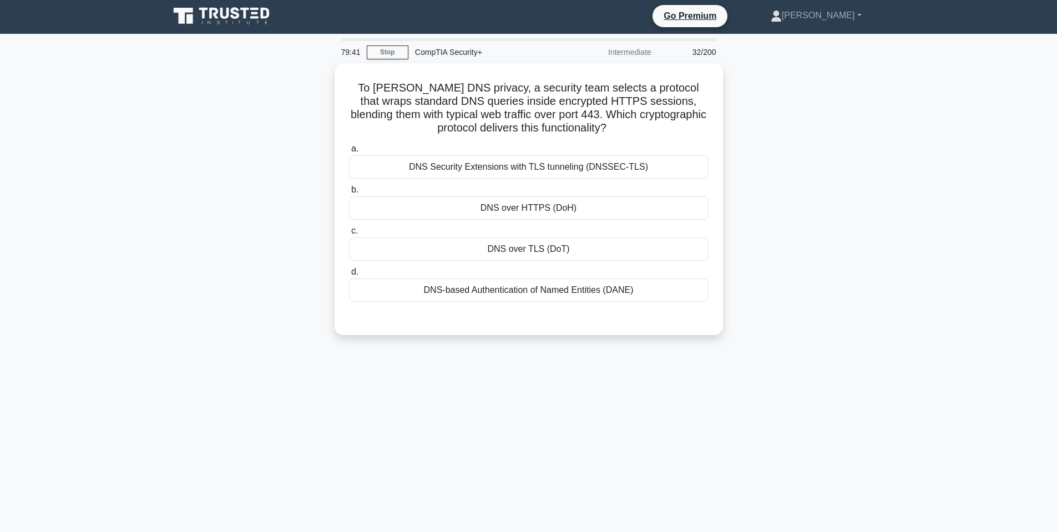
scroll to position [0, 0]
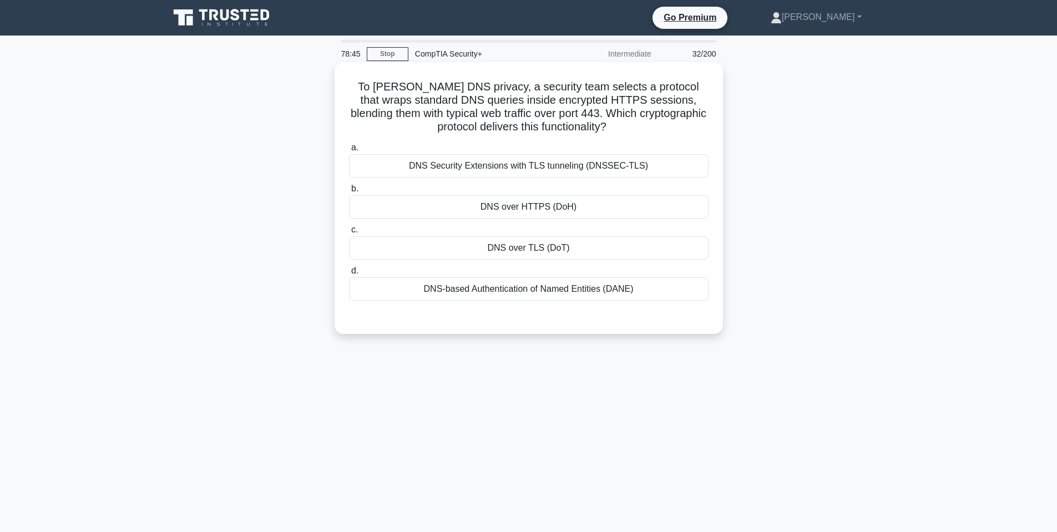
click at [600, 214] on div "DNS over HTTPS (DoH)" at bounding box center [529, 206] width 360 height 23
click at [349, 193] on input "b. DNS over HTTPS (DoH)" at bounding box center [349, 188] width 0 height 7
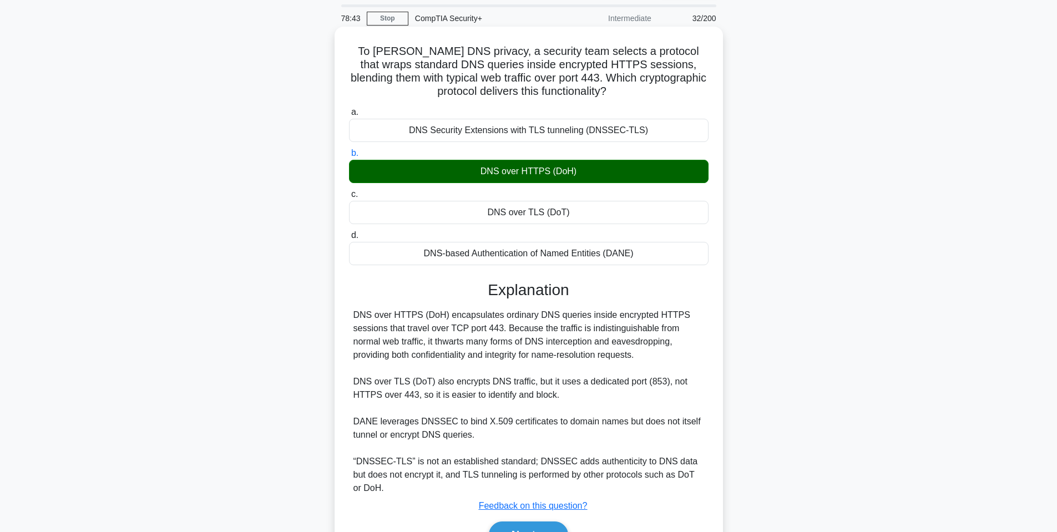
scroll to position [55, 0]
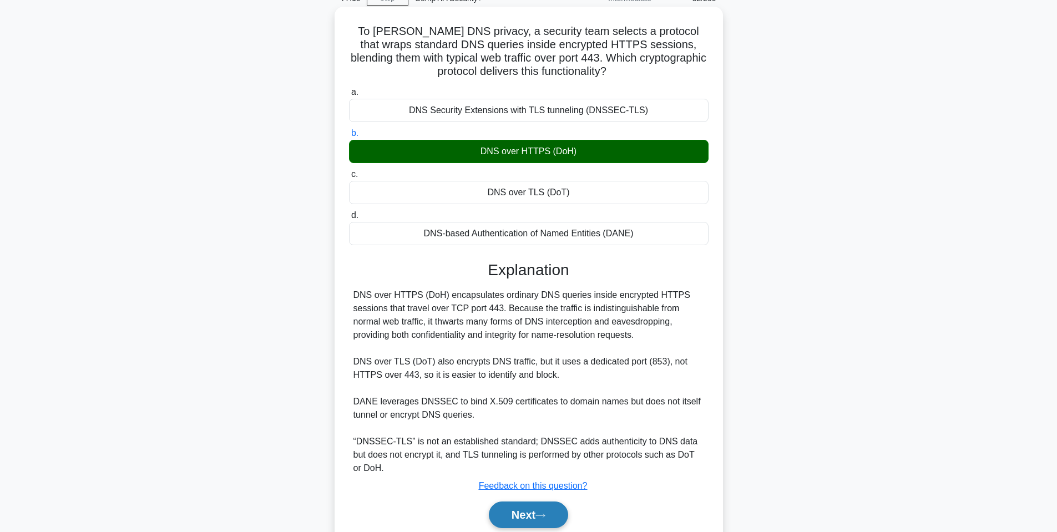
click at [544, 513] on button "Next" at bounding box center [528, 515] width 79 height 27
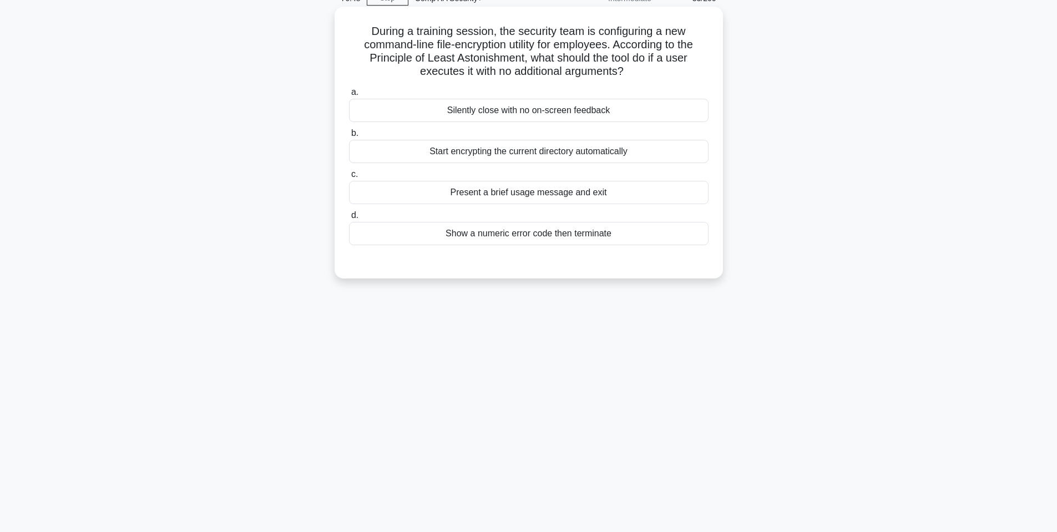
click at [471, 108] on div "Silently close with no on-screen feedback" at bounding box center [529, 110] width 360 height 23
click at [349, 96] on input "a. Silently close with no on-screen feedback" at bounding box center [349, 92] width 0 height 7
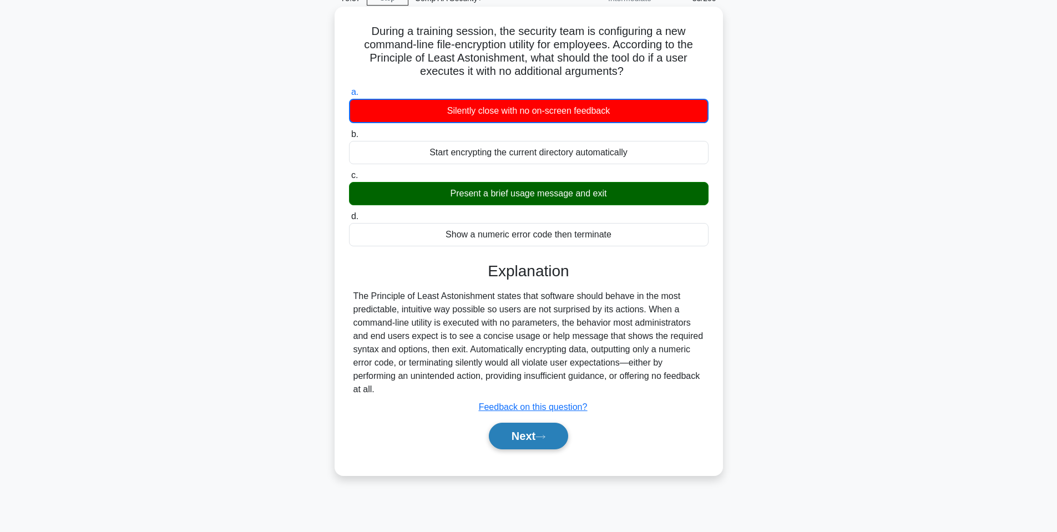
click at [543, 443] on button "Next" at bounding box center [528, 436] width 79 height 27
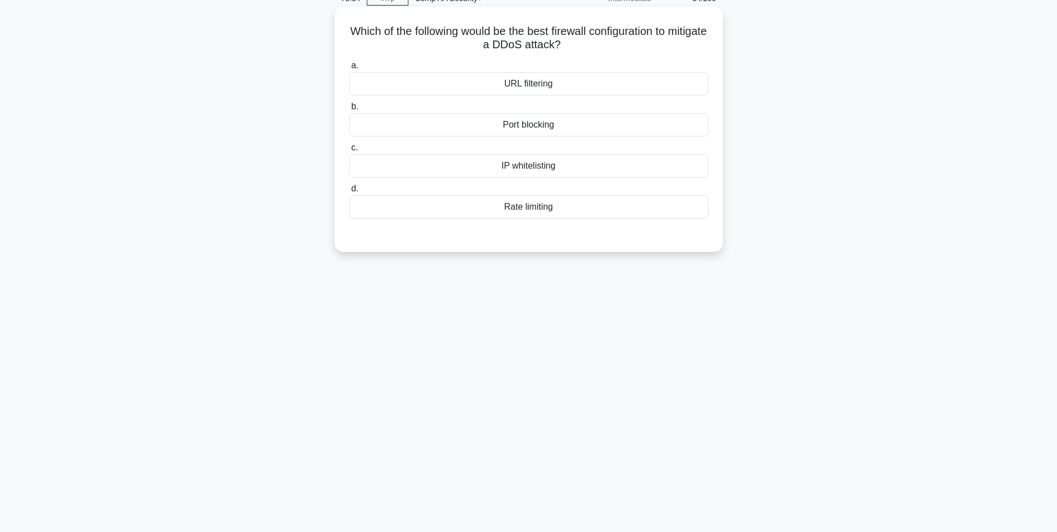
click at [447, 37] on h5 "Which of the following would be the best firewall configuration to mitigate a D…" at bounding box center [529, 38] width 362 height 28
click at [501, 203] on div "Rate limiting" at bounding box center [529, 206] width 360 height 23
click at [349, 193] on input "d. Rate limiting" at bounding box center [349, 188] width 0 height 7
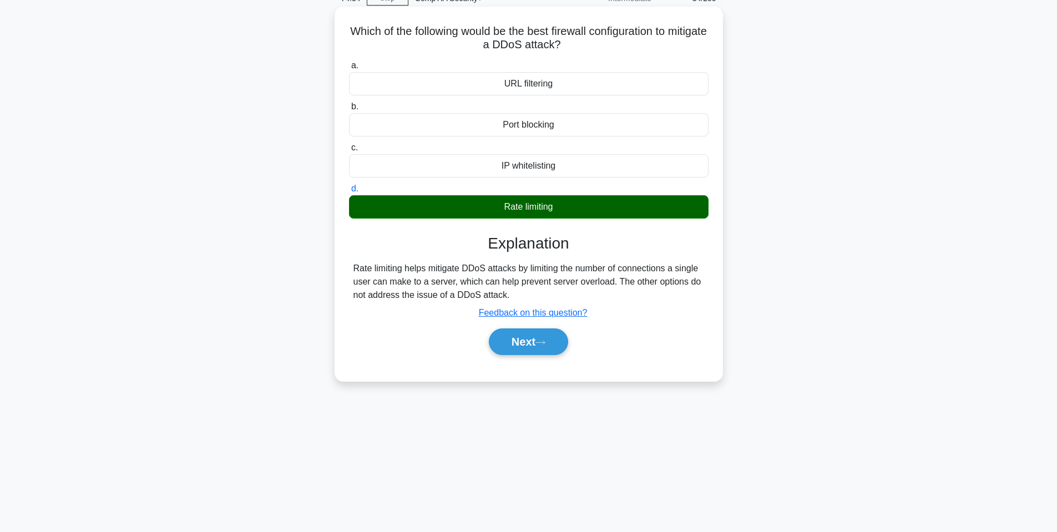
click at [573, 334] on div "Next" at bounding box center [529, 342] width 364 height 27
click at [538, 332] on button "Next" at bounding box center [528, 342] width 79 height 27
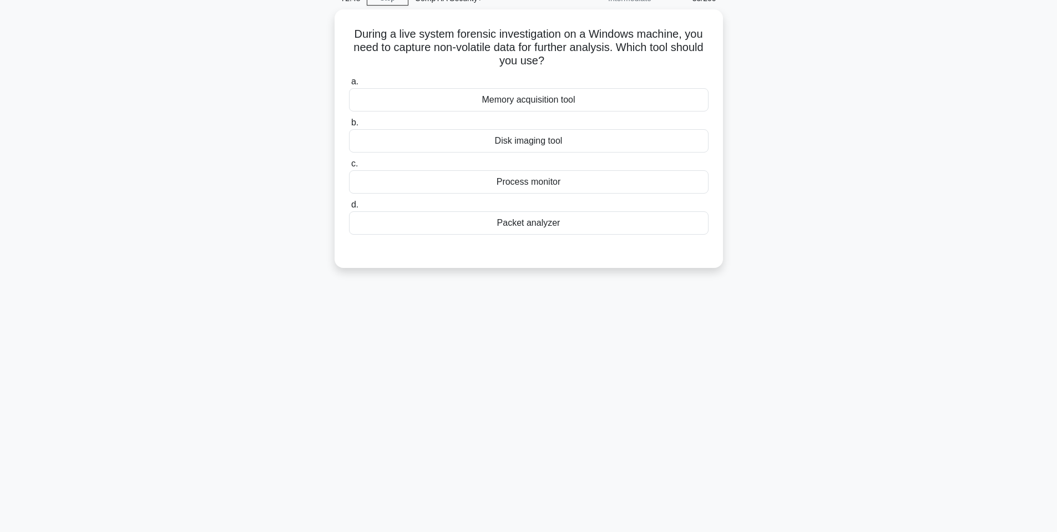
click at [712, 319] on div "72:48 Stop CompTIA Security+ Intermediate 35/200 During a live system forensic …" at bounding box center [529, 261] width 733 height 555
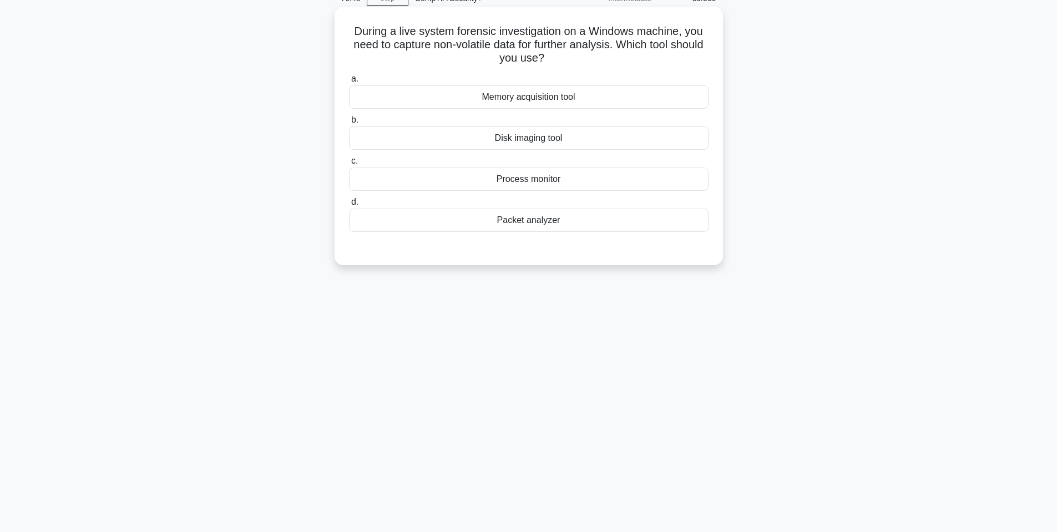
click at [493, 113] on div "a. Memory acquisition tool b. Disk imaging tool c." at bounding box center [528, 152] width 373 height 164
click at [495, 106] on div "Memory acquisition tool" at bounding box center [529, 96] width 360 height 23
click at [349, 83] on input "a. Memory acquisition tool" at bounding box center [349, 78] width 0 height 7
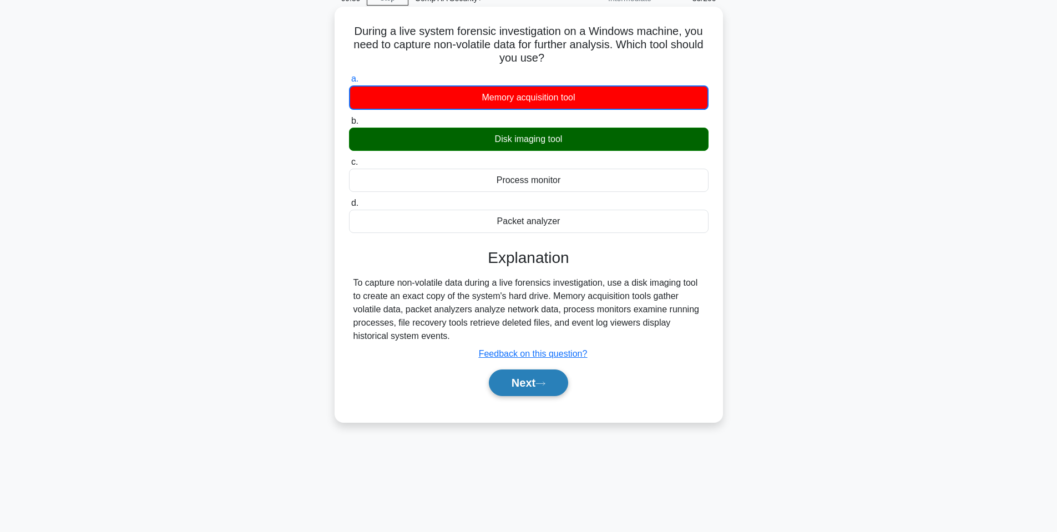
click at [501, 377] on button "Next" at bounding box center [528, 383] width 79 height 27
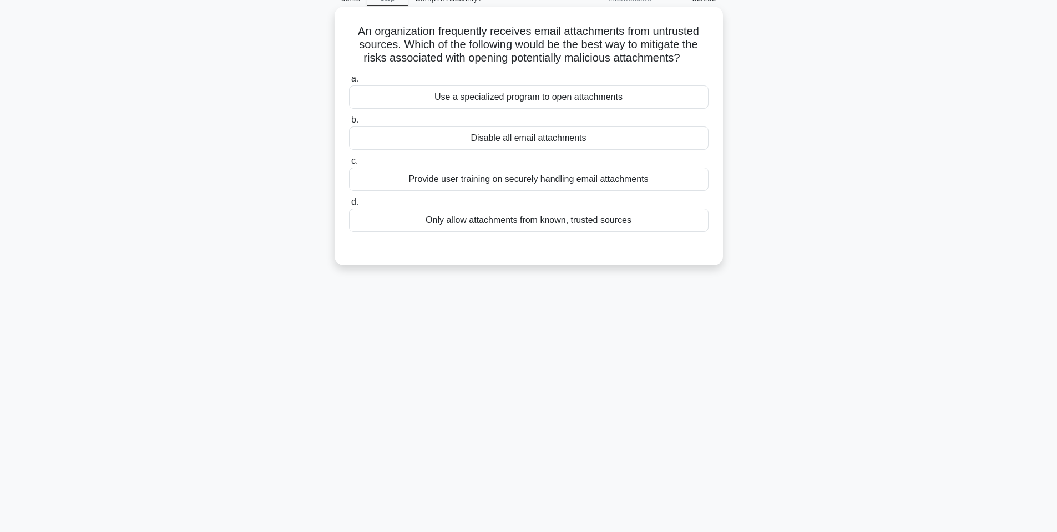
click at [478, 185] on div "Provide user training on securely handling email attachments" at bounding box center [529, 179] width 360 height 23
click at [349, 165] on input "c. Provide user training on securely handling email attachments" at bounding box center [349, 161] width 0 height 7
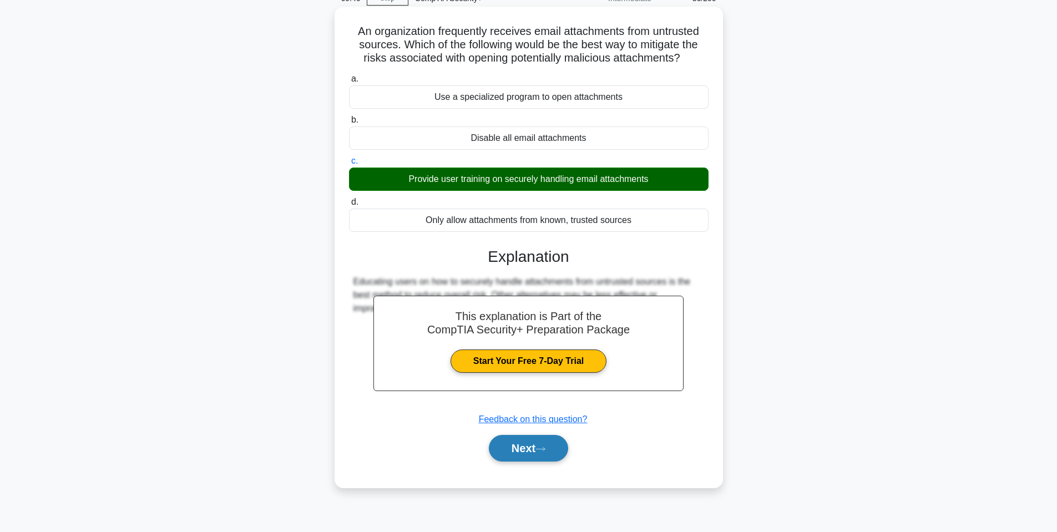
click at [524, 446] on button "Next" at bounding box center [528, 448] width 79 height 27
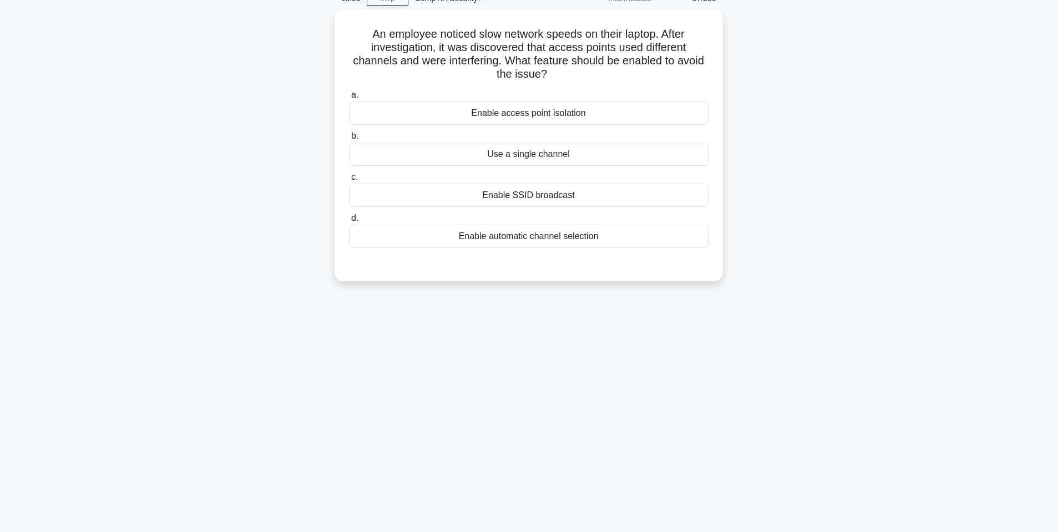
click at [572, 313] on div "68:51 Stop CompTIA Security+ Intermediate 37/200 An employee noticed slow netwo…" at bounding box center [529, 261] width 733 height 555
click at [612, 116] on div "Enable access point isolation" at bounding box center [529, 110] width 360 height 23
click at [349, 96] on input "a. Enable access point isolation" at bounding box center [349, 92] width 0 height 7
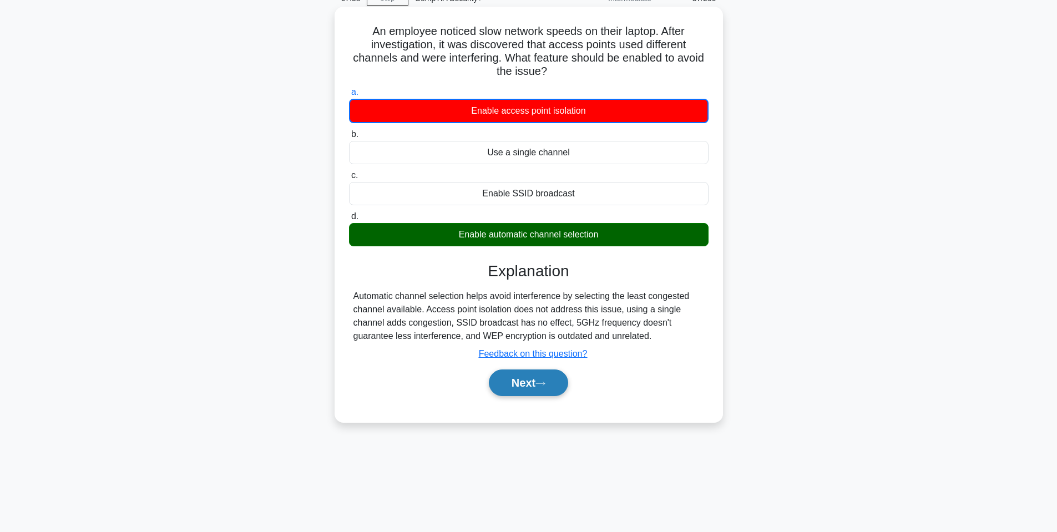
click at [519, 390] on button "Next" at bounding box center [528, 383] width 79 height 27
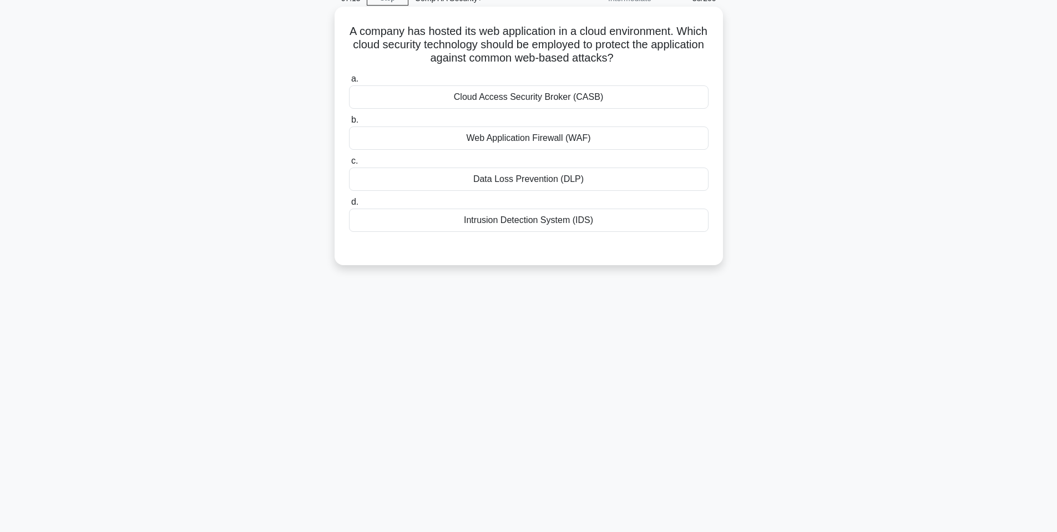
click at [529, 142] on div "Web Application Firewall (WAF)" at bounding box center [529, 138] width 360 height 23
click at [349, 124] on input "b. Web Application Firewall (WAF)" at bounding box center [349, 120] width 0 height 7
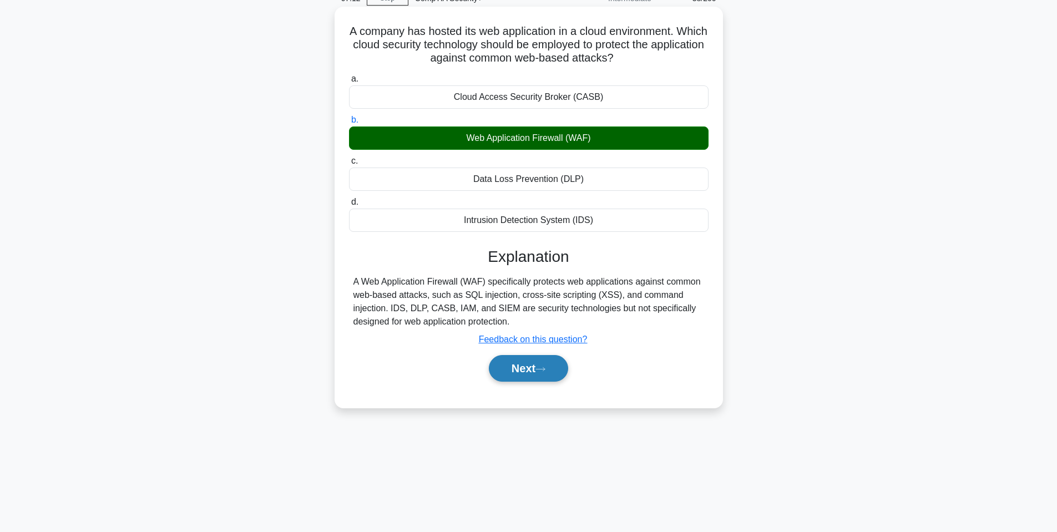
click at [527, 363] on button "Next" at bounding box center [528, 368] width 79 height 27
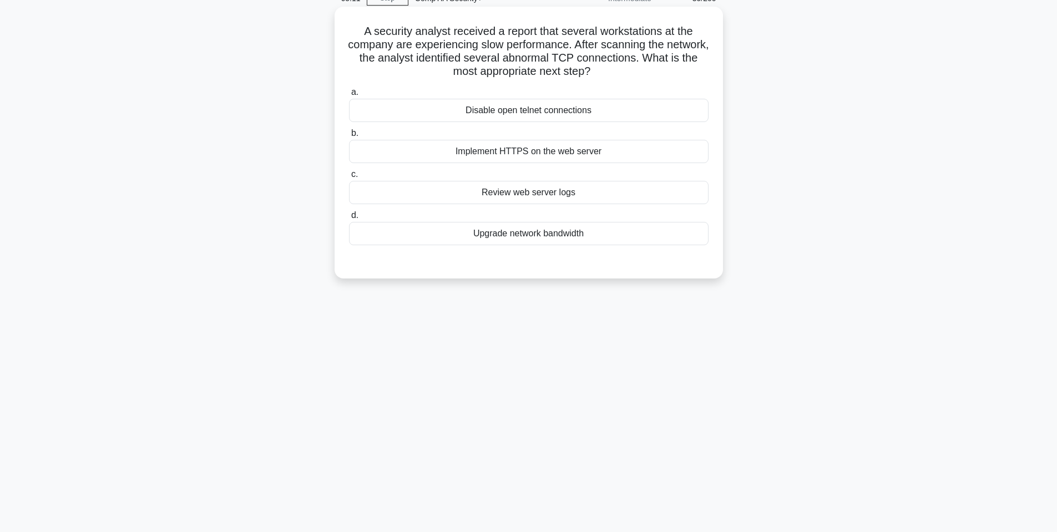
click at [563, 195] on div "Review web server logs" at bounding box center [529, 192] width 360 height 23
click at [349, 178] on input "c. Review web server logs" at bounding box center [349, 174] width 0 height 7
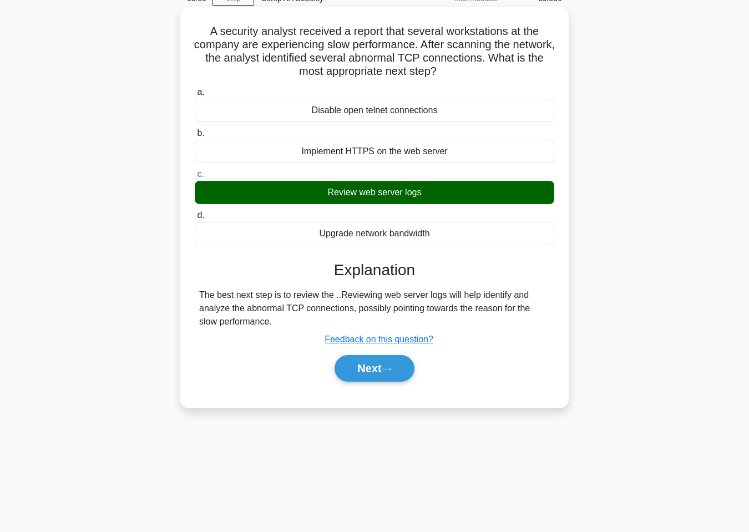
click at [376, 390] on div "a. Disable open telnet connections b. Implement HTTPS on the web server c. d." at bounding box center [375, 239] width 362 height 312
click at [369, 379] on button "Next" at bounding box center [374, 368] width 79 height 27
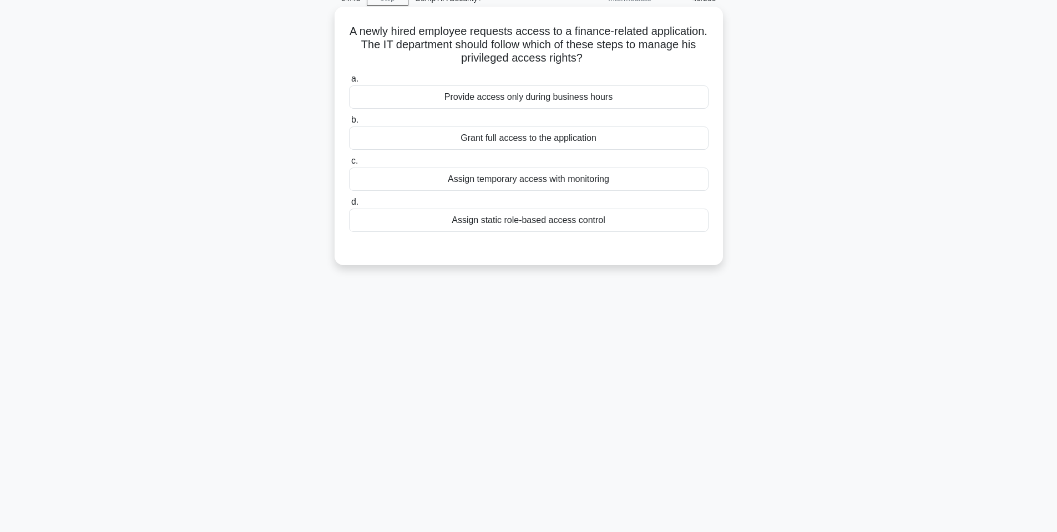
click at [639, 220] on div "Assign static role-based access control" at bounding box center [529, 220] width 360 height 23
click at [349, 206] on input "d. Assign static role-based access control" at bounding box center [349, 202] width 0 height 7
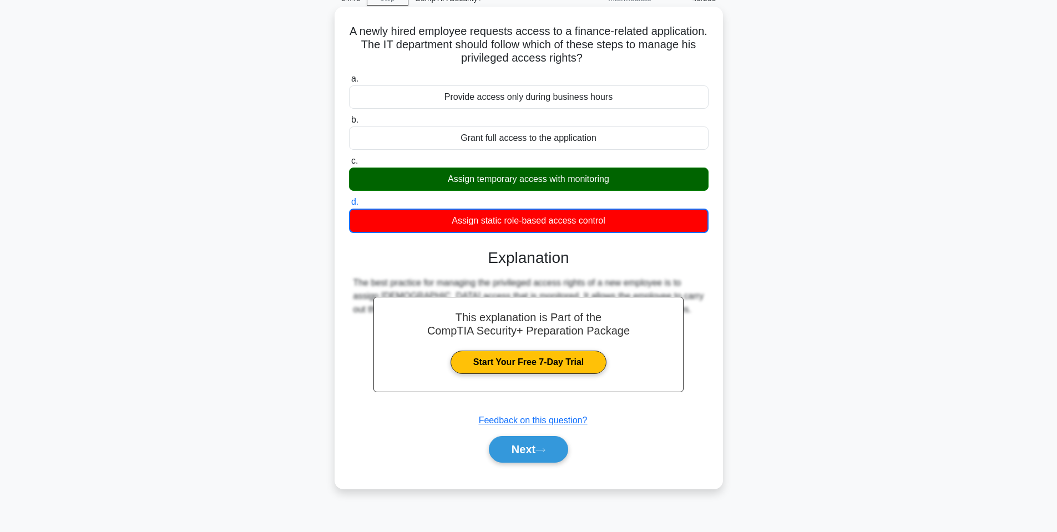
drag, startPoint x: 652, startPoint y: 319, endPoint x: 709, endPoint y: 339, distance: 60.4
click at [830, 231] on div "A newly hired employee requests access to a finance-related application. The IT…" at bounding box center [529, 257] width 733 height 496
click at [544, 453] on icon at bounding box center [541, 450] width 10 height 6
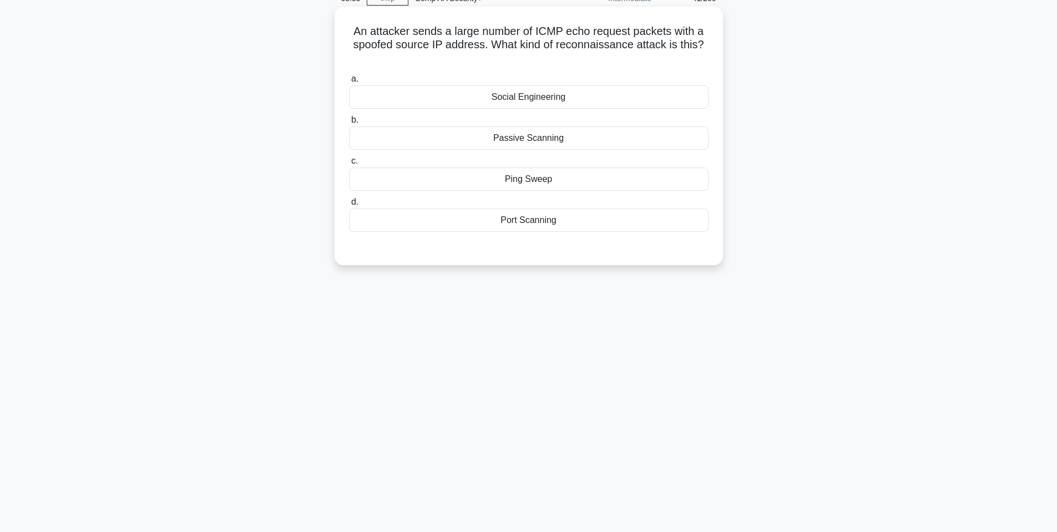
click at [518, 183] on div "Ping Sweep" at bounding box center [529, 179] width 360 height 23
click at [349, 165] on input "c. Ping Sweep" at bounding box center [349, 161] width 0 height 7
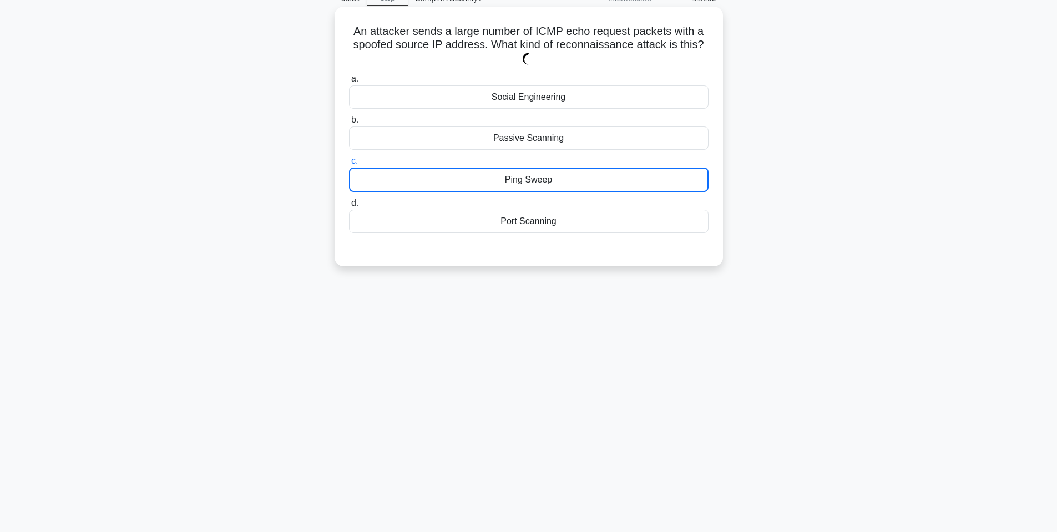
click at [653, 140] on div "Passive Scanning" at bounding box center [529, 138] width 360 height 23
click at [349, 124] on input "b. Passive Scanning" at bounding box center [349, 120] width 0 height 7
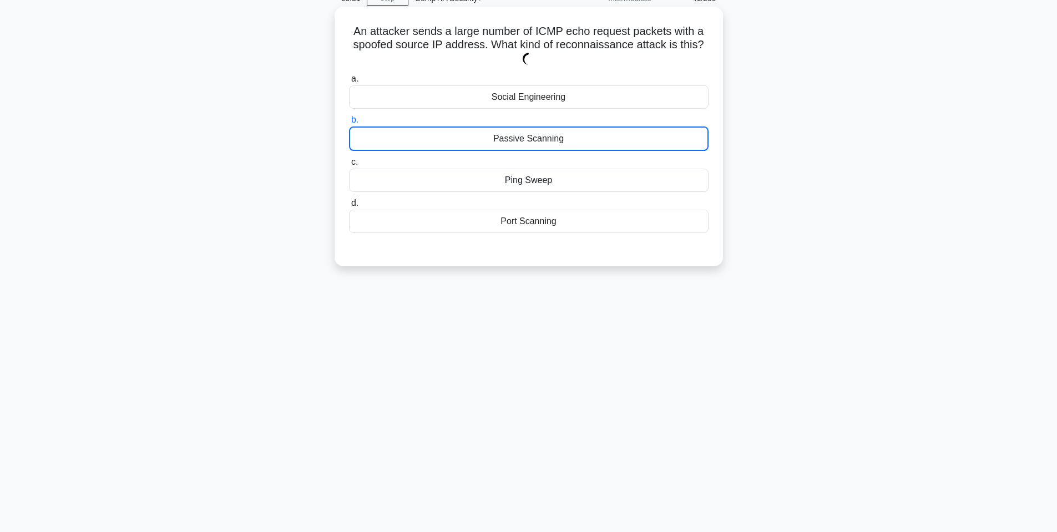
click at [641, 171] on div "Ping Sweep" at bounding box center [529, 180] width 360 height 23
click at [349, 166] on input "c. Ping Sweep" at bounding box center [349, 162] width 0 height 7
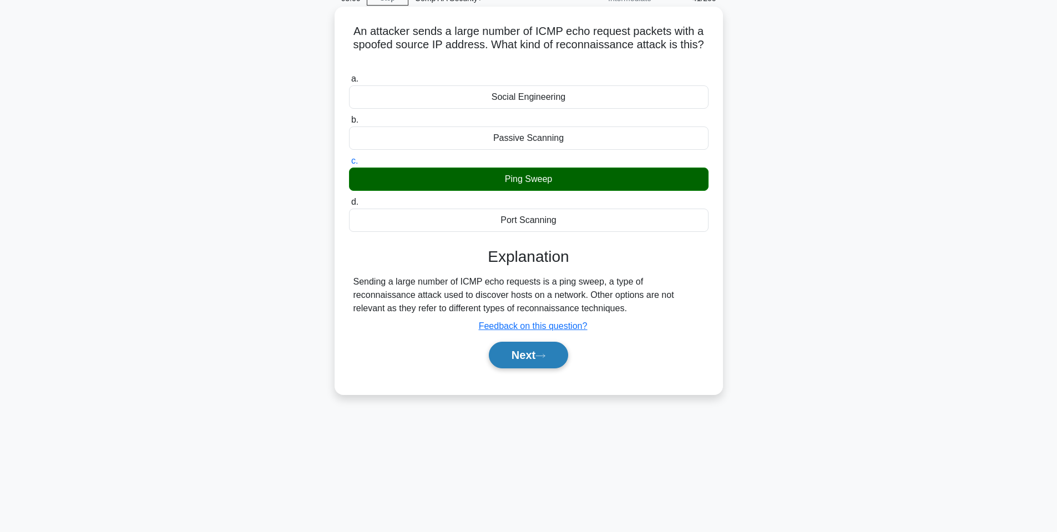
click at [550, 364] on button "Next" at bounding box center [528, 355] width 79 height 27
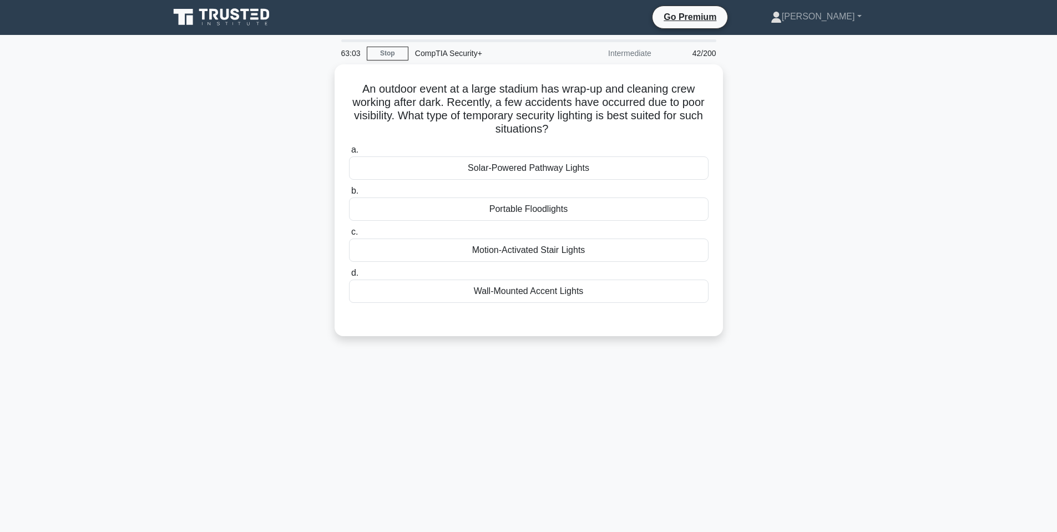
scroll to position [0, 0]
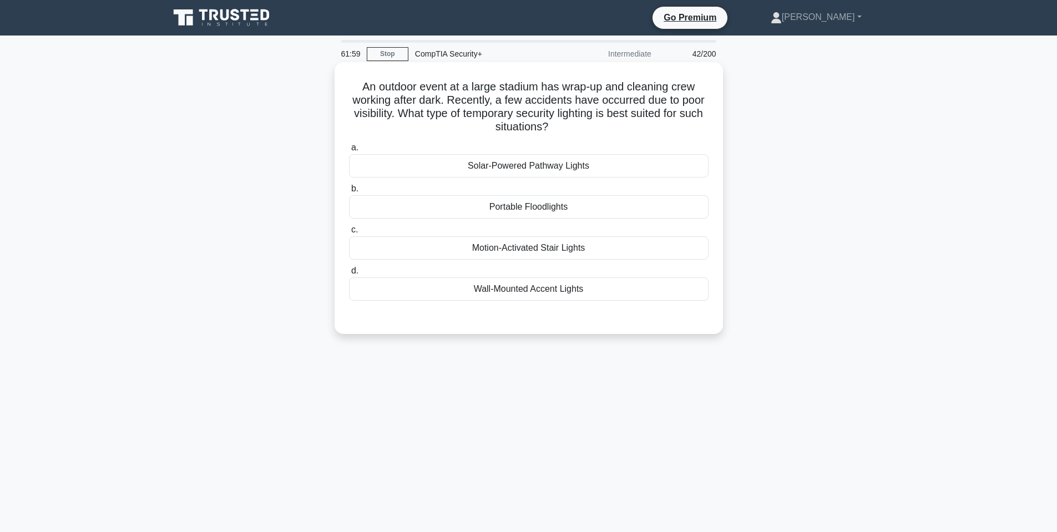
click at [544, 263] on div "a. Solar-Powered Pathway Lights b. Portable Floodlights c. d." at bounding box center [528, 221] width 373 height 164
click at [537, 246] on div "Motion-Activated Stair Lights" at bounding box center [529, 247] width 360 height 23
click at [349, 234] on input "c. Motion-Activated Stair Lights" at bounding box center [349, 229] width 0 height 7
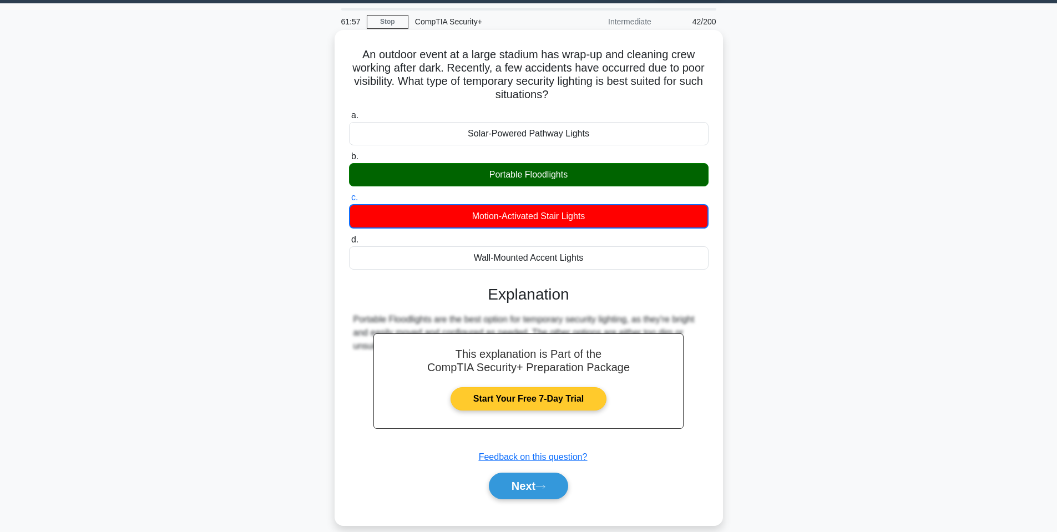
scroll to position [67, 0]
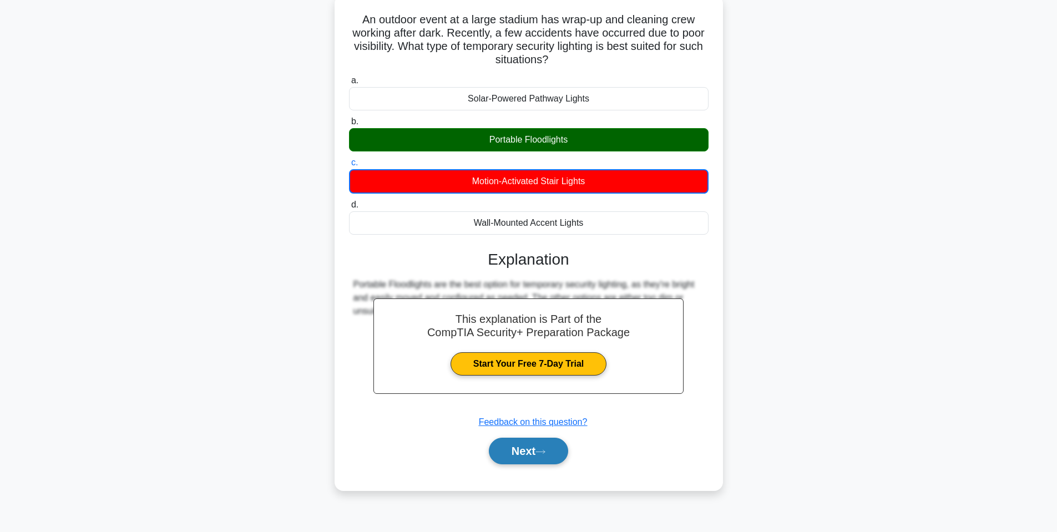
click at [546, 445] on button "Next" at bounding box center [528, 451] width 79 height 27
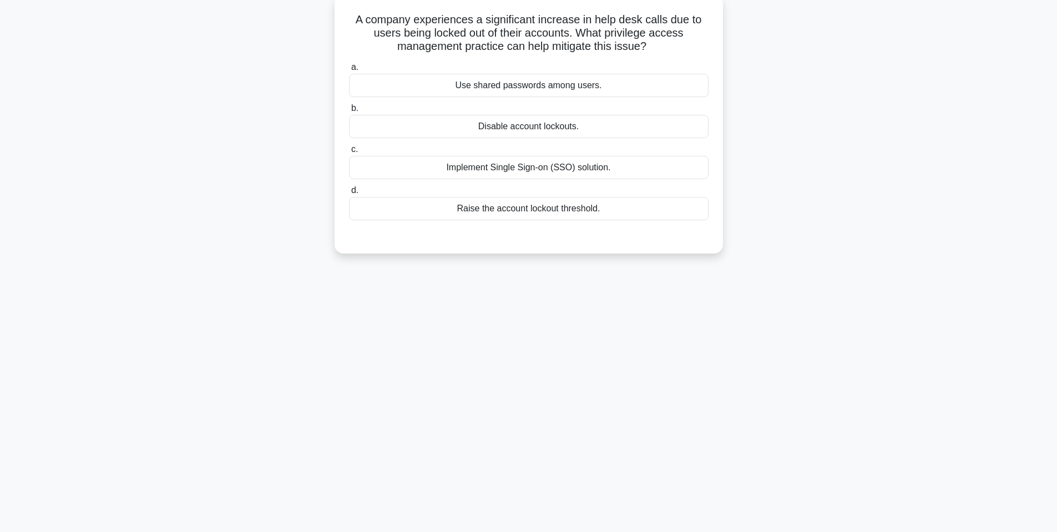
click at [590, 173] on div "Implement Single Sign-on (SSO) solution." at bounding box center [529, 167] width 360 height 23
click at [349, 153] on input "c. Implement Single Sign-on (SSO) solution." at bounding box center [349, 149] width 0 height 7
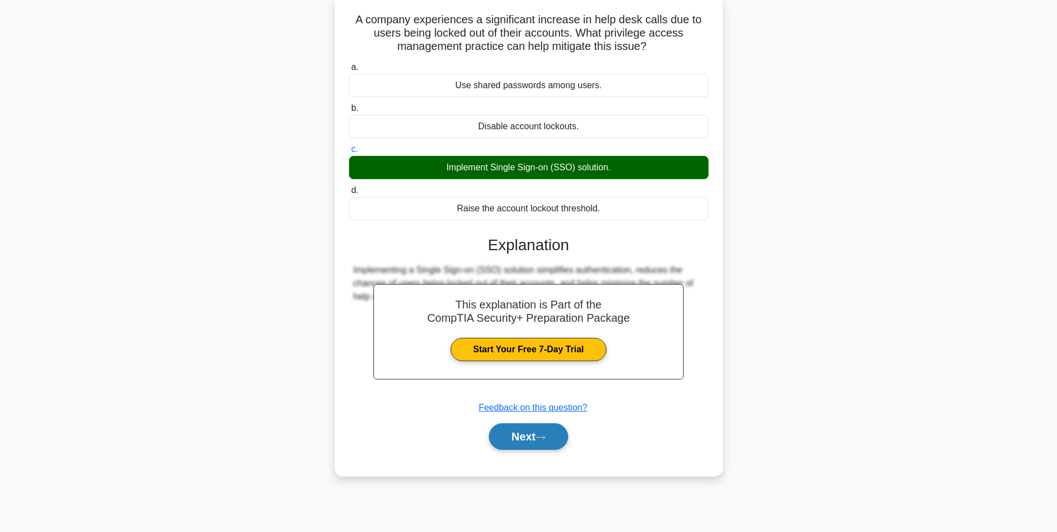
click at [566, 434] on button "Next" at bounding box center [528, 436] width 79 height 27
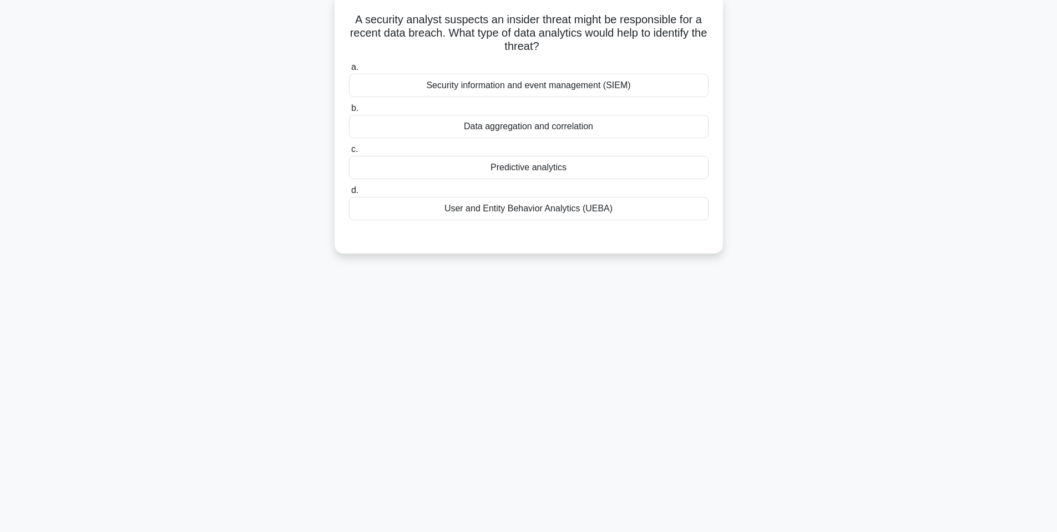
click at [558, 214] on div "User and Entity Behavior Analytics (UEBA)" at bounding box center [529, 208] width 360 height 23
click at [349, 194] on input "d. User and Entity Behavior Analytics (UEBA)" at bounding box center [349, 190] width 0 height 7
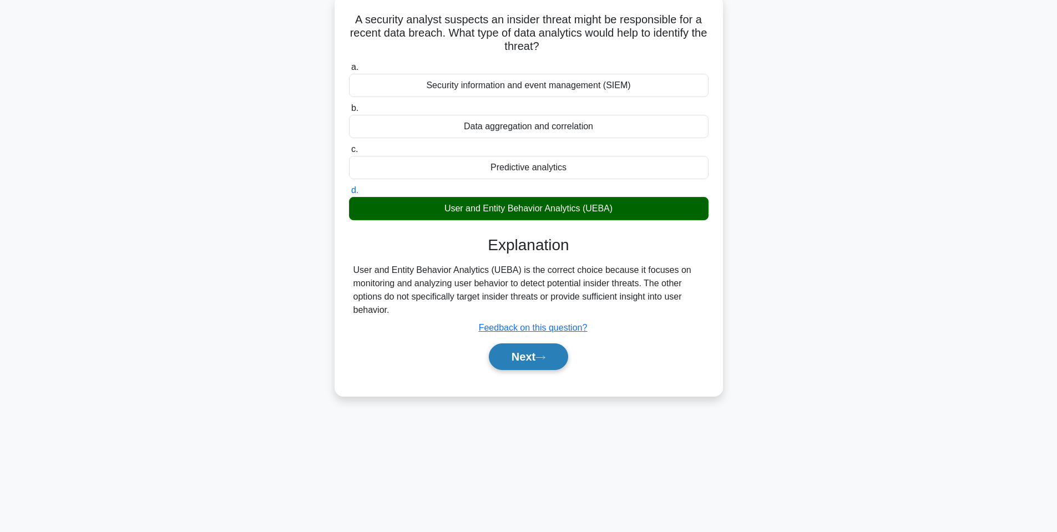
click at [529, 350] on button "Next" at bounding box center [528, 357] width 79 height 27
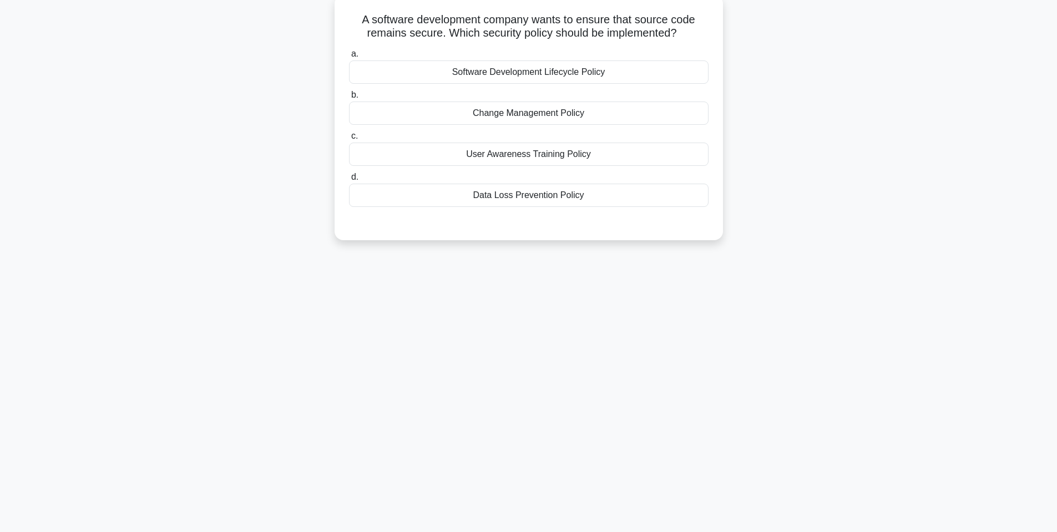
click at [524, 74] on div "Software Development Lifecycle Policy" at bounding box center [529, 71] width 360 height 23
click at [349, 58] on input "a. Software Development Lifecycle Policy" at bounding box center [349, 54] width 0 height 7
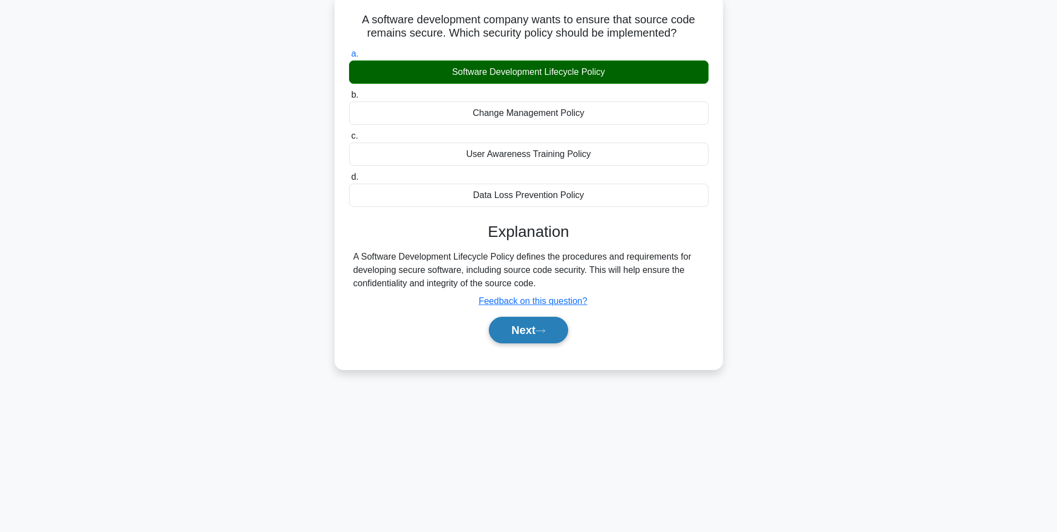
drag, startPoint x: 558, startPoint y: 324, endPoint x: 559, endPoint y: 331, distance: 7.3
click at [558, 329] on button "Next" at bounding box center [528, 330] width 79 height 27
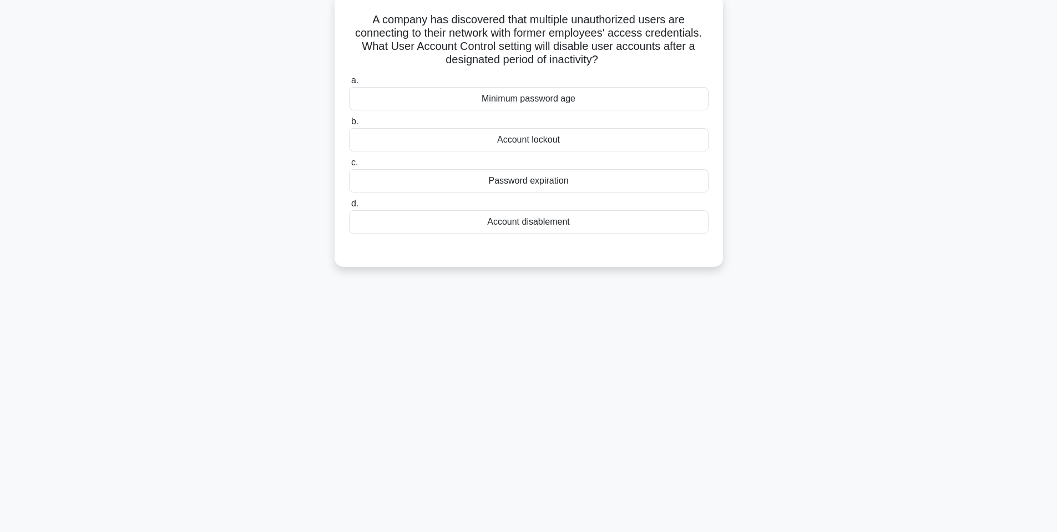
click at [564, 222] on div "Account disablement" at bounding box center [529, 221] width 360 height 23
click at [349, 208] on input "d. Account disablement" at bounding box center [349, 203] width 0 height 7
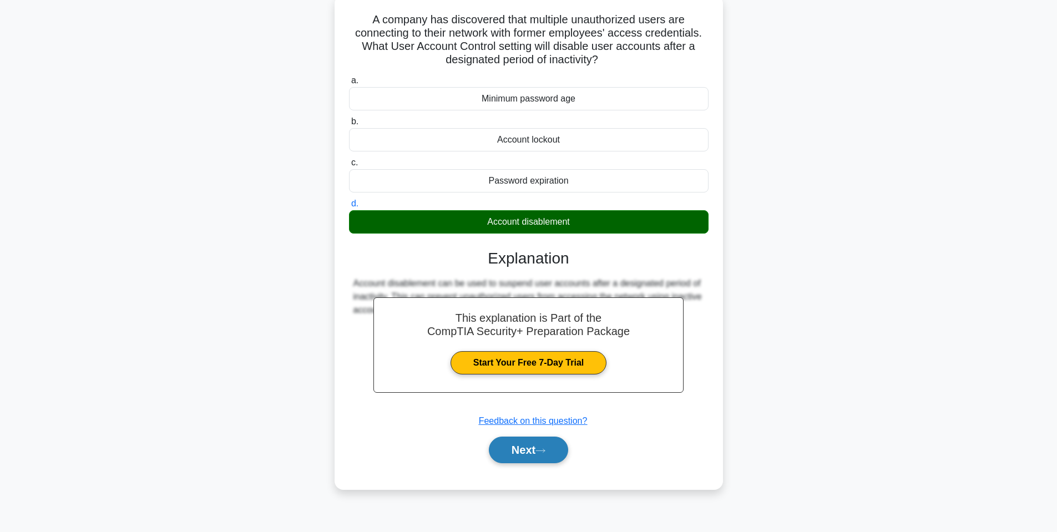
drag, startPoint x: 531, startPoint y: 444, endPoint x: 530, endPoint y: 438, distance: 5.7
click at [531, 445] on button "Next" at bounding box center [528, 450] width 79 height 27
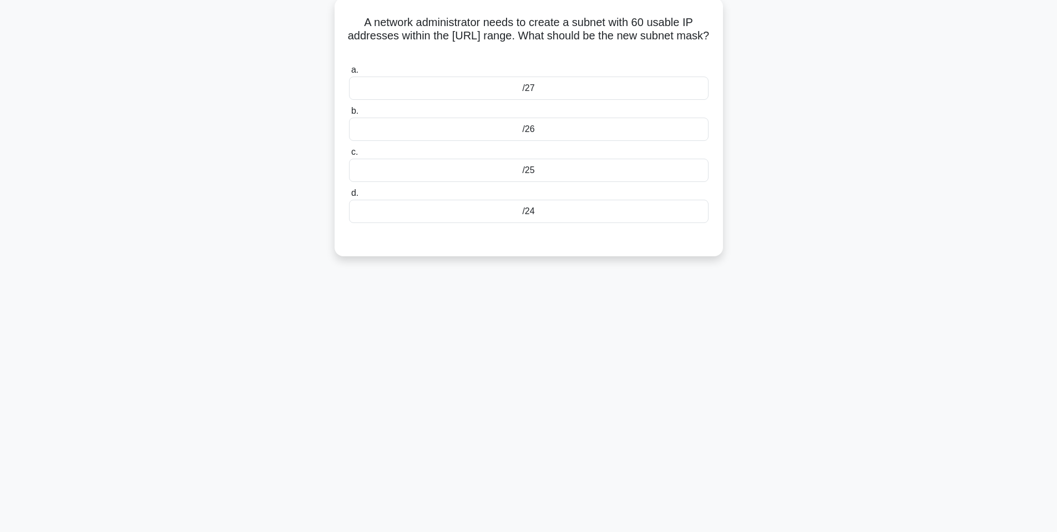
click at [869, 206] on div "A network administrator needs to create a subnet with 60 usable IP addresses wi…" at bounding box center [529, 134] width 733 height 272
click at [568, 90] on div "/27" at bounding box center [529, 85] width 360 height 23
click at [349, 71] on input "a. /27" at bounding box center [349, 67] width 0 height 7
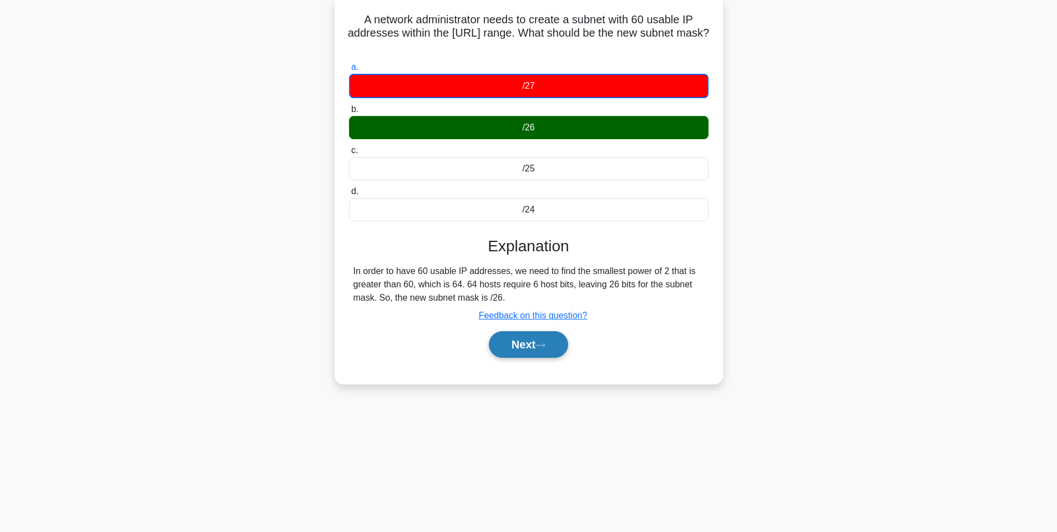
click at [563, 349] on button "Next" at bounding box center [528, 344] width 79 height 27
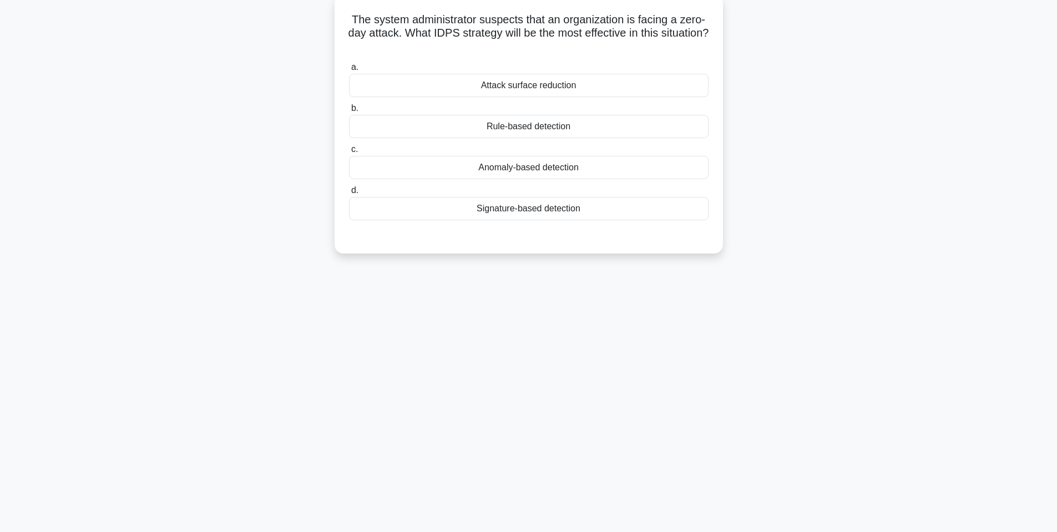
click at [525, 177] on div "Anomaly-based detection" at bounding box center [529, 167] width 360 height 23
click at [349, 153] on input "c. Anomaly-based detection" at bounding box center [349, 149] width 0 height 7
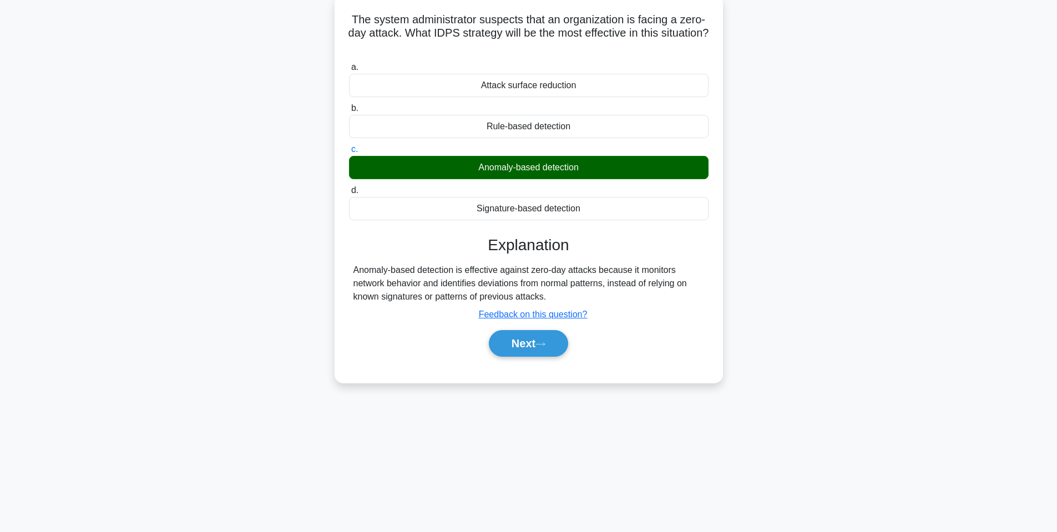
scroll to position [12, 0]
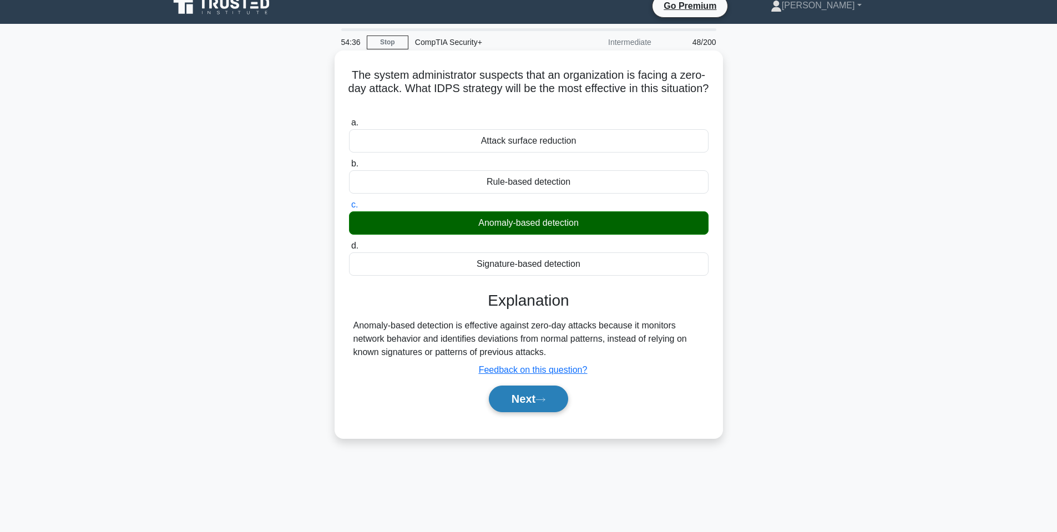
click at [534, 412] on button "Next" at bounding box center [528, 399] width 79 height 27
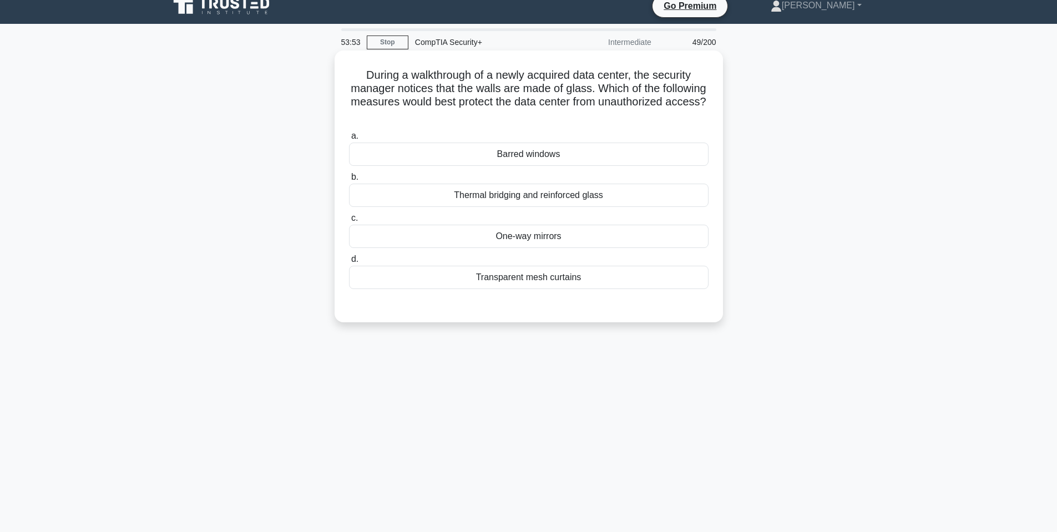
click at [567, 75] on h5 "During a walkthrough of a newly acquired data center, the security manager noti…" at bounding box center [529, 95] width 362 height 54
click at [526, 193] on div "Thermal bridging and reinforced glass" at bounding box center [529, 195] width 360 height 23
click at [349, 181] on input "b. Thermal bridging and reinforced glass" at bounding box center [349, 177] width 0 height 7
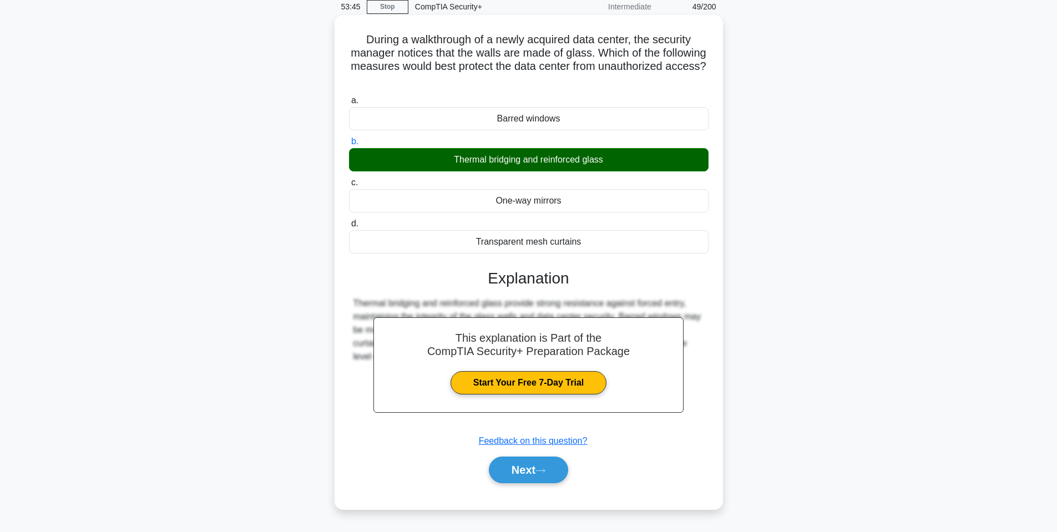
scroll to position [67, 0]
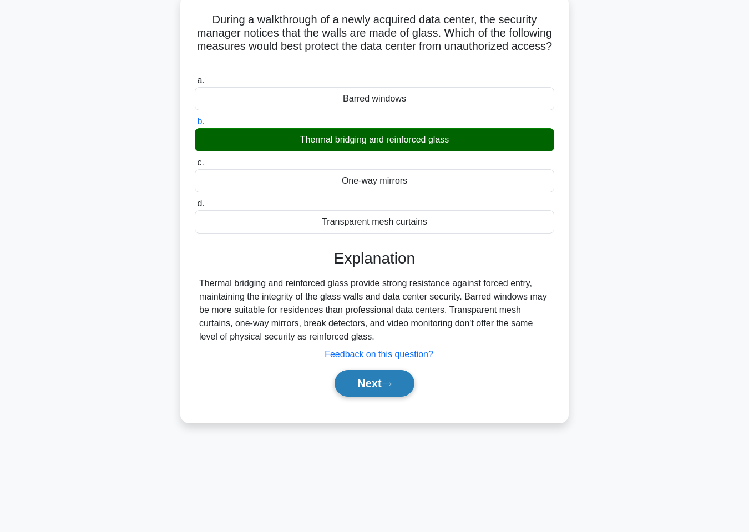
click at [356, 387] on button "Next" at bounding box center [374, 383] width 79 height 27
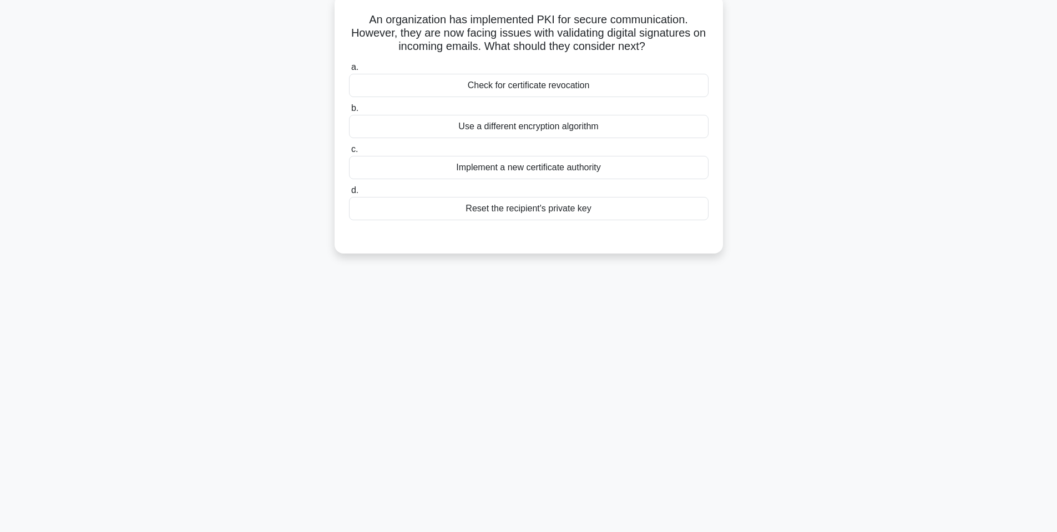
click at [519, 165] on div "Implement a new certificate authority" at bounding box center [529, 167] width 360 height 23
click at [349, 153] on input "c. Implement a new certificate authority" at bounding box center [349, 149] width 0 height 7
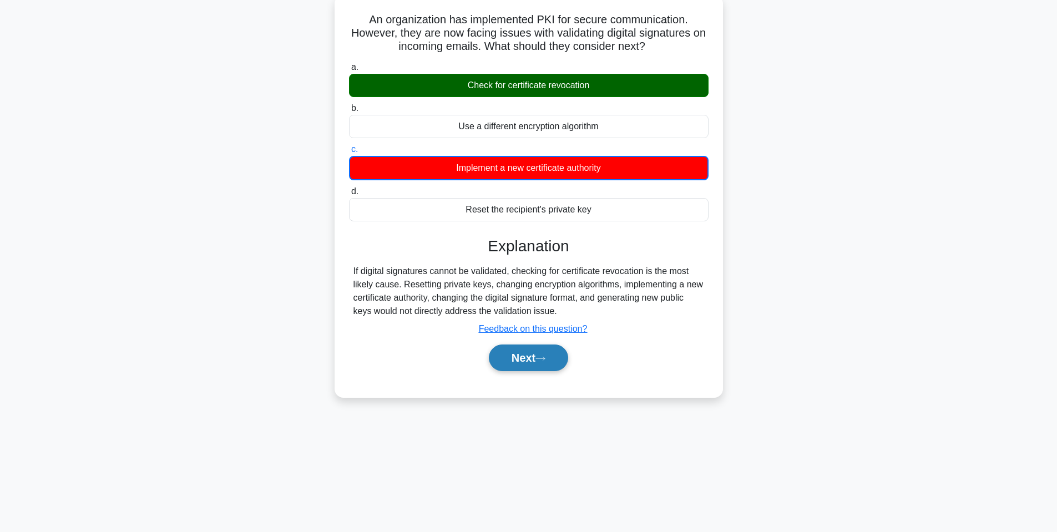
click at [534, 349] on button "Next" at bounding box center [528, 358] width 79 height 27
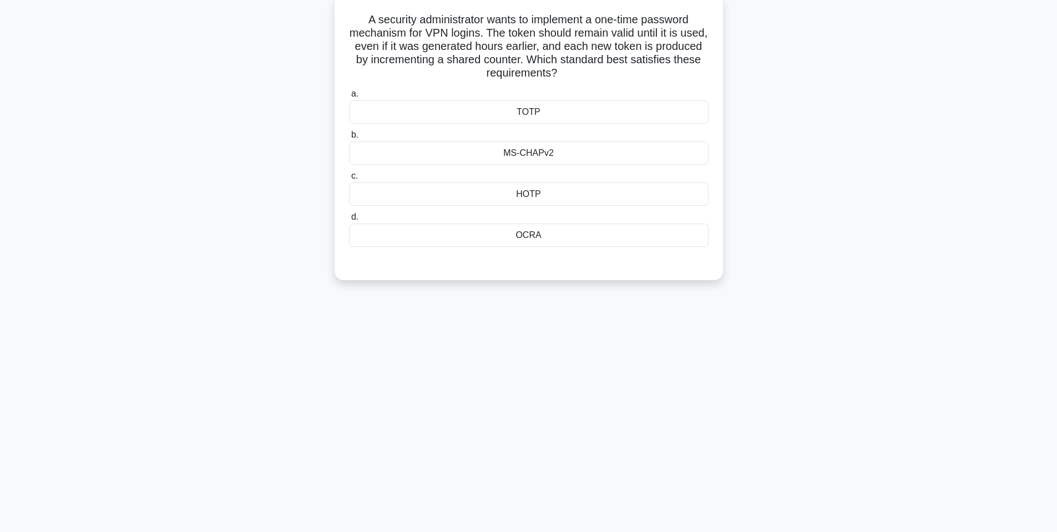
click at [546, 123] on div "TOTP" at bounding box center [529, 111] width 360 height 23
click at [349, 98] on input "a. TOTP" at bounding box center [349, 93] width 0 height 7
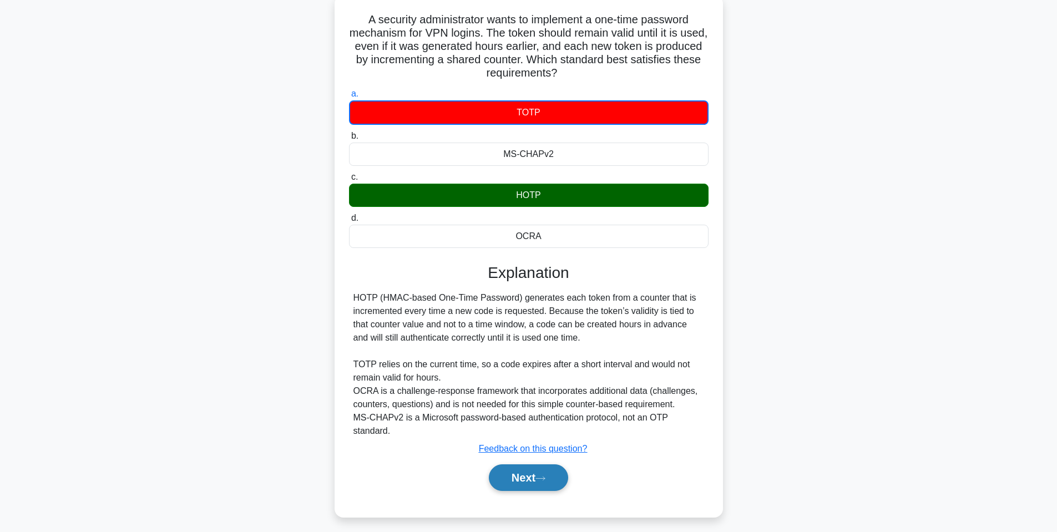
click at [543, 465] on button "Next" at bounding box center [528, 478] width 79 height 27
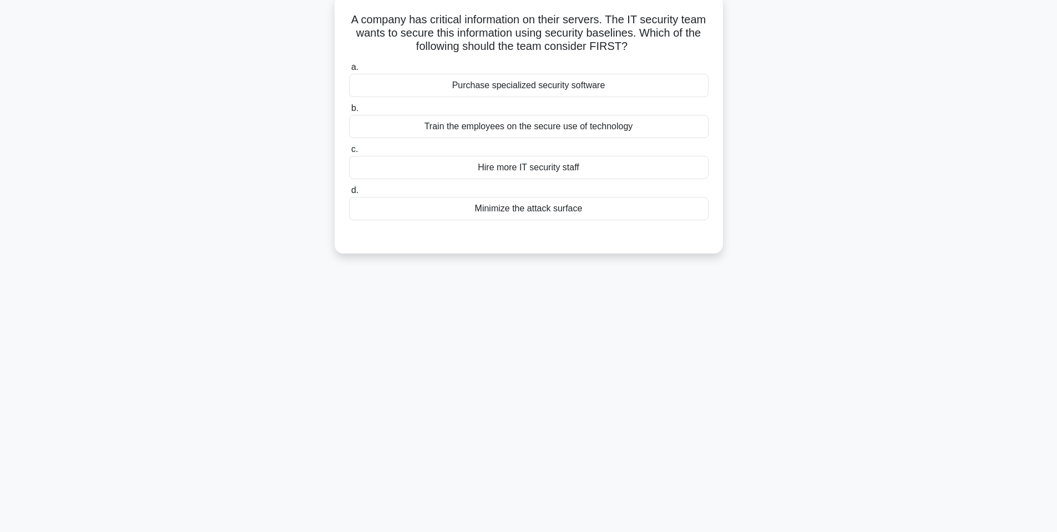
click at [526, 133] on div "Train the employees on the secure use of technology" at bounding box center [529, 126] width 360 height 23
click at [349, 112] on input "b. Train the employees on the secure use of technology" at bounding box center [349, 108] width 0 height 7
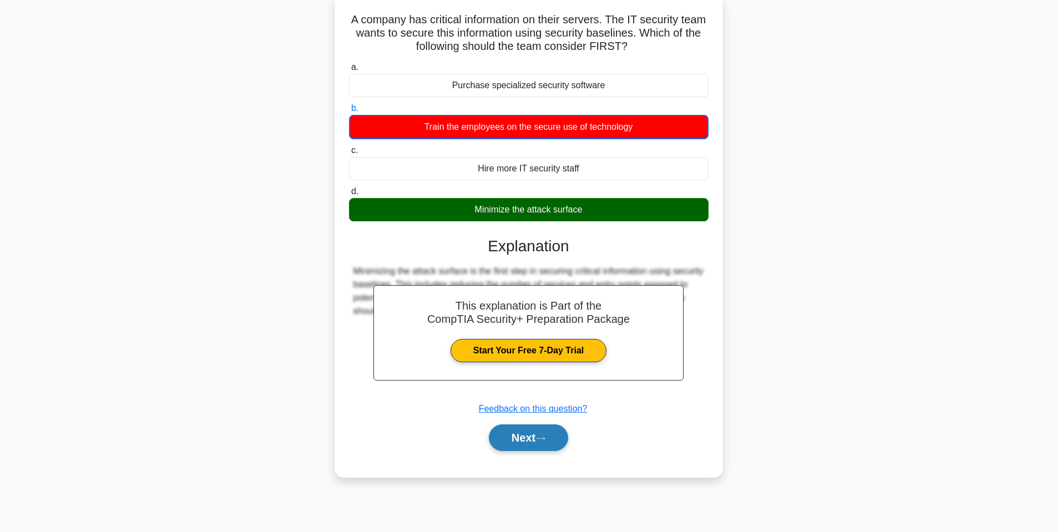
click at [547, 430] on button "Next" at bounding box center [528, 438] width 79 height 27
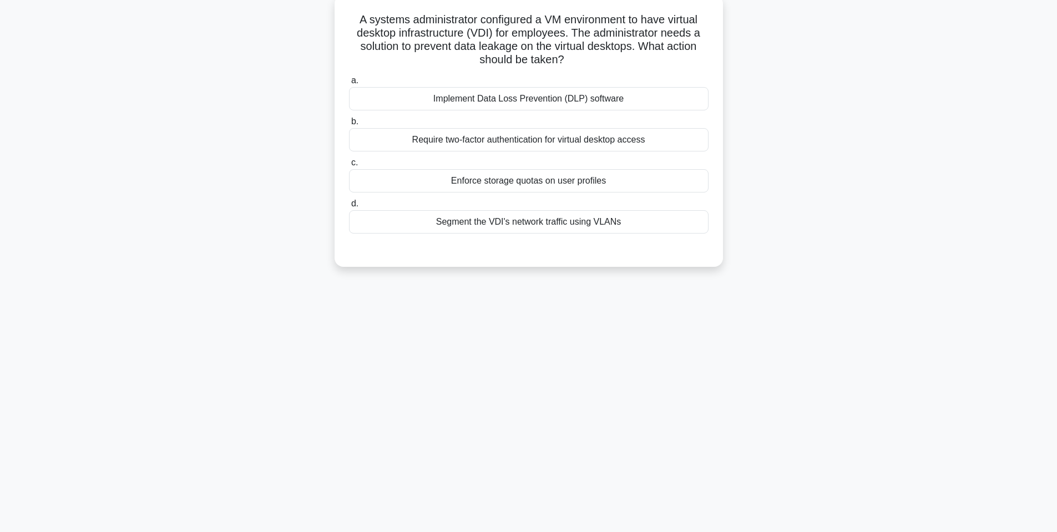
click at [558, 103] on div "Implement Data Loss Prevention (DLP) software" at bounding box center [529, 98] width 360 height 23
click at [349, 84] on input "a. Implement Data Loss Prevention (DLP) software" at bounding box center [349, 80] width 0 height 7
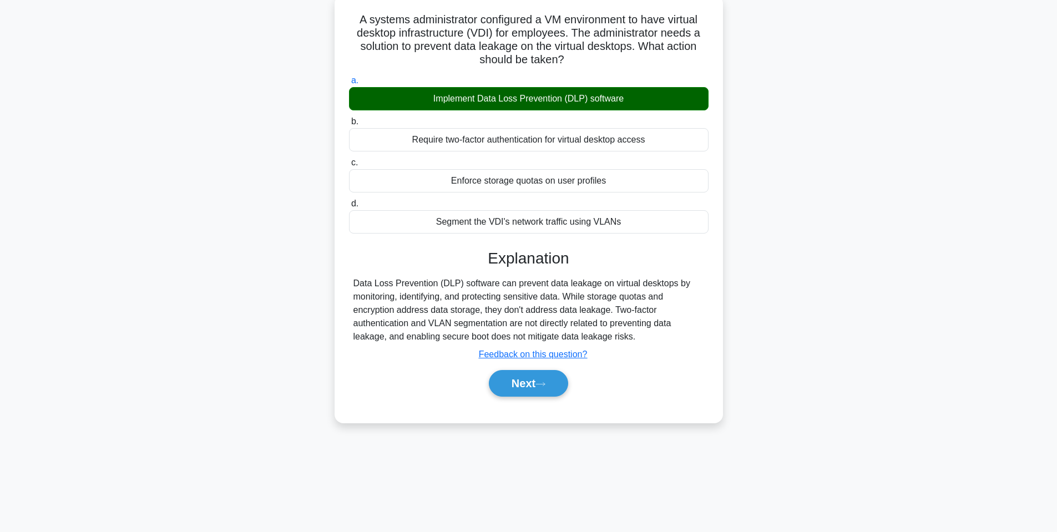
click at [517, 398] on div "Next" at bounding box center [529, 384] width 360 height 36
click at [519, 390] on button "Next" at bounding box center [528, 383] width 79 height 27
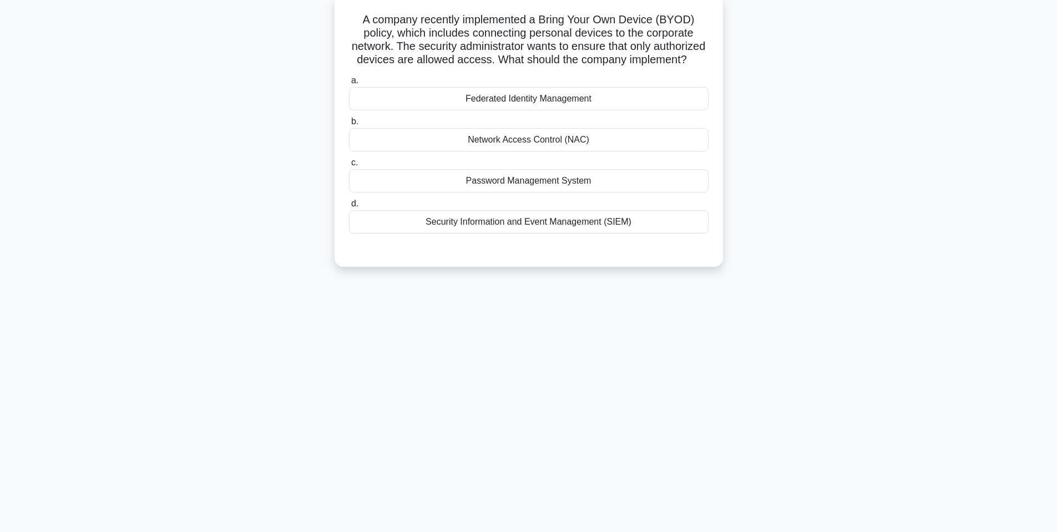
click at [502, 110] on div "Federated Identity Management" at bounding box center [529, 98] width 360 height 23
click at [349, 84] on input "a. Federated Identity Management" at bounding box center [349, 80] width 0 height 7
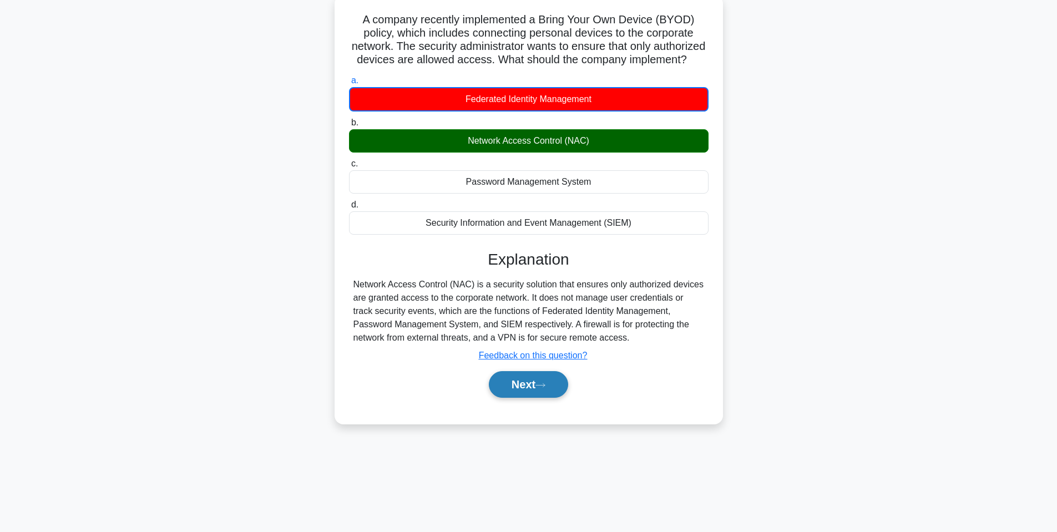
click at [520, 398] on button "Next" at bounding box center [528, 384] width 79 height 27
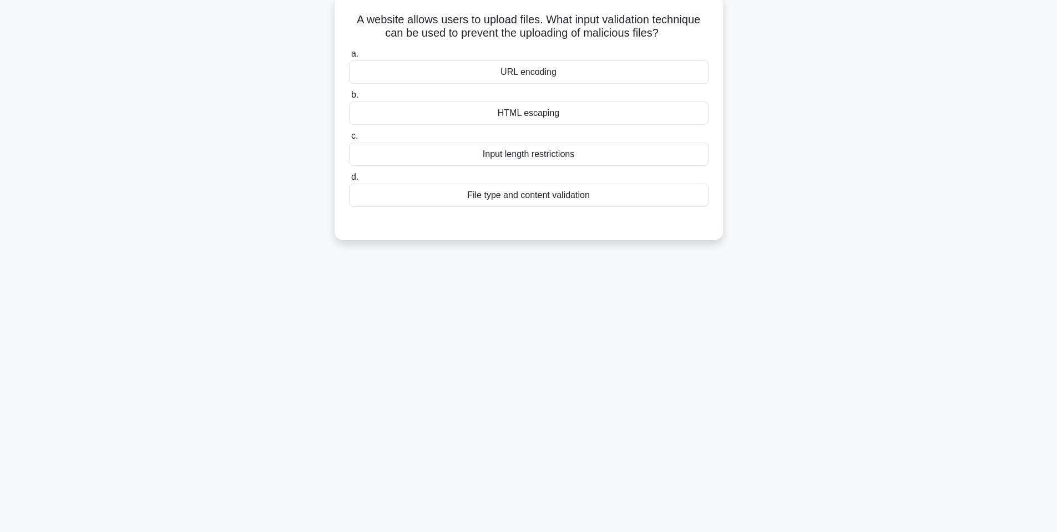
click at [546, 158] on div "Input length restrictions" at bounding box center [529, 154] width 360 height 23
click at [349, 140] on input "c. Input length restrictions" at bounding box center [349, 136] width 0 height 7
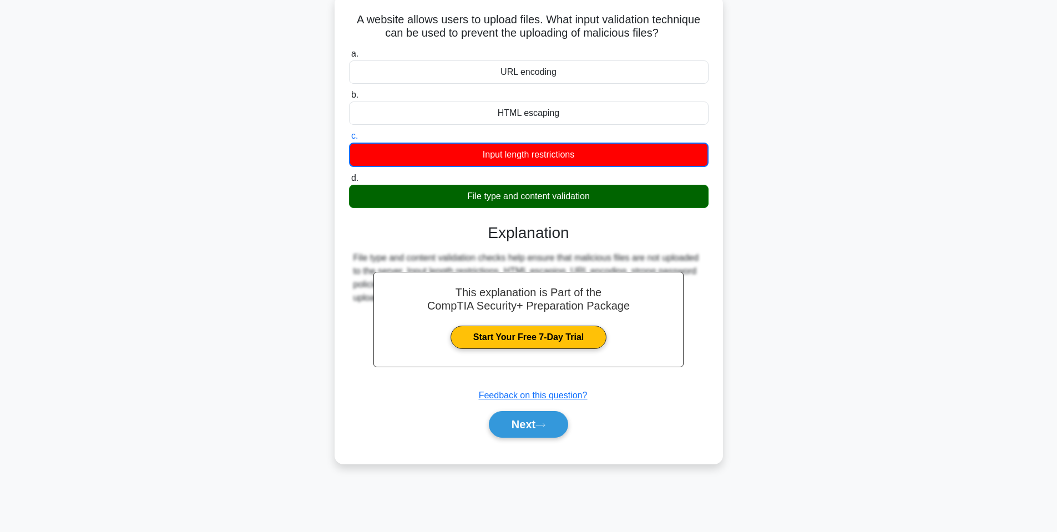
click at [529, 216] on div "This explanation is Part of the CompTIA Security+ Preparation Package Start You…" at bounding box center [529, 326] width 360 height 232
click at [561, 417] on button "Next" at bounding box center [528, 424] width 79 height 27
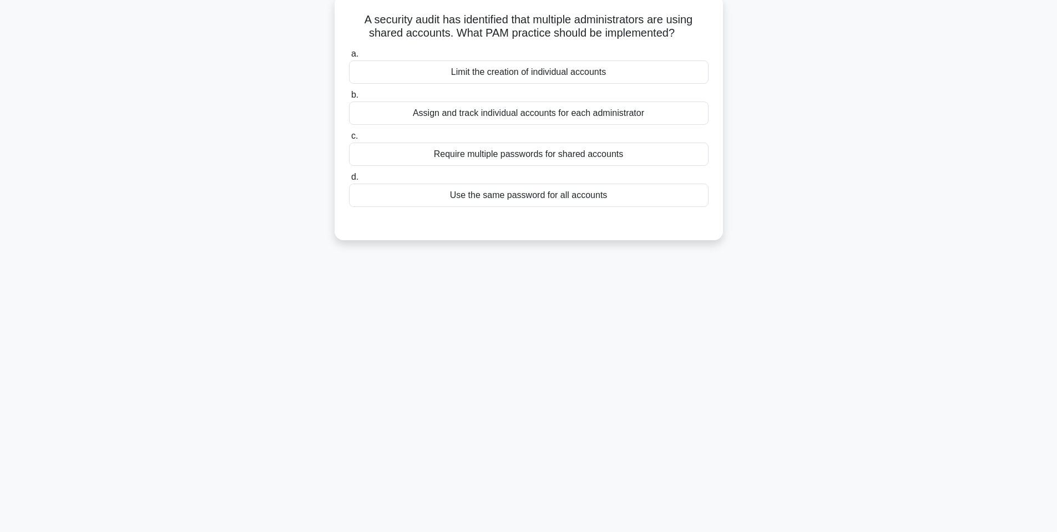
click at [553, 74] on div "Limit the creation of individual accounts" at bounding box center [529, 71] width 360 height 23
click at [349, 58] on input "a. Limit the creation of individual accounts" at bounding box center [349, 54] width 0 height 7
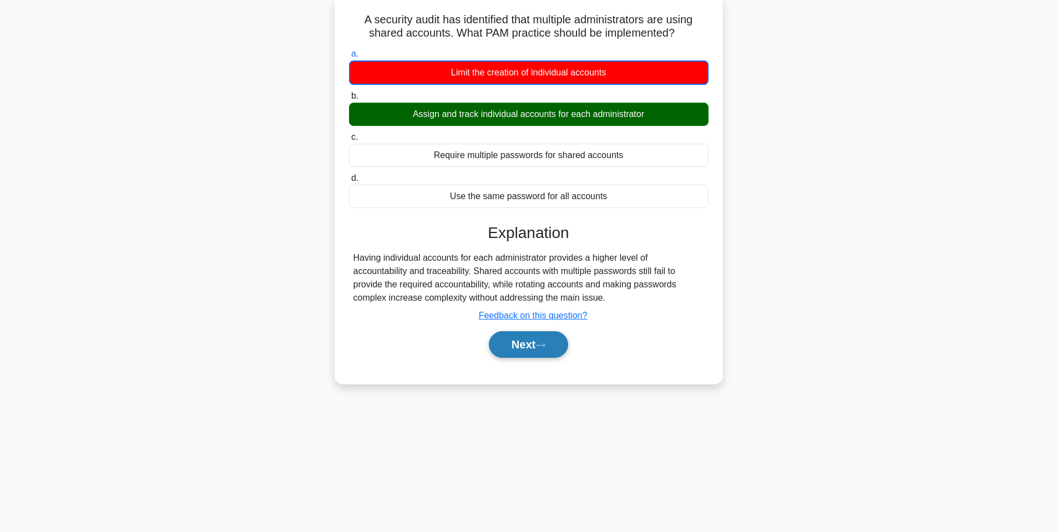
click at [527, 336] on button "Next" at bounding box center [528, 344] width 79 height 27
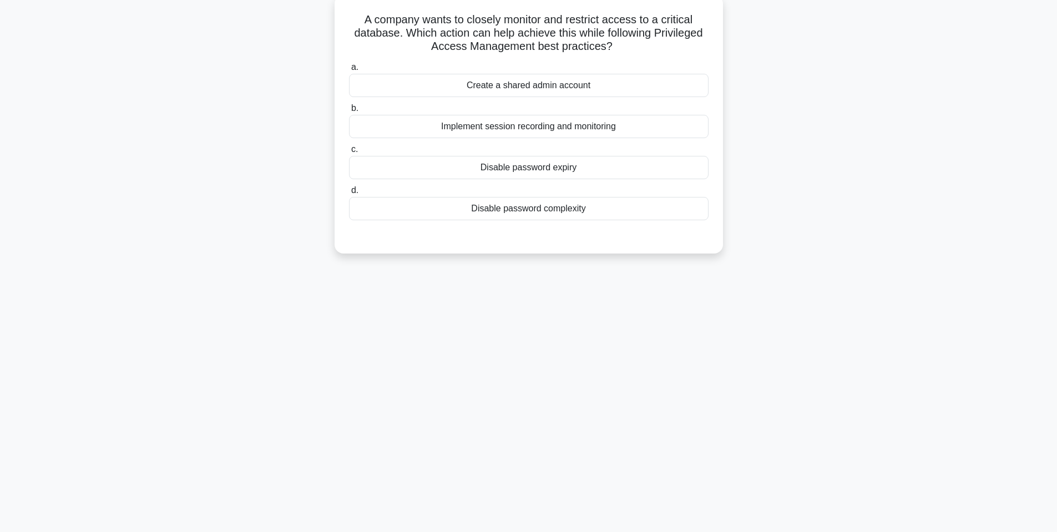
click at [618, 134] on div "Implement session recording and monitoring" at bounding box center [529, 126] width 360 height 23
click at [349, 112] on input "b. Implement session recording and monitoring" at bounding box center [349, 108] width 0 height 7
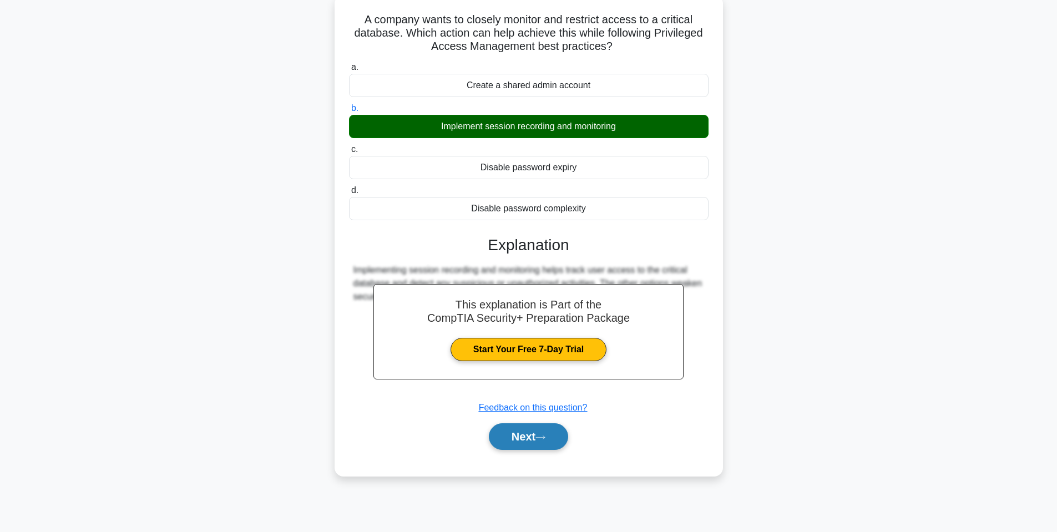
click at [553, 428] on button "Next" at bounding box center [528, 436] width 79 height 27
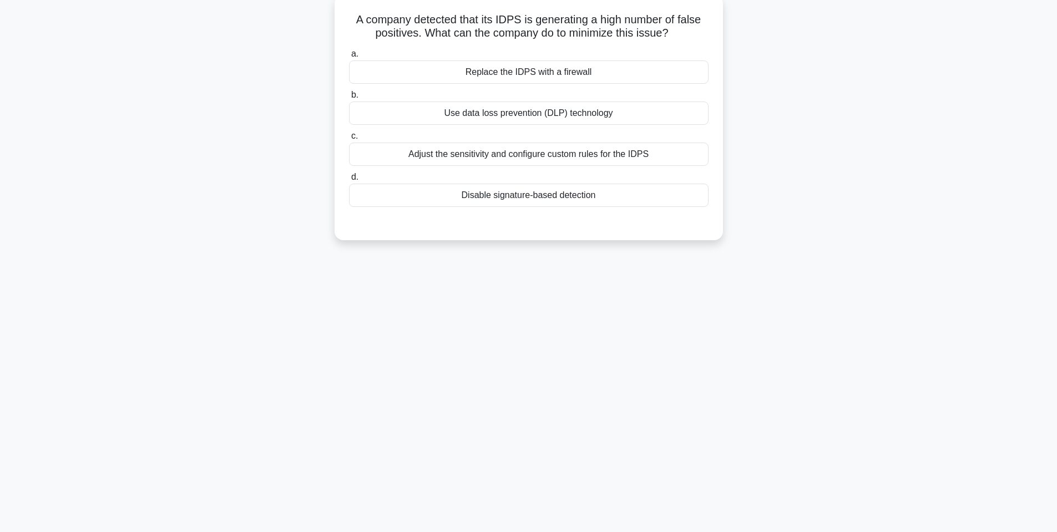
click at [579, 16] on h5 "A company detected that its IDPS is generating a high number of false positives…" at bounding box center [529, 27] width 362 height 28
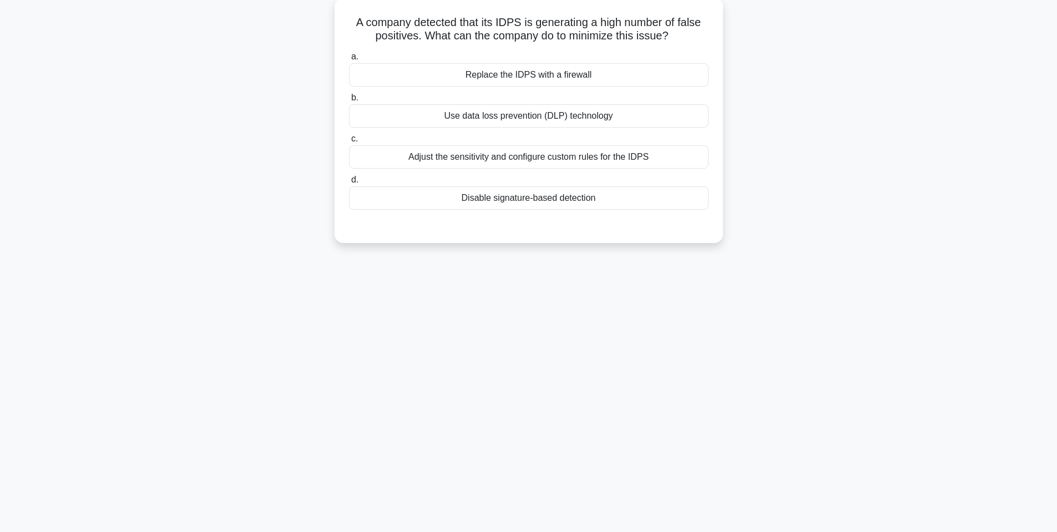
click at [320, 192] on div "A company detected that its IDPS is generating a high number of false positives…" at bounding box center [529, 127] width 733 height 259
click at [293, 202] on div "A company detected that its IDPS is generating a high number of false positives…" at bounding box center [529, 127] width 733 height 259
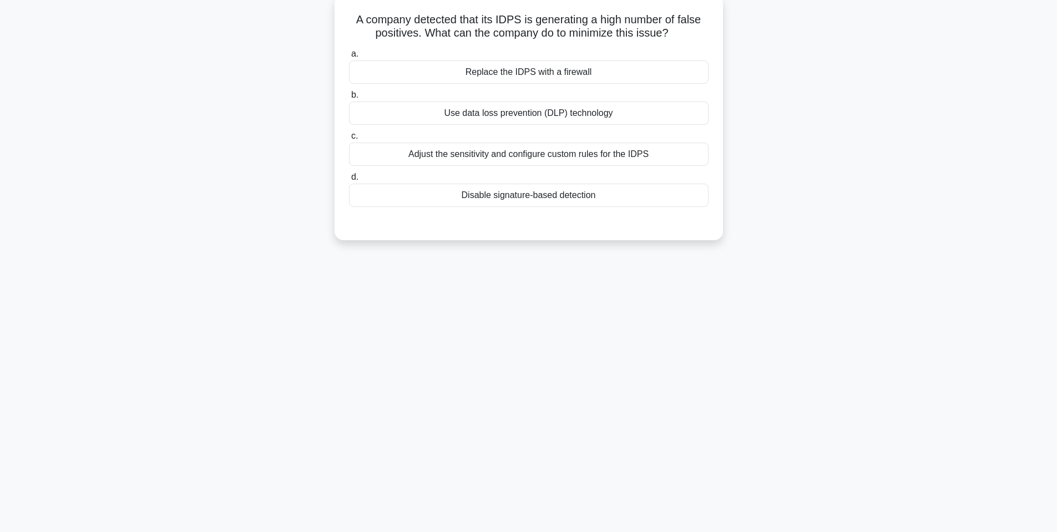
click at [565, 157] on div "Adjust the sensitivity and configure custom rules for the IDPS" at bounding box center [529, 154] width 360 height 23
click at [349, 140] on input "c. Adjust the sensitivity and configure custom rules for the IDPS" at bounding box center [349, 136] width 0 height 7
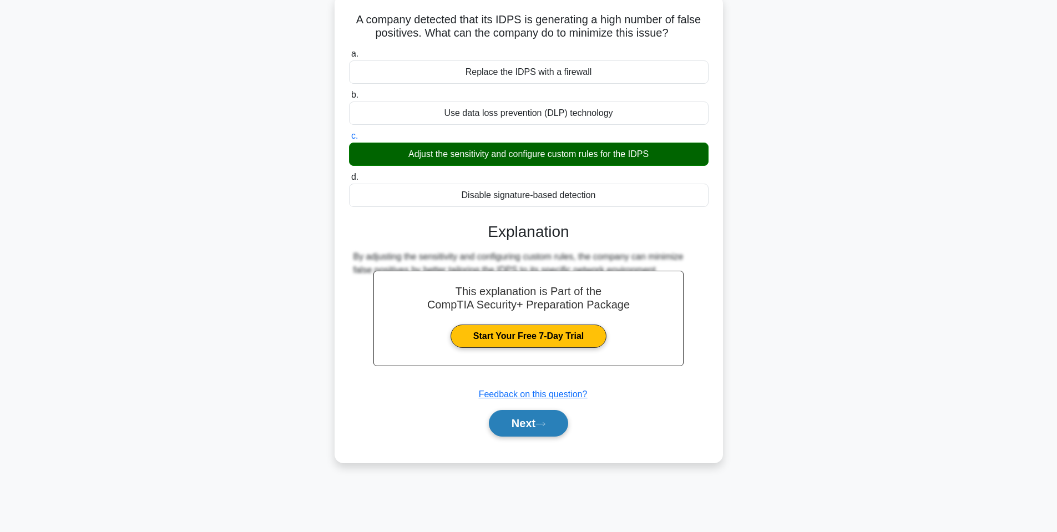
click at [542, 422] on icon at bounding box center [541, 424] width 10 height 6
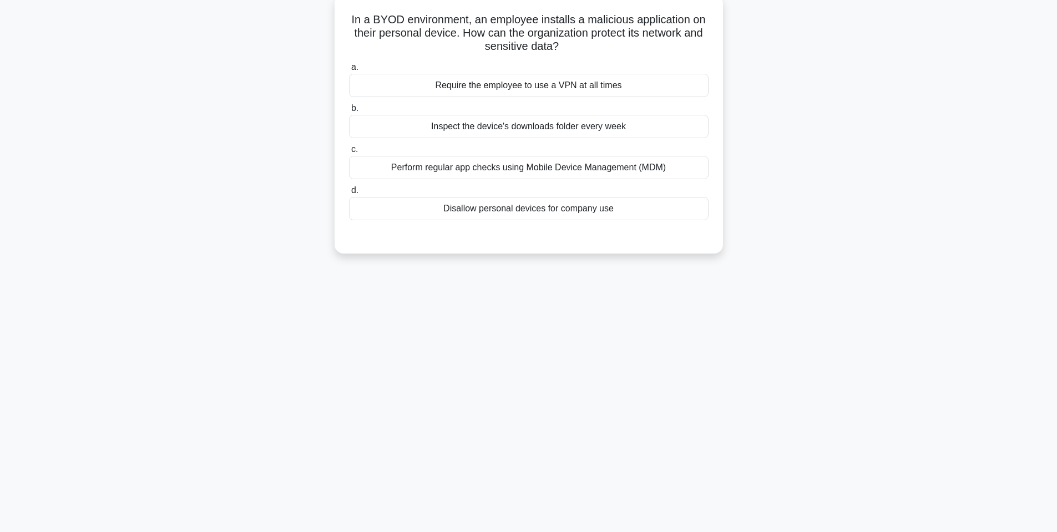
click at [698, 154] on label "c. Perform regular app checks using Mobile Device Management (MDM)" at bounding box center [529, 161] width 360 height 37
click at [349, 153] on input "c. Perform regular app checks using Mobile Device Management (MDM)" at bounding box center [349, 149] width 0 height 7
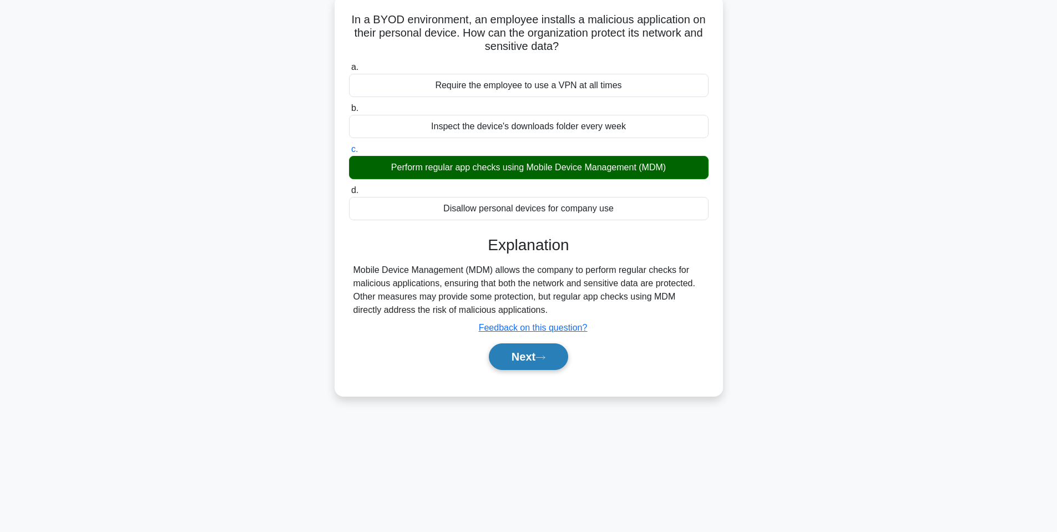
click at [527, 364] on button "Next" at bounding box center [528, 357] width 79 height 27
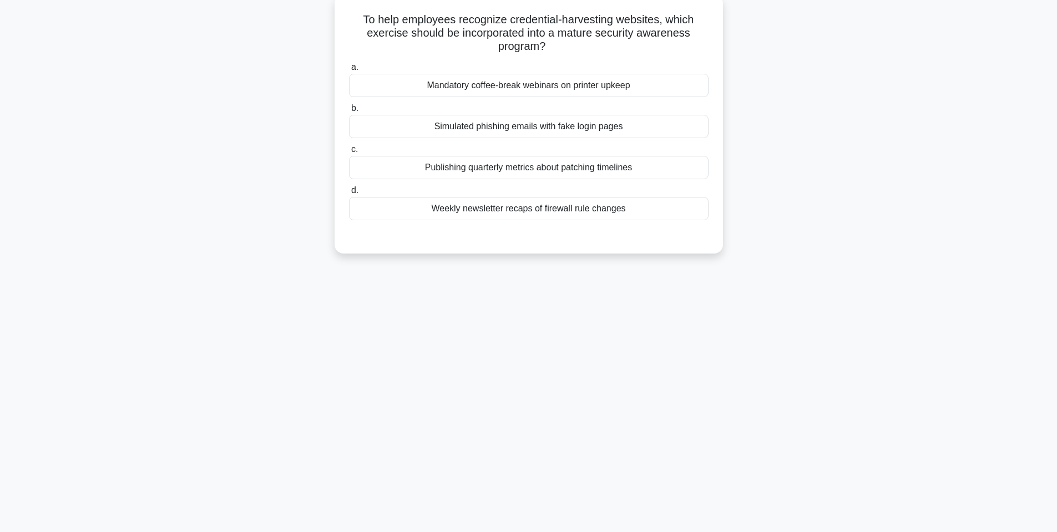
click at [437, 45] on h5 "To help employees recognize credential-harvesting websites, which exercise shou…" at bounding box center [529, 33] width 362 height 41
click at [600, 133] on div "Simulated phishing emails with fake login pages" at bounding box center [529, 126] width 360 height 23
click at [349, 112] on input "b. Simulated phishing emails with fake login pages" at bounding box center [349, 108] width 0 height 7
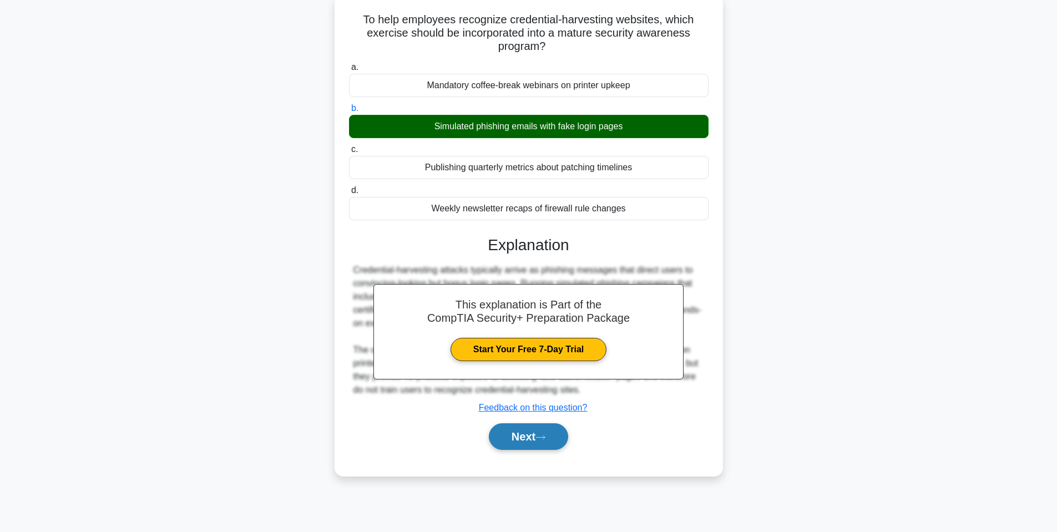
click at [546, 438] on icon at bounding box center [541, 438] width 10 height 6
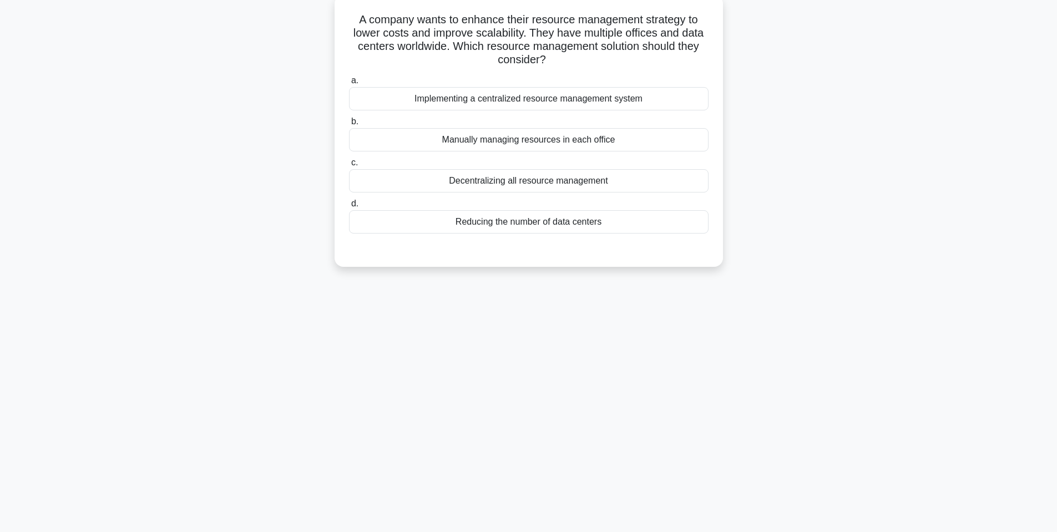
click at [491, 53] on h5 "A company wants to enhance their resource management strategy to lower costs an…" at bounding box center [529, 40] width 362 height 54
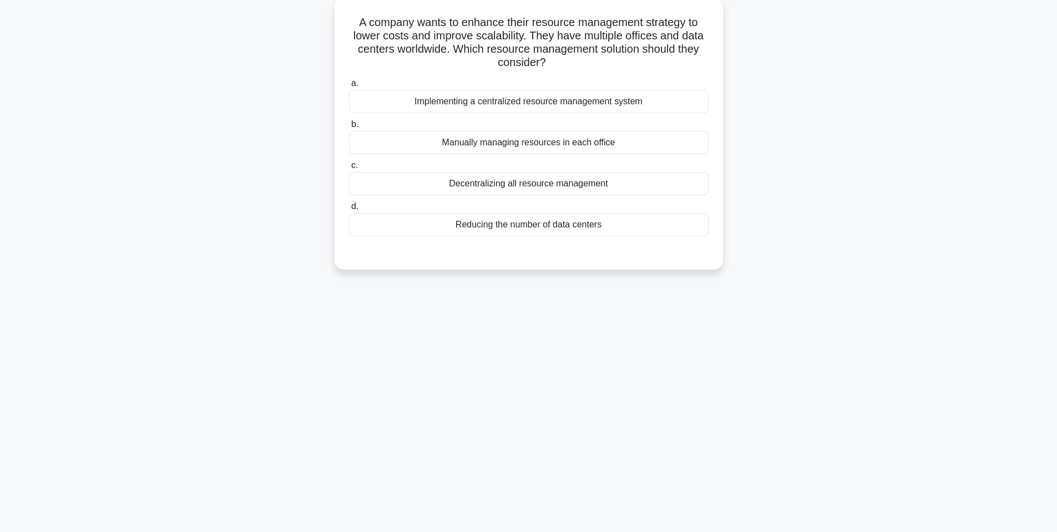
click at [822, 157] on div "A company wants to enhance their resource management strategy to lower costs an…" at bounding box center [529, 140] width 733 height 285
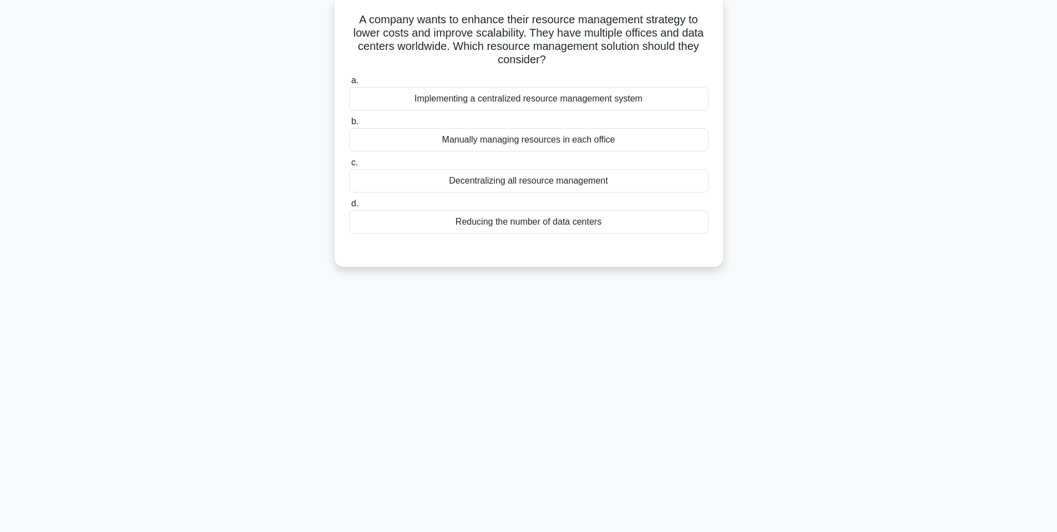
click at [613, 101] on div "Implementing a centralized resource management system" at bounding box center [529, 98] width 360 height 23
click at [349, 84] on input "a. Implementing a centralized resource management system" at bounding box center [349, 80] width 0 height 7
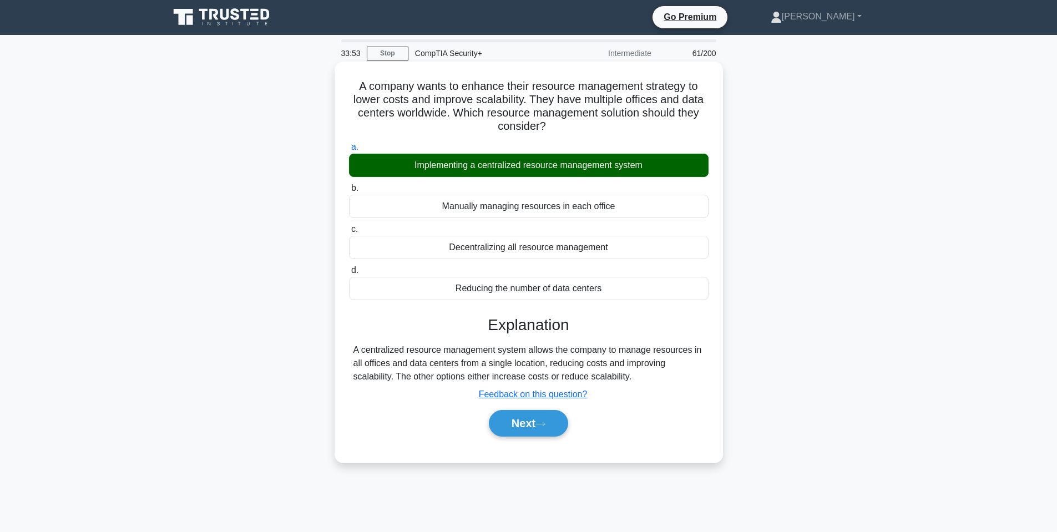
scroll to position [0, 0]
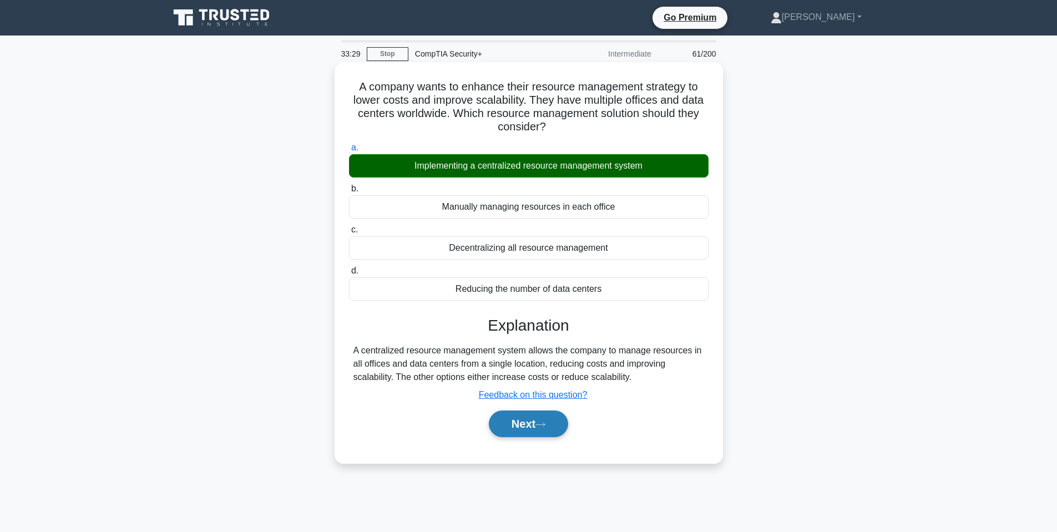
click at [542, 429] on button "Next" at bounding box center [528, 424] width 79 height 27
